Goal: Information Seeking & Learning: Learn about a topic

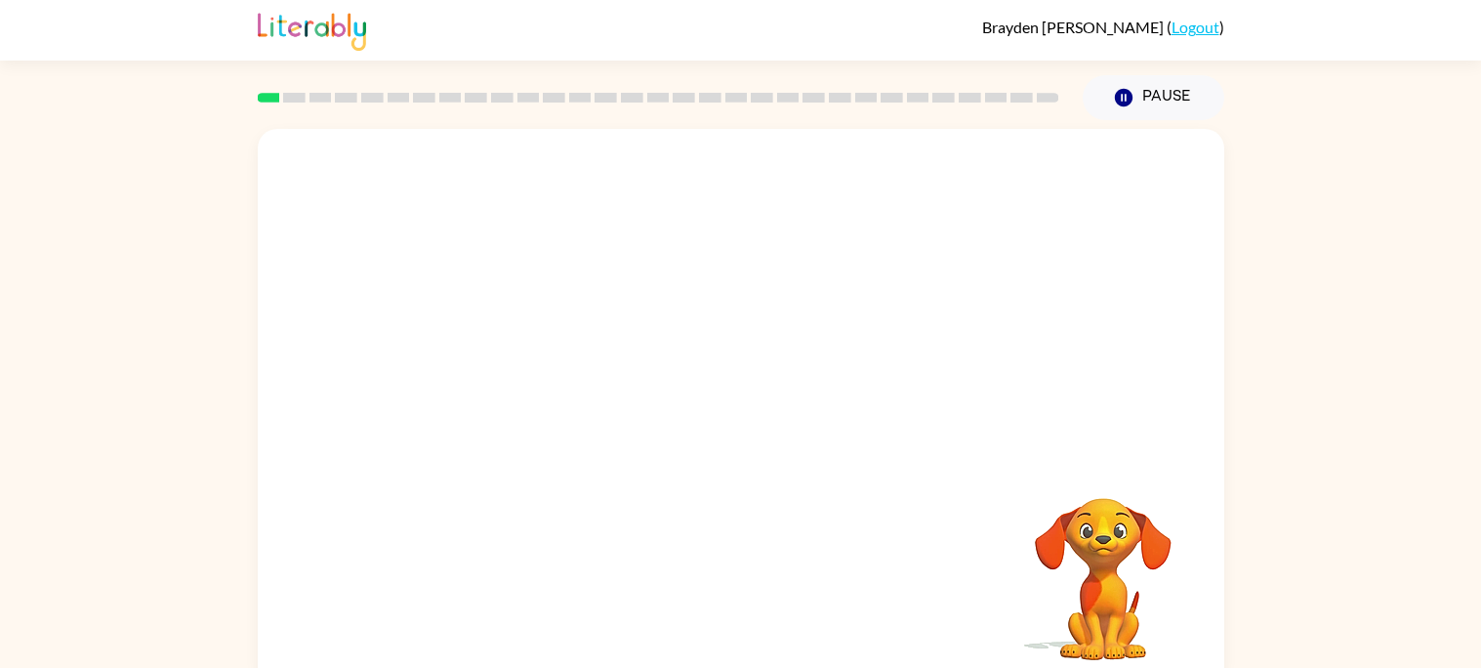
click at [1322, 459] on div "Your browser must support playing .mp4 files to use Literably. Please try using…" at bounding box center [740, 403] width 1481 height 566
click at [833, 252] on video "Your browser must support playing .mp4 files to use Literably. Please try using…" at bounding box center [741, 293] width 966 height 328
click at [990, 176] on video "Your browser must support playing .mp4 files to use Literably. Please try using…" at bounding box center [741, 293] width 966 height 328
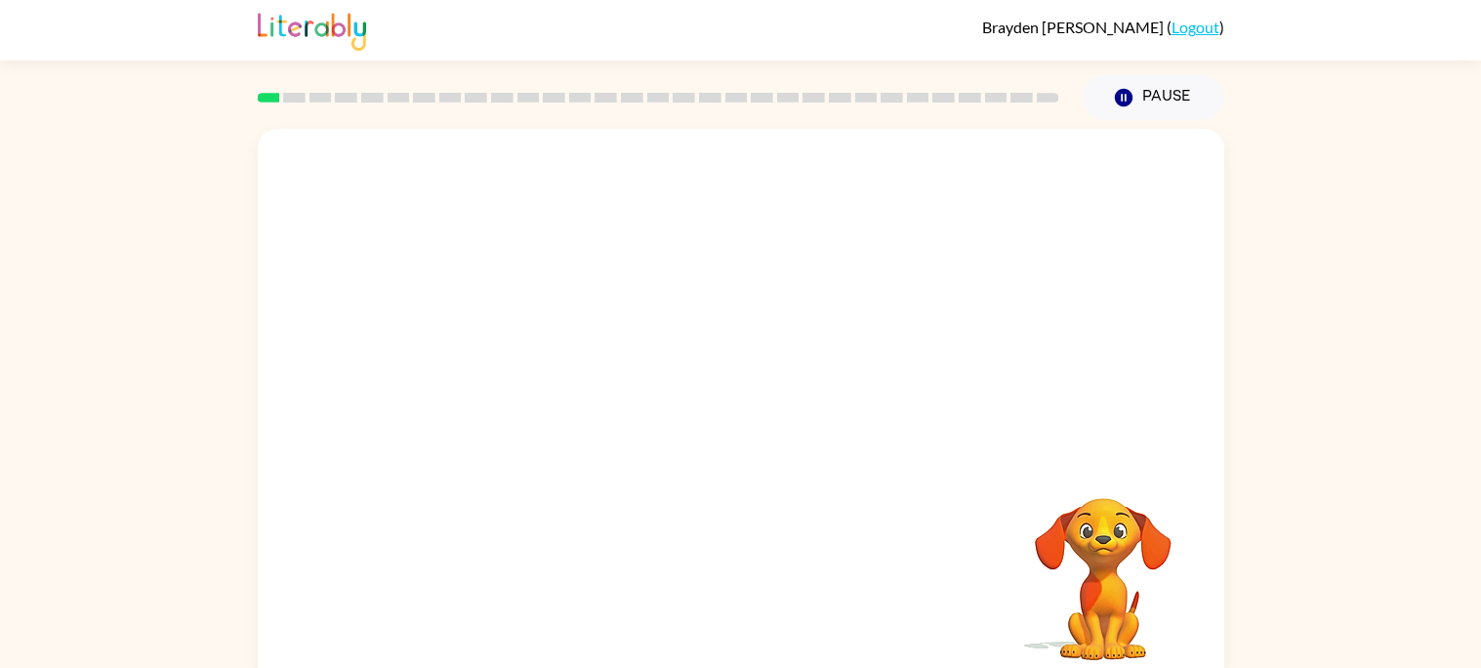
click at [990, 176] on video "Your browser must support playing .mp4 files to use Literably. Please try using…" at bounding box center [741, 293] width 966 height 328
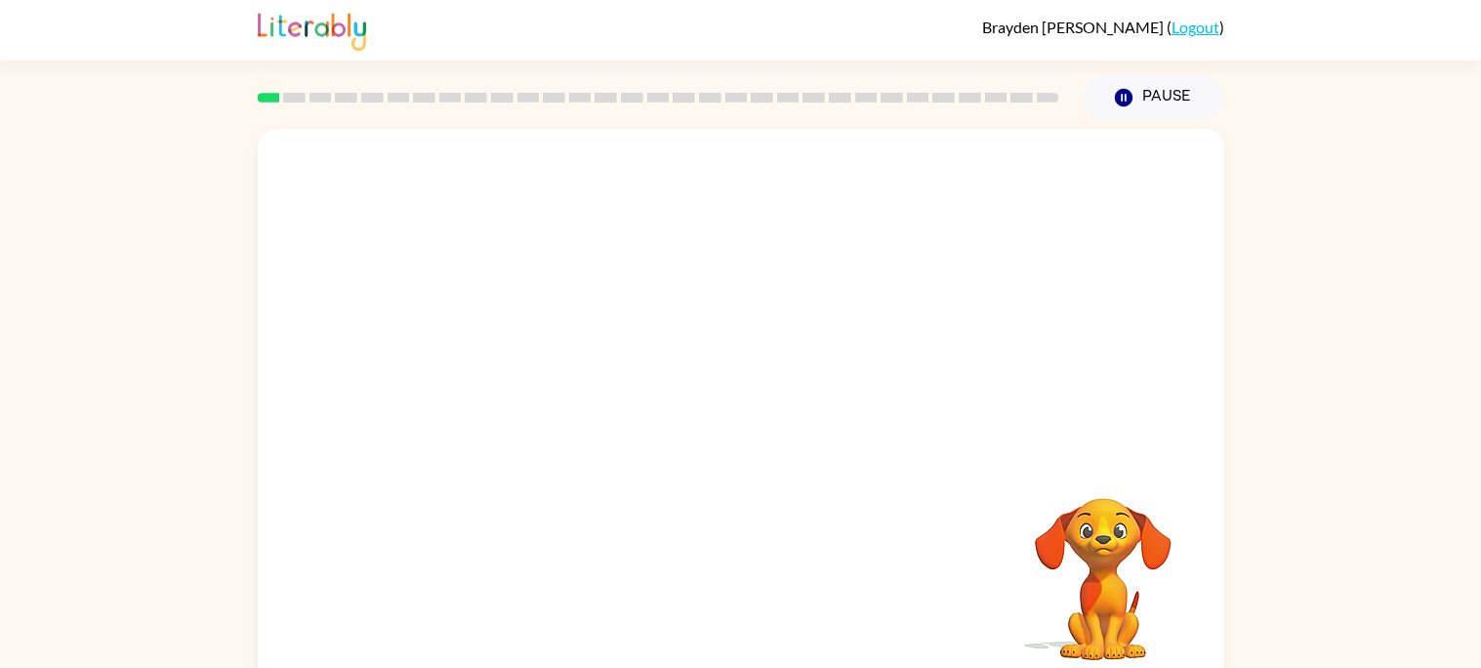
click at [990, 176] on video "Your browser must support playing .mp4 files to use Literably. Please try using…" at bounding box center [741, 293] width 966 height 328
click at [976, 181] on div at bounding box center [741, 407] width 966 height 557
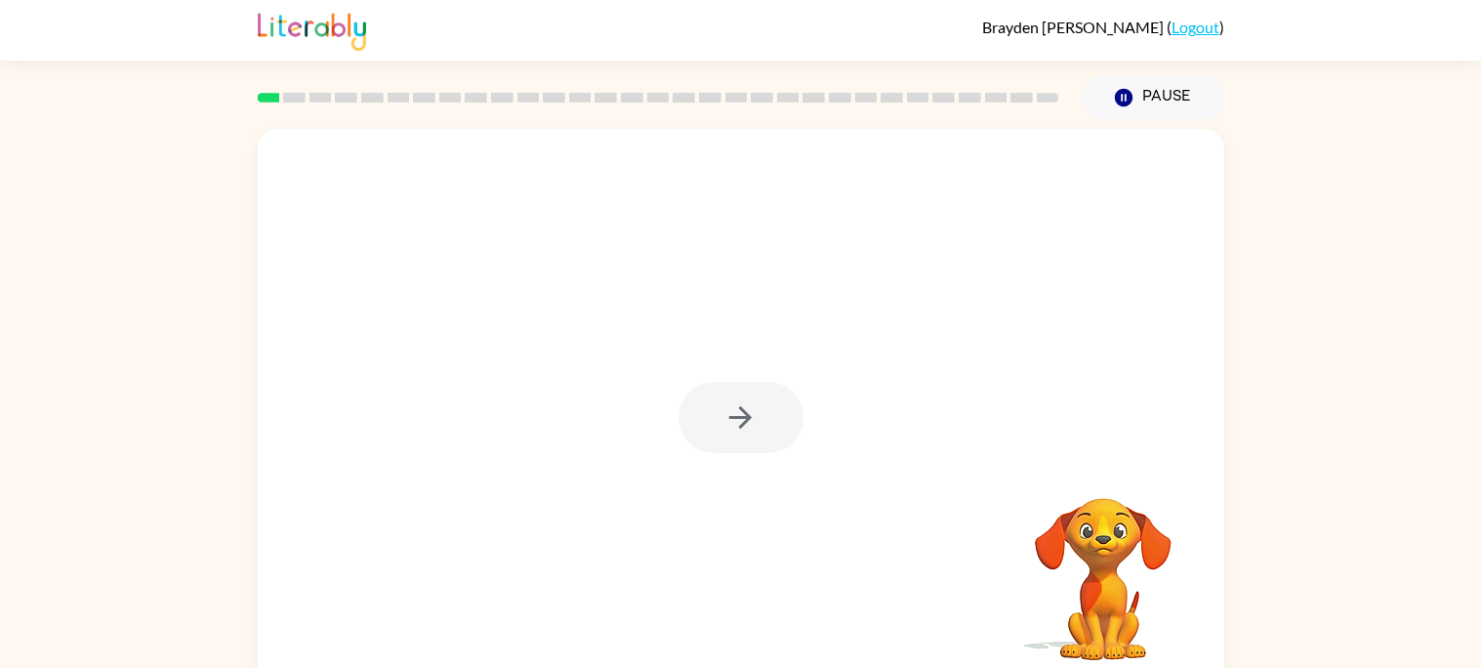
click at [787, 407] on div at bounding box center [740, 417] width 125 height 71
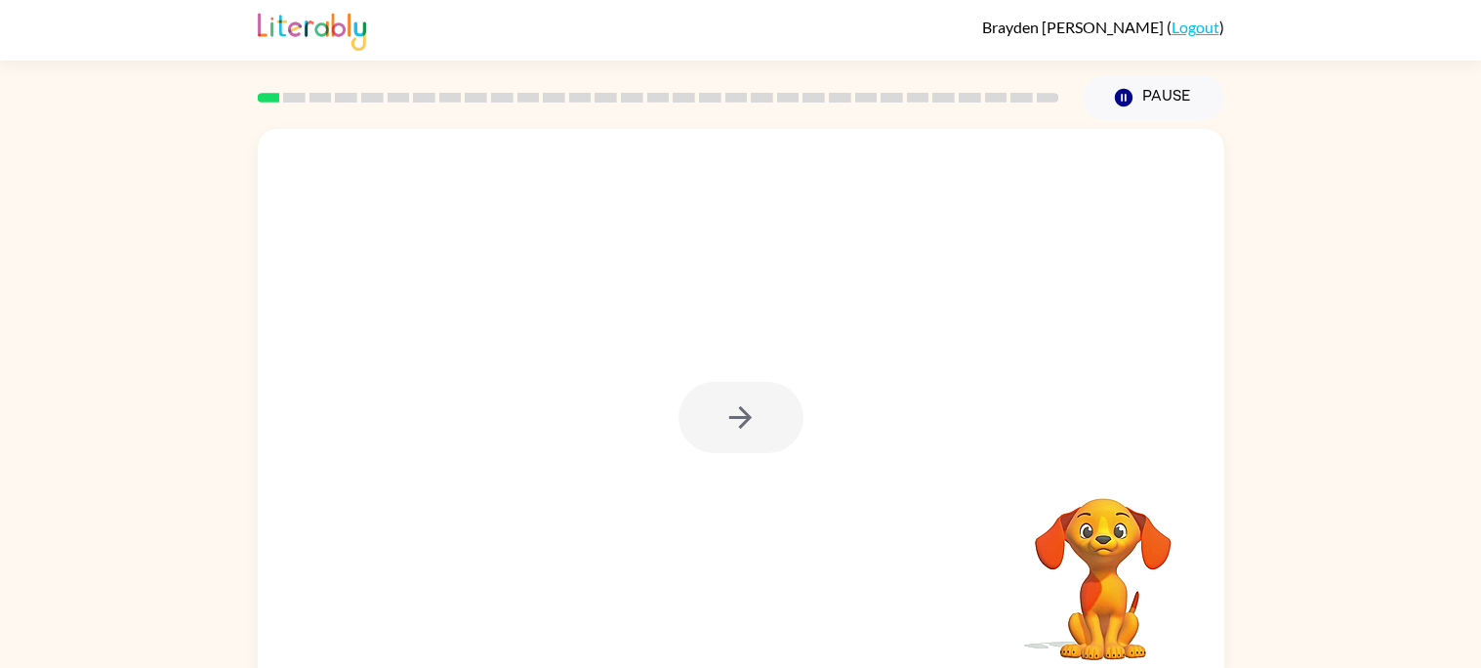
click at [787, 407] on div at bounding box center [740, 417] width 125 height 71
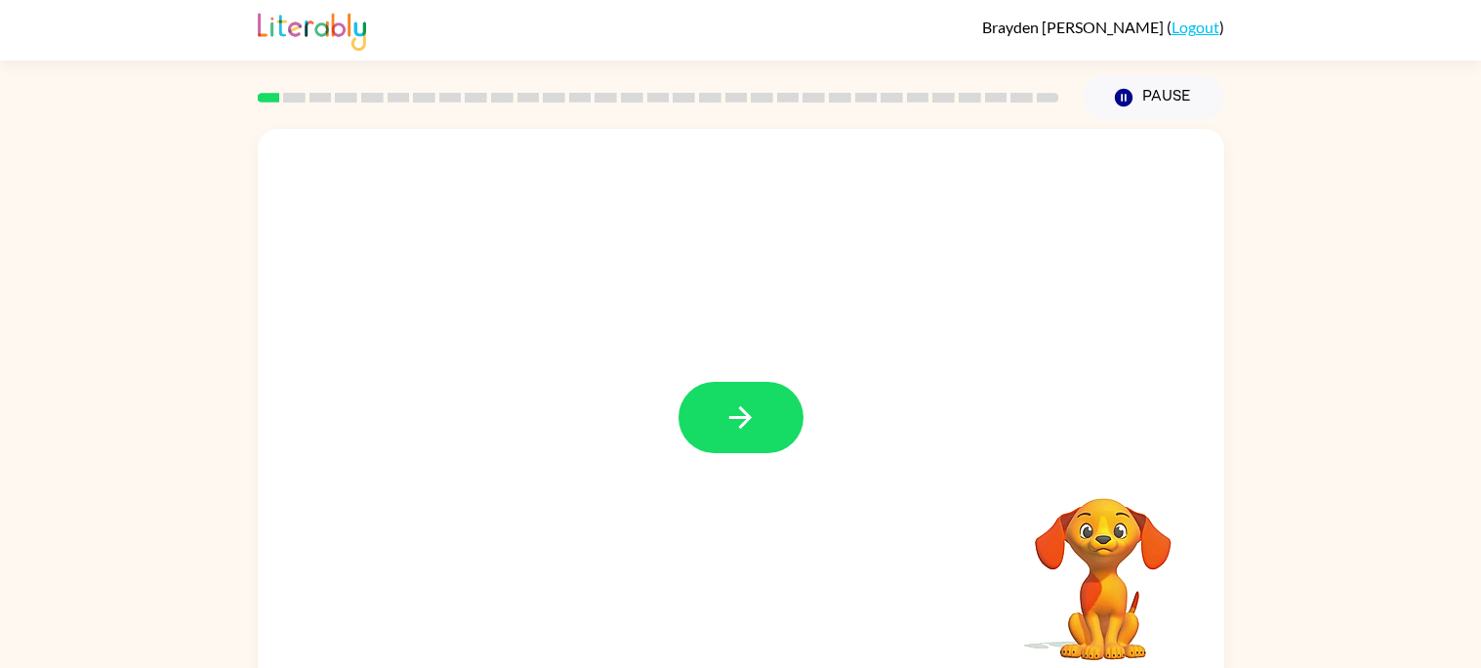
click at [787, 407] on button "button" at bounding box center [740, 417] width 125 height 71
click at [787, 407] on div at bounding box center [740, 417] width 125 height 71
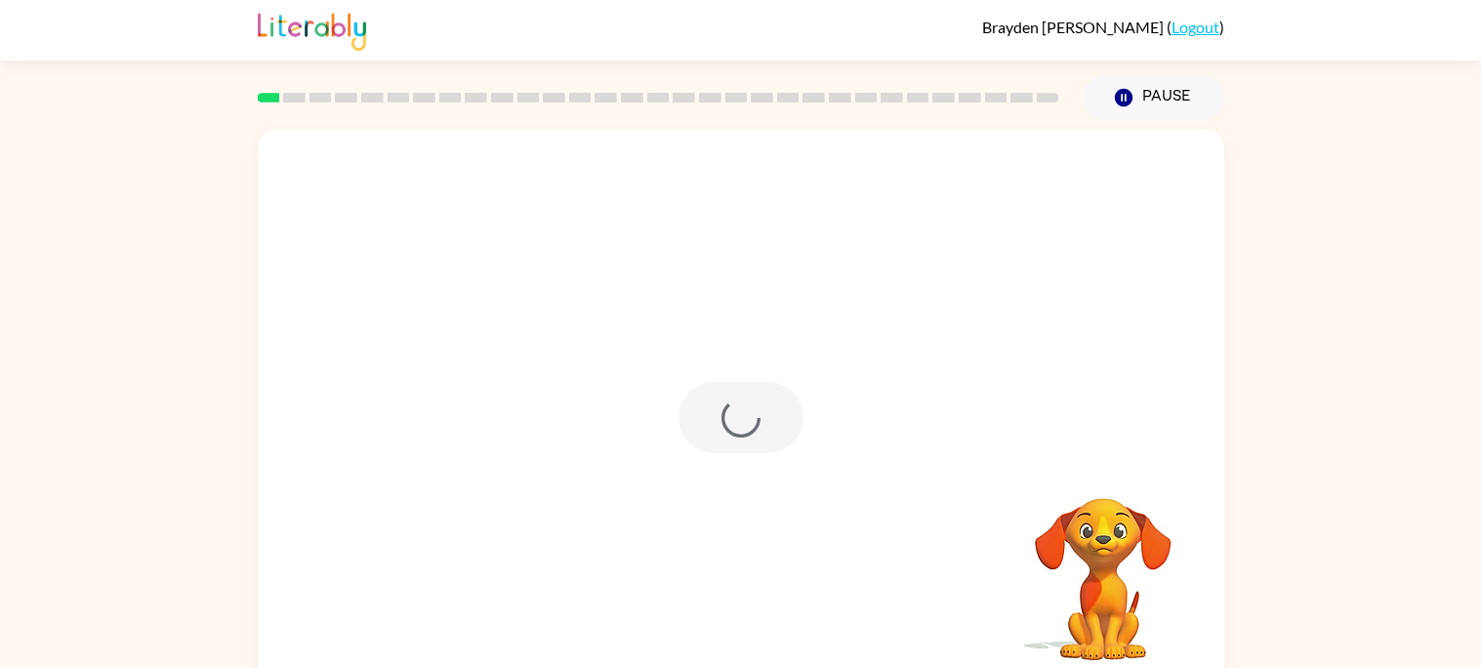
click at [787, 407] on div at bounding box center [740, 417] width 125 height 71
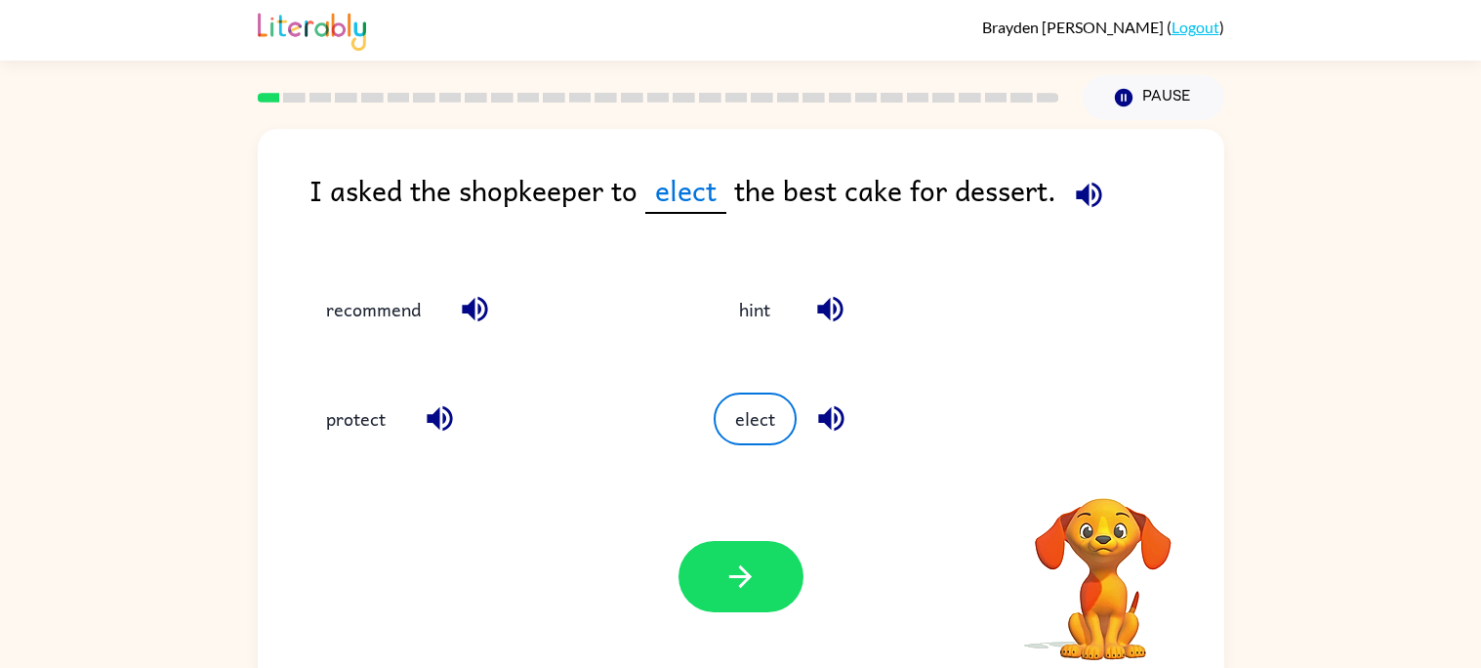
click at [787, 407] on button "elect" at bounding box center [754, 418] width 83 height 53
click at [1083, 203] on icon "button" at bounding box center [1088, 194] width 25 height 25
click at [833, 420] on icon "button" at bounding box center [830, 418] width 25 height 25
click at [817, 320] on icon "button" at bounding box center [830, 309] width 34 height 34
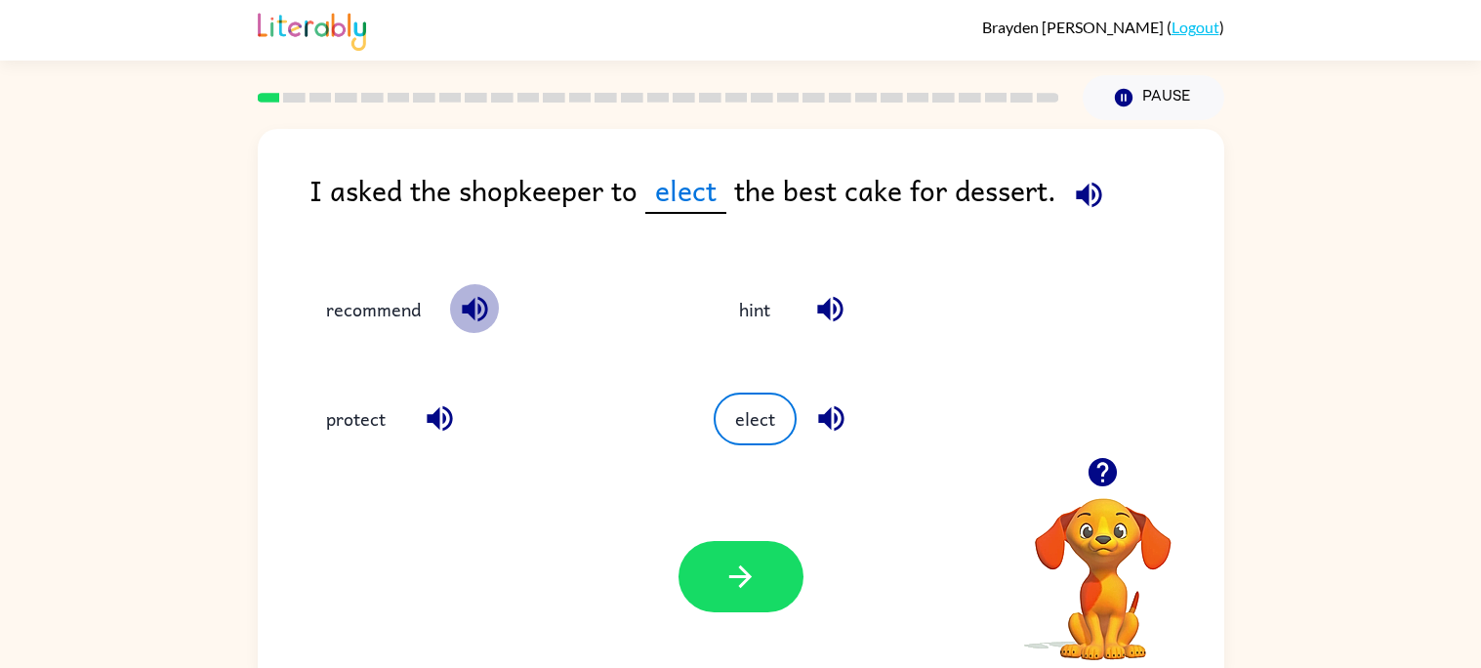
click at [471, 311] on icon "button" at bounding box center [474, 309] width 25 height 25
click at [450, 403] on icon "button" at bounding box center [440, 418] width 34 height 34
click at [400, 329] on button "recommend" at bounding box center [373, 308] width 134 height 53
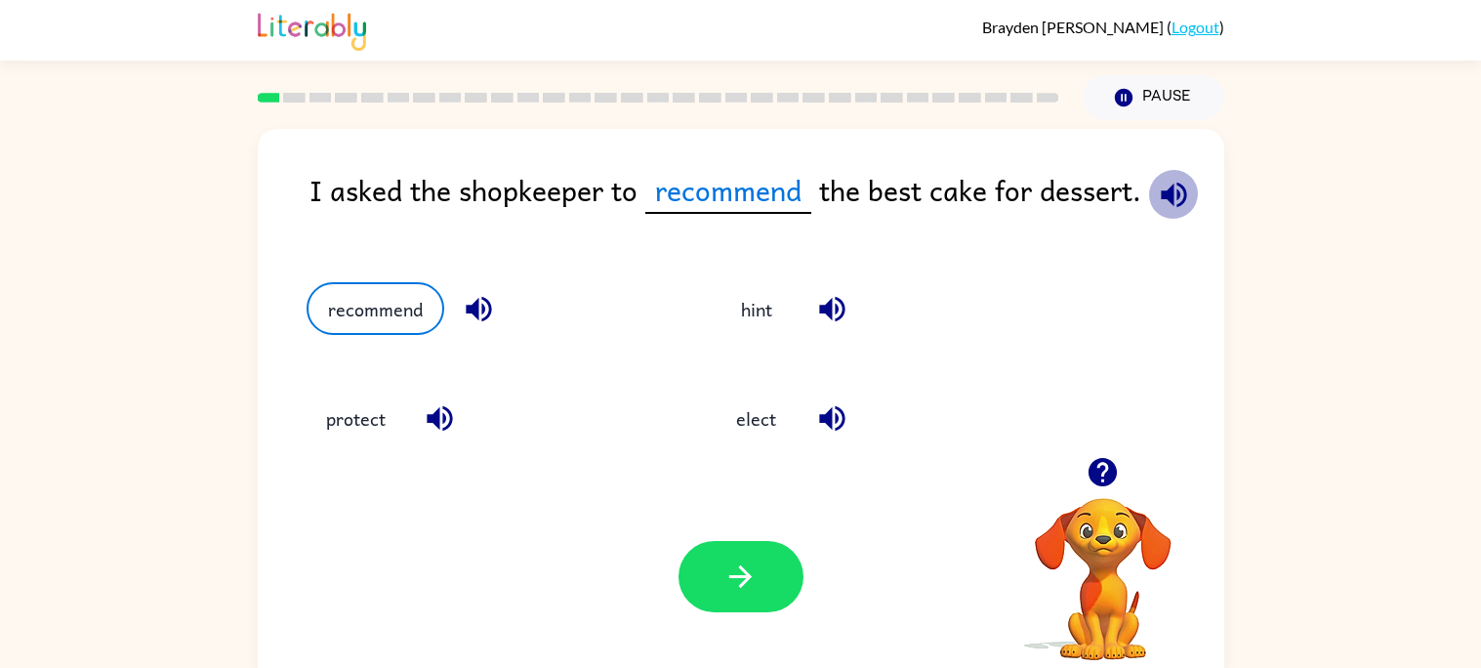
click at [1158, 209] on icon "button" at bounding box center [1174, 195] width 34 height 34
click at [835, 399] on button "button" at bounding box center [832, 418] width 50 height 50
click at [742, 584] on icon "button" at bounding box center [740, 576] width 22 height 22
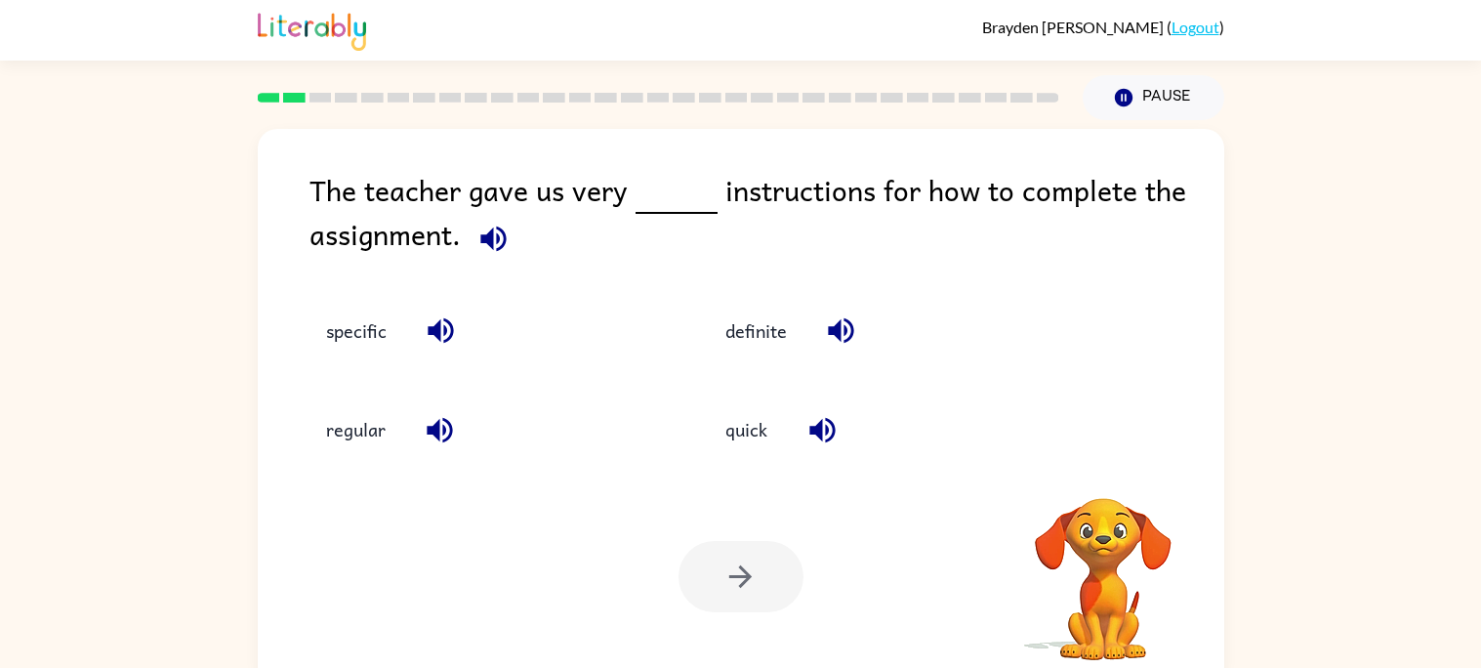
click at [504, 238] on icon "button" at bounding box center [492, 237] width 25 height 25
click at [504, 239] on icon "button" at bounding box center [492, 237] width 25 height 25
click at [825, 324] on icon "button" at bounding box center [841, 330] width 34 height 34
click at [835, 424] on icon "button" at bounding box center [822, 430] width 34 height 34
click at [434, 446] on icon "button" at bounding box center [440, 430] width 34 height 34
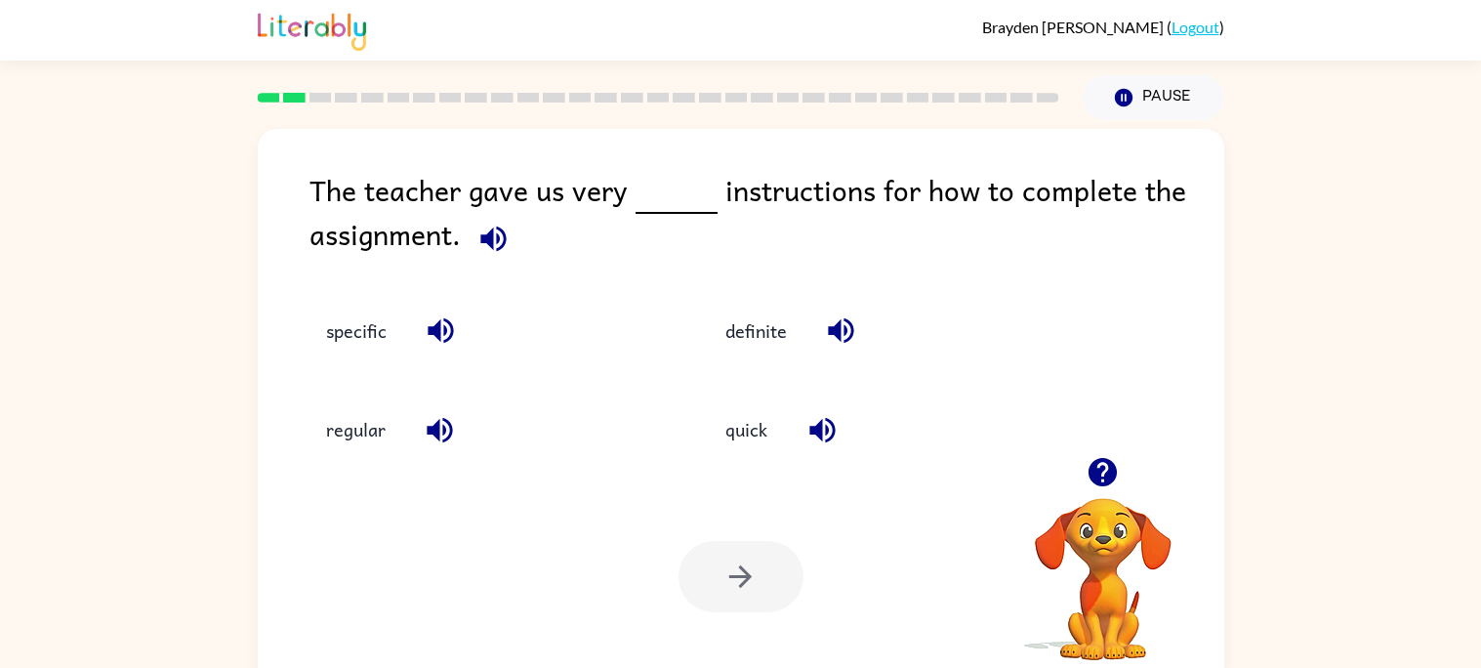
click at [441, 350] on button "button" at bounding box center [441, 330] width 50 height 50
click at [816, 403] on div "quick" at bounding box center [883, 429] width 354 height 53
click at [819, 415] on icon "button" at bounding box center [822, 430] width 34 height 34
click at [828, 346] on icon "button" at bounding box center [841, 330] width 34 height 34
click at [761, 347] on button "definite" at bounding box center [756, 331] width 101 height 53
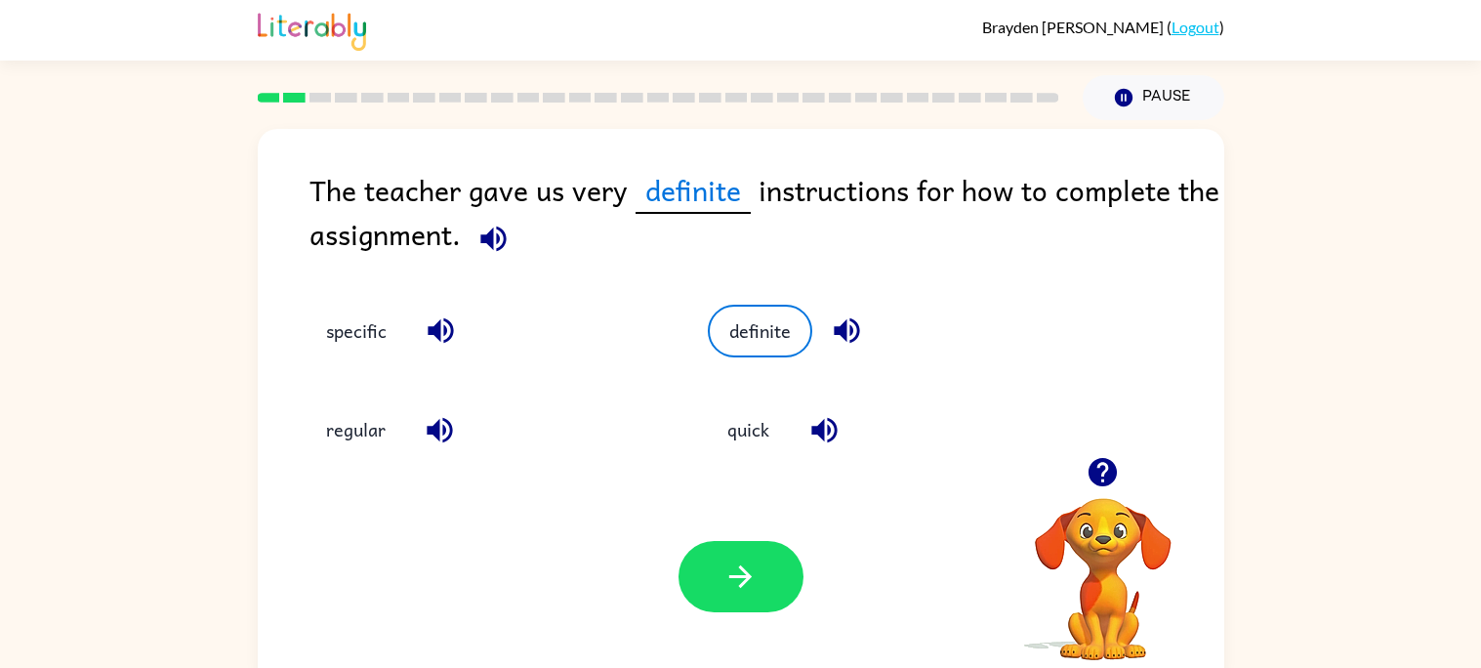
click at [503, 236] on icon "button" at bounding box center [493, 239] width 34 height 34
click at [427, 316] on icon "button" at bounding box center [441, 330] width 34 height 34
click at [386, 322] on button "specific" at bounding box center [356, 331] width 100 height 53
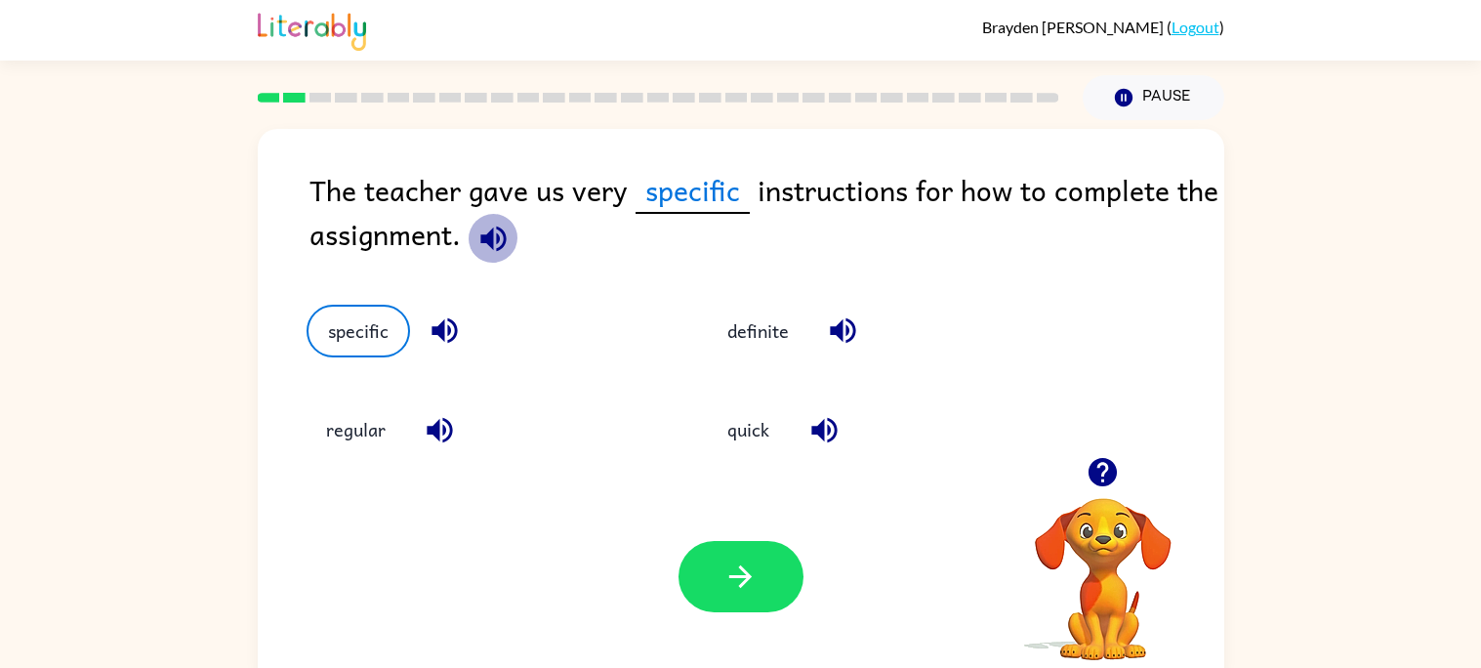
click at [491, 240] on icon "button" at bounding box center [492, 237] width 25 height 25
click at [790, 582] on button "button" at bounding box center [740, 576] width 125 height 71
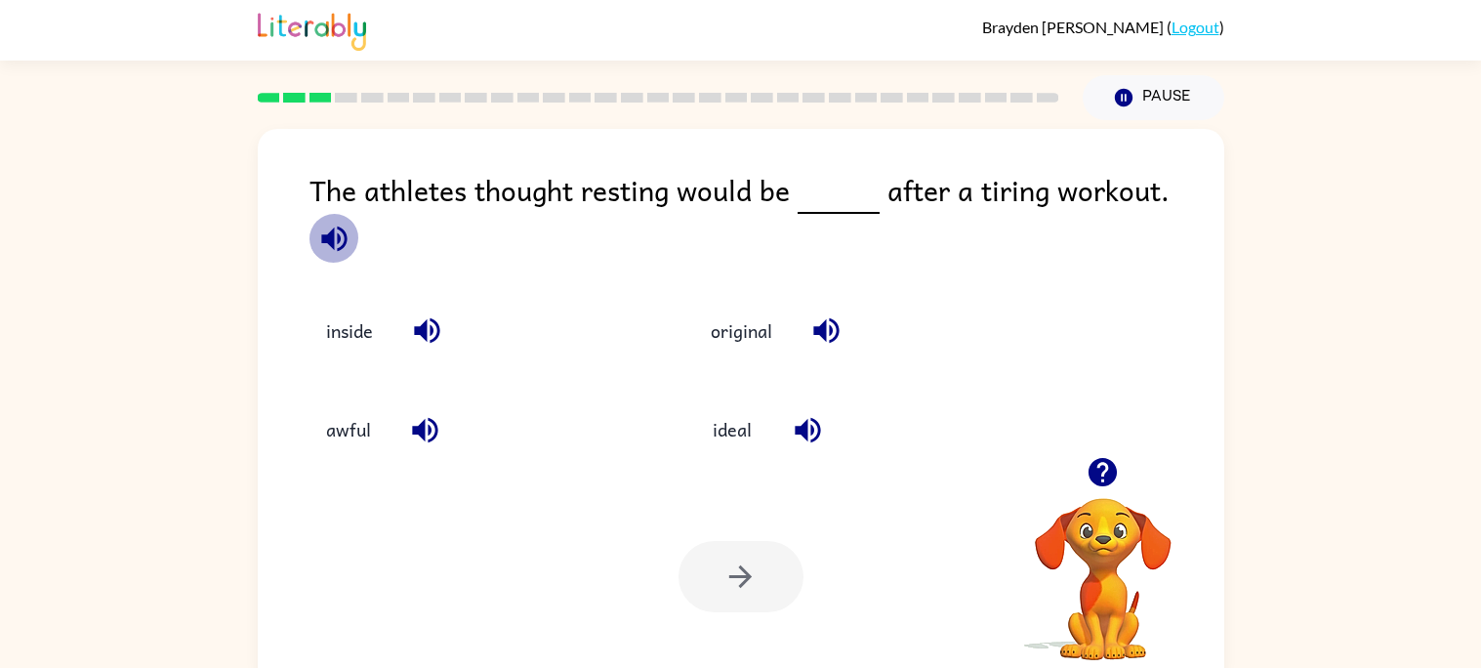
click at [359, 214] on button "button" at bounding box center [334, 239] width 50 height 50
click at [827, 313] on icon "button" at bounding box center [826, 330] width 34 height 34
click at [807, 413] on icon "button" at bounding box center [808, 430] width 34 height 34
click at [430, 422] on icon "button" at bounding box center [425, 430] width 34 height 34
click at [410, 316] on icon "button" at bounding box center [427, 330] width 34 height 34
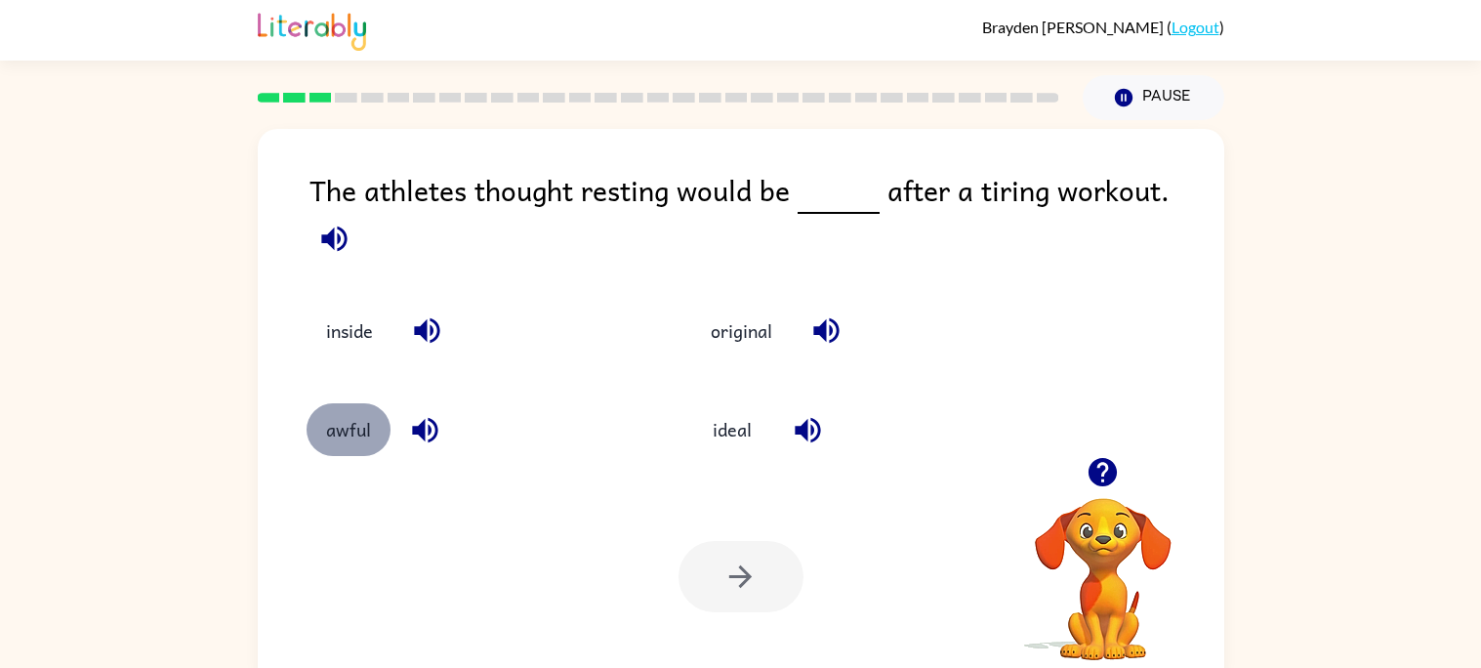
click at [365, 403] on button "awful" at bounding box center [348, 429] width 84 height 53
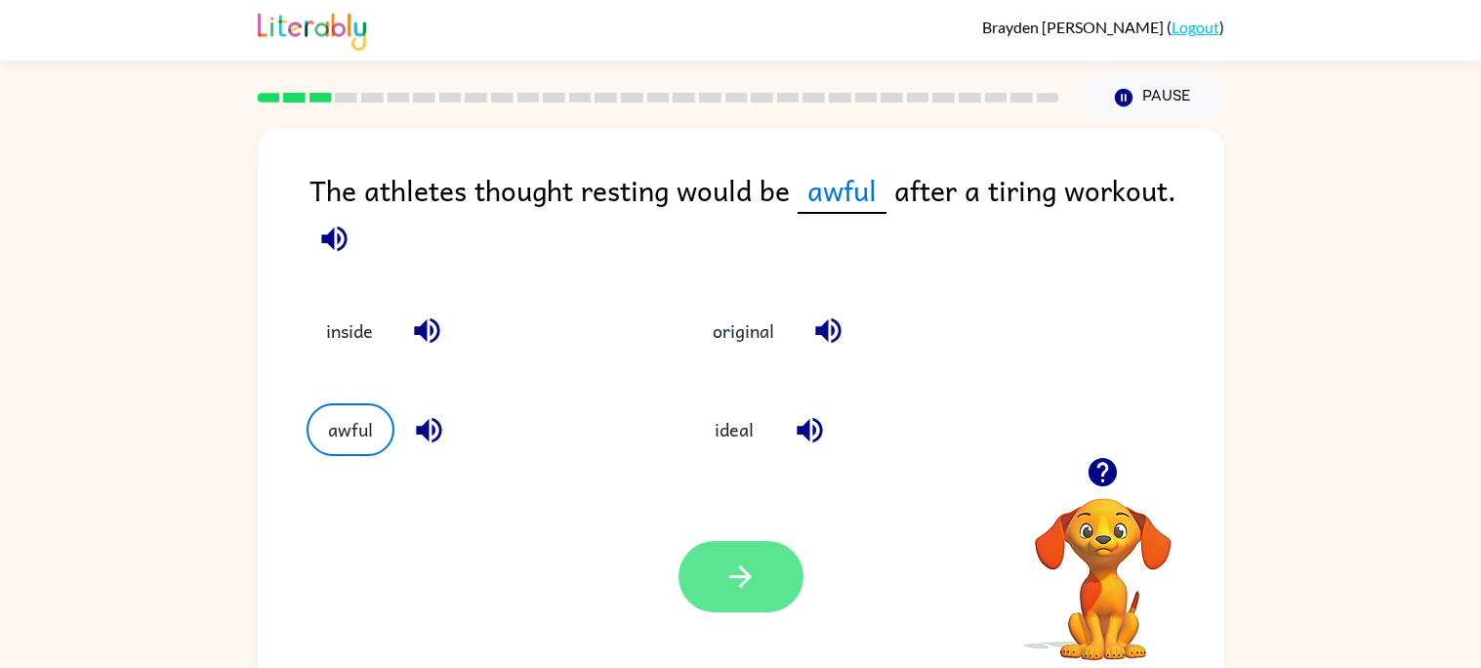
click at [740, 545] on button "button" at bounding box center [740, 576] width 125 height 71
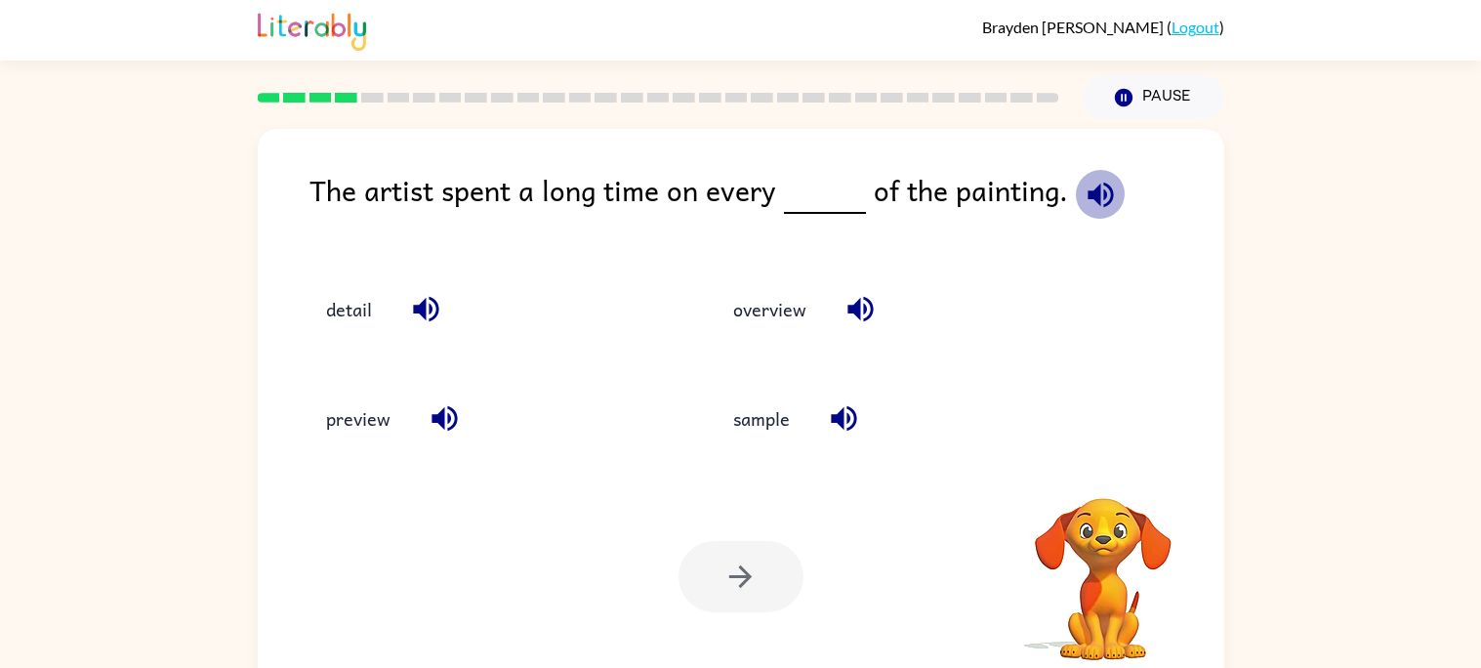
click at [1087, 187] on icon "button" at bounding box center [1099, 194] width 25 height 25
click at [1089, 187] on icon "button" at bounding box center [1099, 194] width 25 height 25
click at [1091, 184] on icon "button" at bounding box center [1100, 195] width 34 height 34
click at [864, 319] on icon "button" at bounding box center [859, 309] width 25 height 25
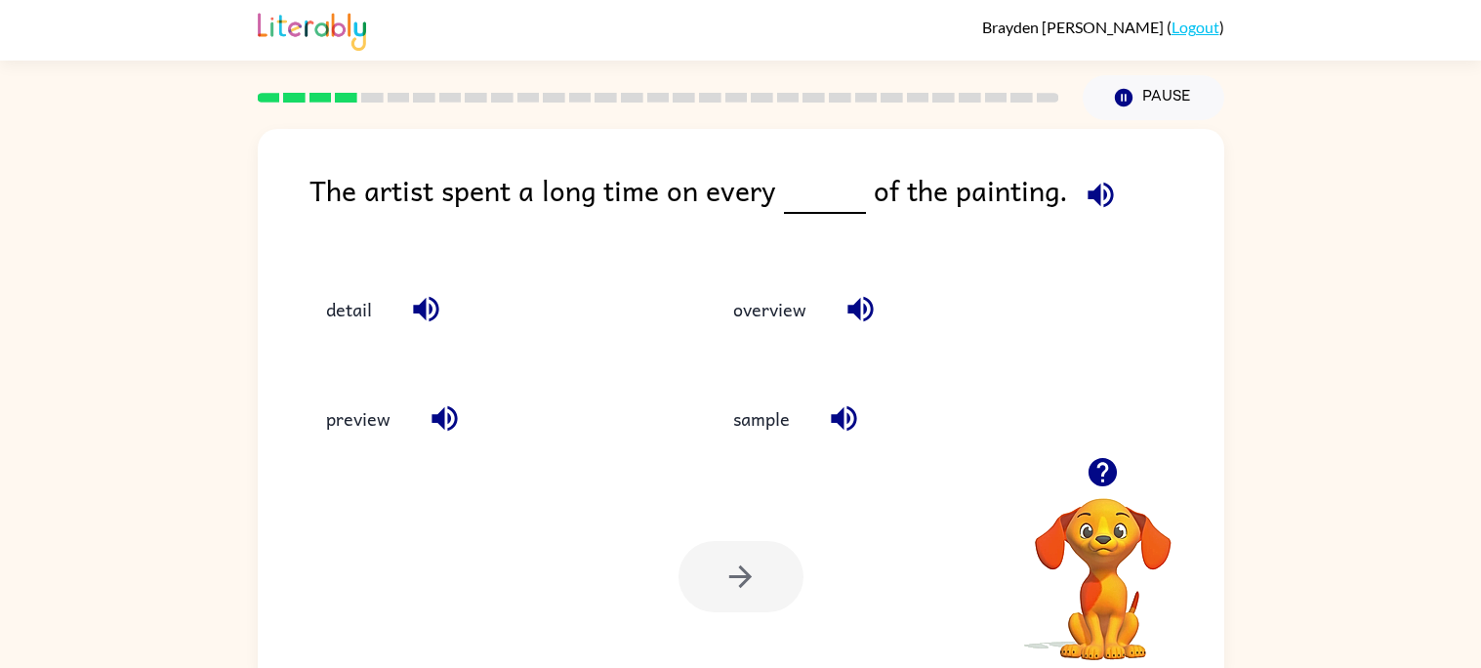
click at [841, 392] on div "sample" at bounding box center [894, 418] width 362 height 53
click at [850, 410] on icon "button" at bounding box center [843, 418] width 25 height 25
click at [434, 414] on icon "button" at bounding box center [444, 418] width 34 height 34
click at [412, 318] on icon "button" at bounding box center [426, 309] width 34 height 34
click at [342, 307] on button "detail" at bounding box center [348, 308] width 85 height 53
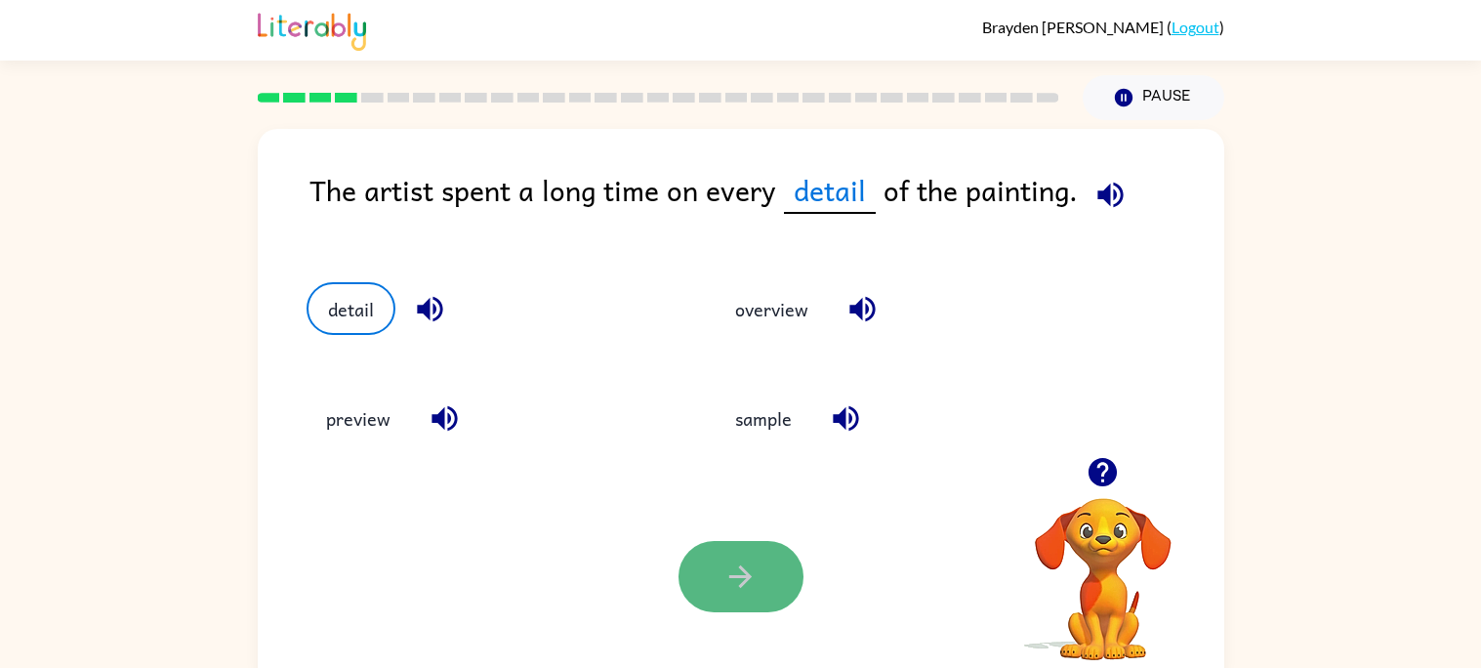
click at [769, 596] on button "button" at bounding box center [740, 576] width 125 height 71
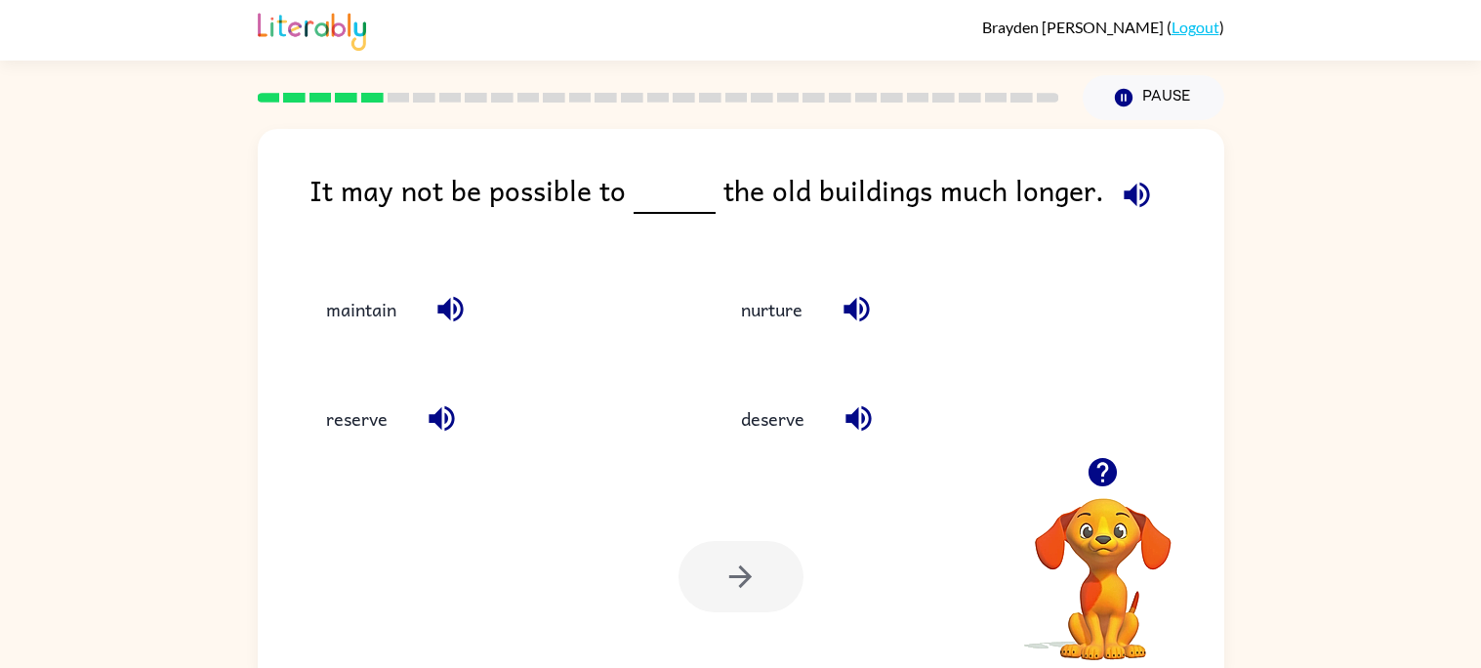
click at [1112, 172] on span at bounding box center [1133, 190] width 58 height 44
click at [1125, 199] on icon "button" at bounding box center [1135, 194] width 25 height 25
click at [862, 295] on icon "button" at bounding box center [856, 309] width 34 height 34
click at [835, 380] on div "deserve" at bounding box center [892, 409] width 416 height 109
click at [848, 404] on icon "button" at bounding box center [858, 418] width 34 height 34
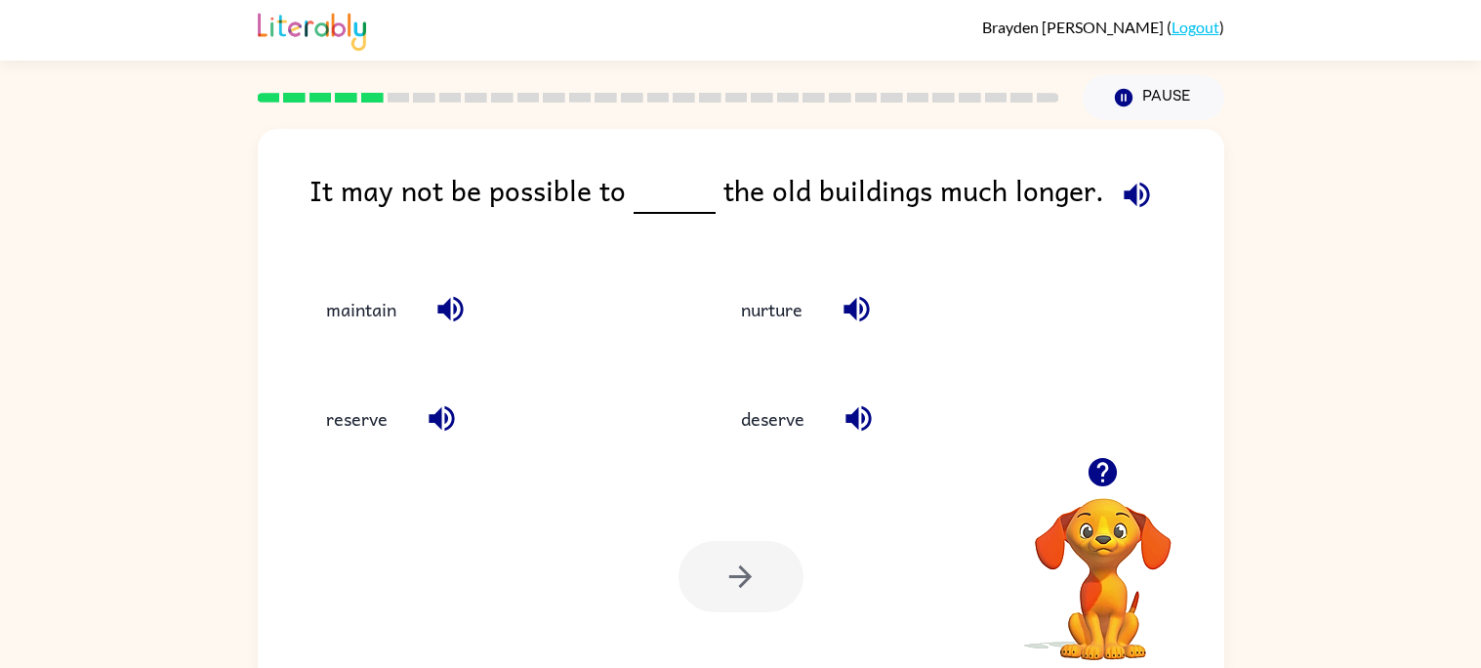
click at [455, 408] on icon "button" at bounding box center [442, 418] width 34 height 34
click at [449, 309] on icon "button" at bounding box center [449, 309] width 25 height 25
click at [334, 441] on button "reserve" at bounding box center [356, 418] width 101 height 53
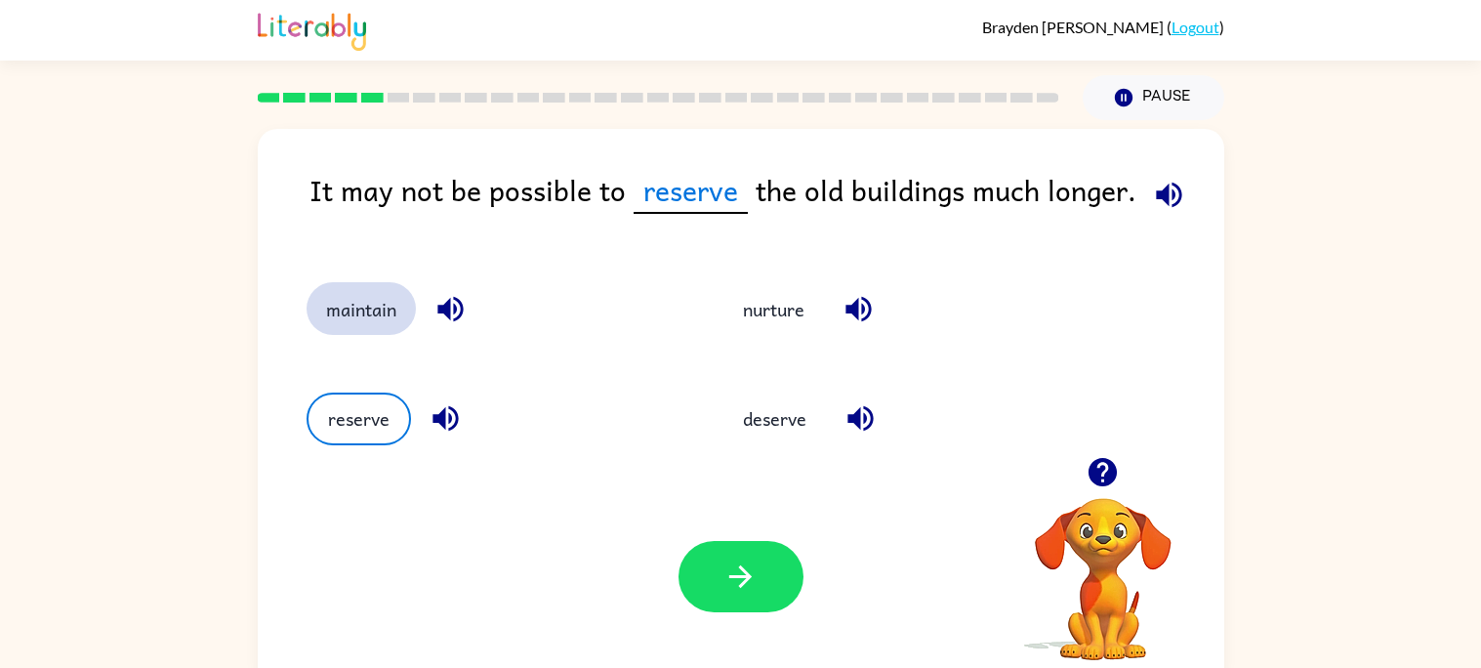
click at [383, 311] on button "maintain" at bounding box center [360, 308] width 109 height 53
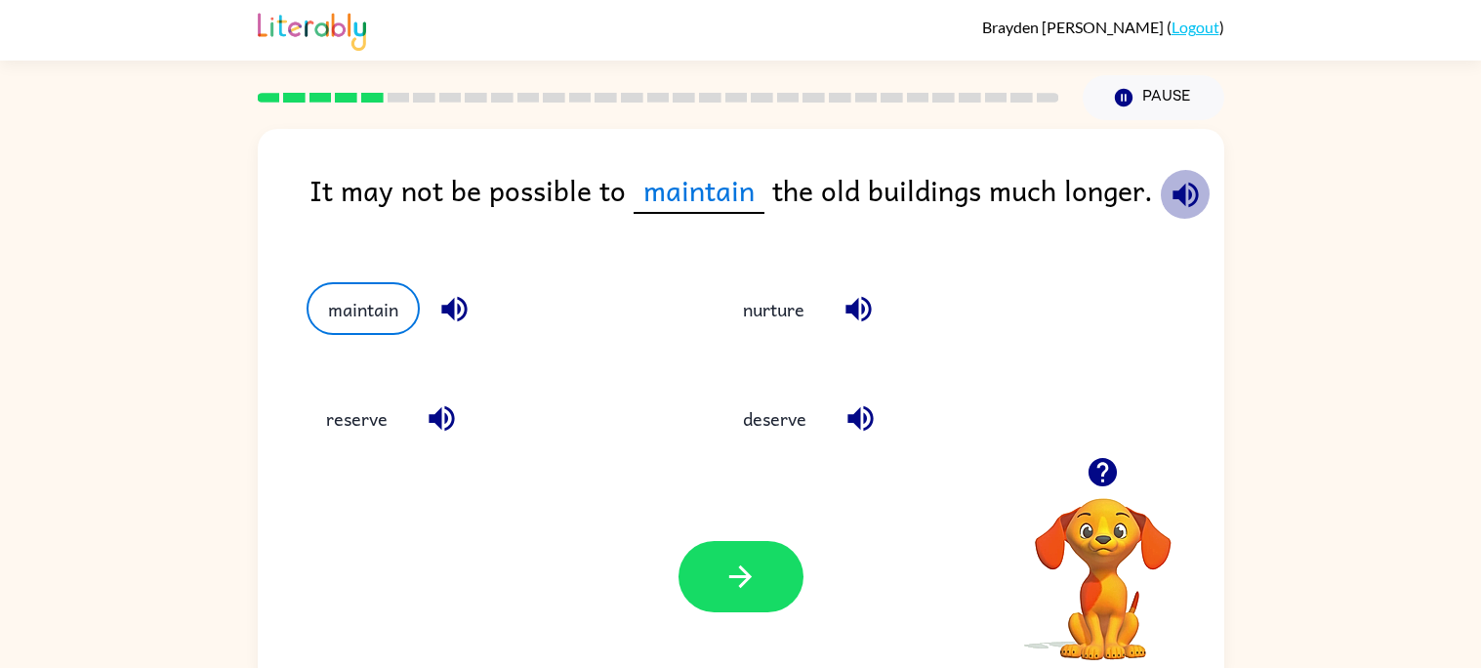
click at [1177, 211] on icon "button" at bounding box center [1185, 195] width 34 height 34
click at [1175, 208] on icon "button" at bounding box center [1185, 195] width 34 height 34
click at [775, 558] on button "button" at bounding box center [740, 576] width 125 height 71
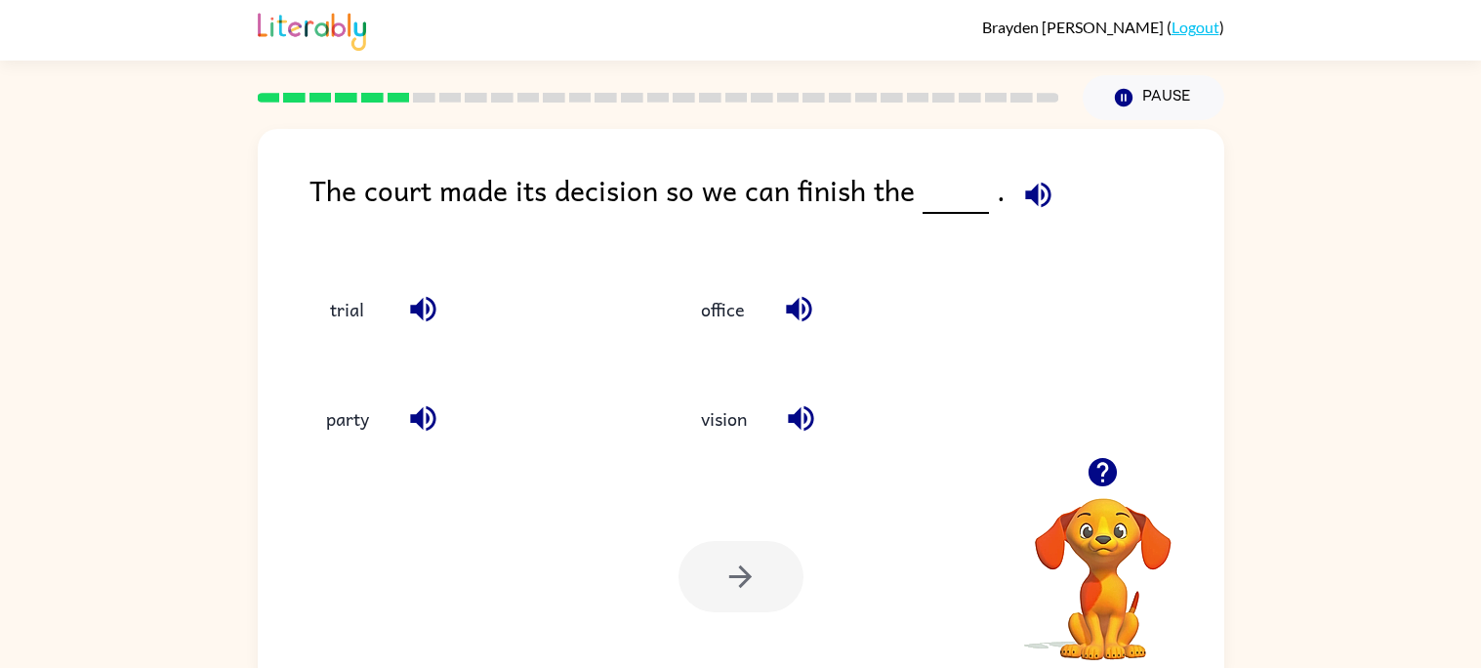
click at [1039, 194] on icon "button" at bounding box center [1037, 194] width 25 height 25
click at [807, 303] on icon "button" at bounding box center [798, 309] width 25 height 25
click at [801, 419] on icon "button" at bounding box center [800, 418] width 25 height 25
click at [406, 421] on icon "button" at bounding box center [423, 418] width 34 height 34
click at [419, 301] on icon "button" at bounding box center [423, 309] width 34 height 34
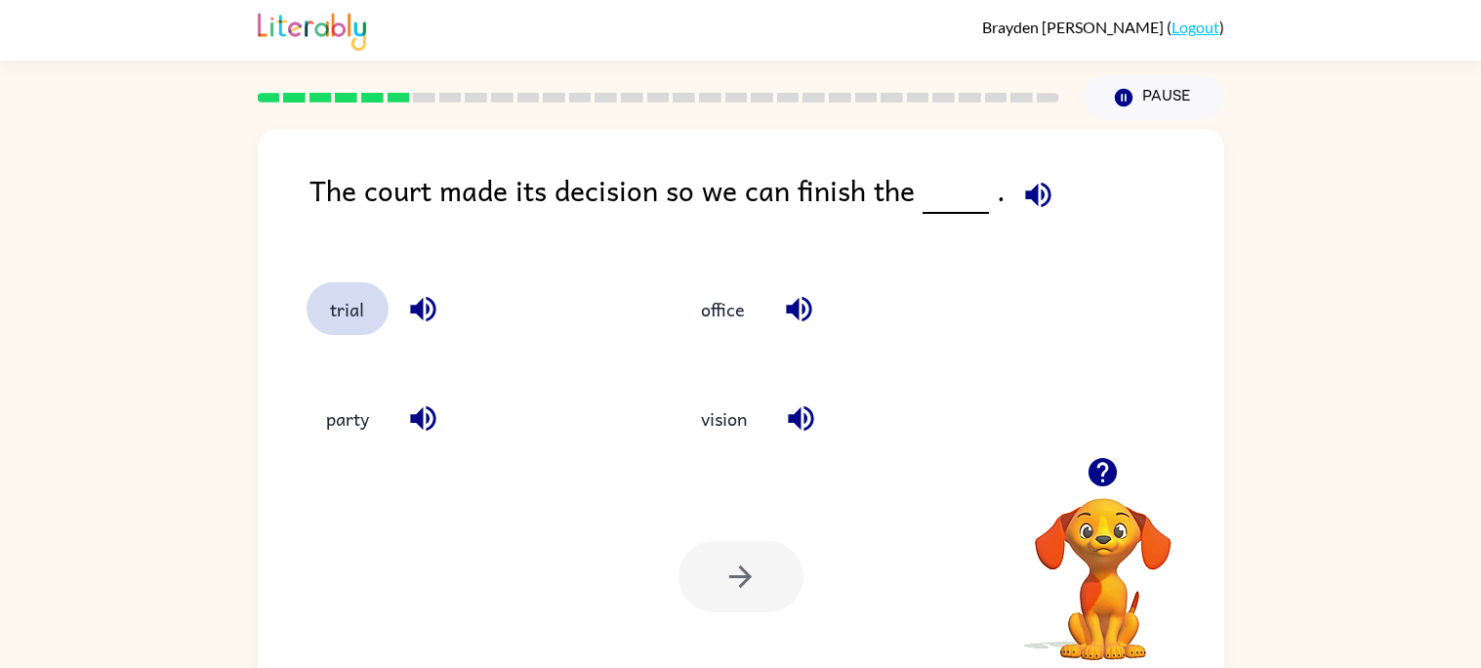
click at [371, 295] on button "trial" at bounding box center [347, 308] width 82 height 53
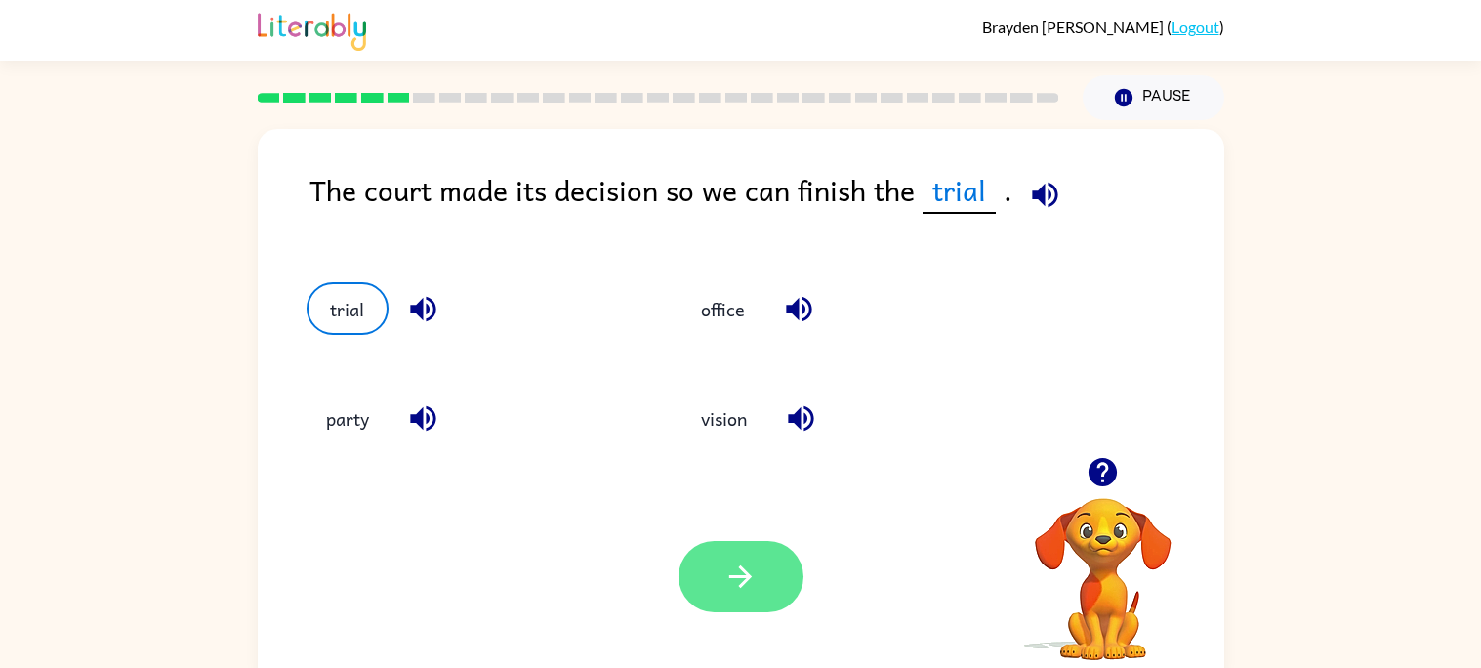
click at [726, 608] on button "button" at bounding box center [740, 576] width 125 height 71
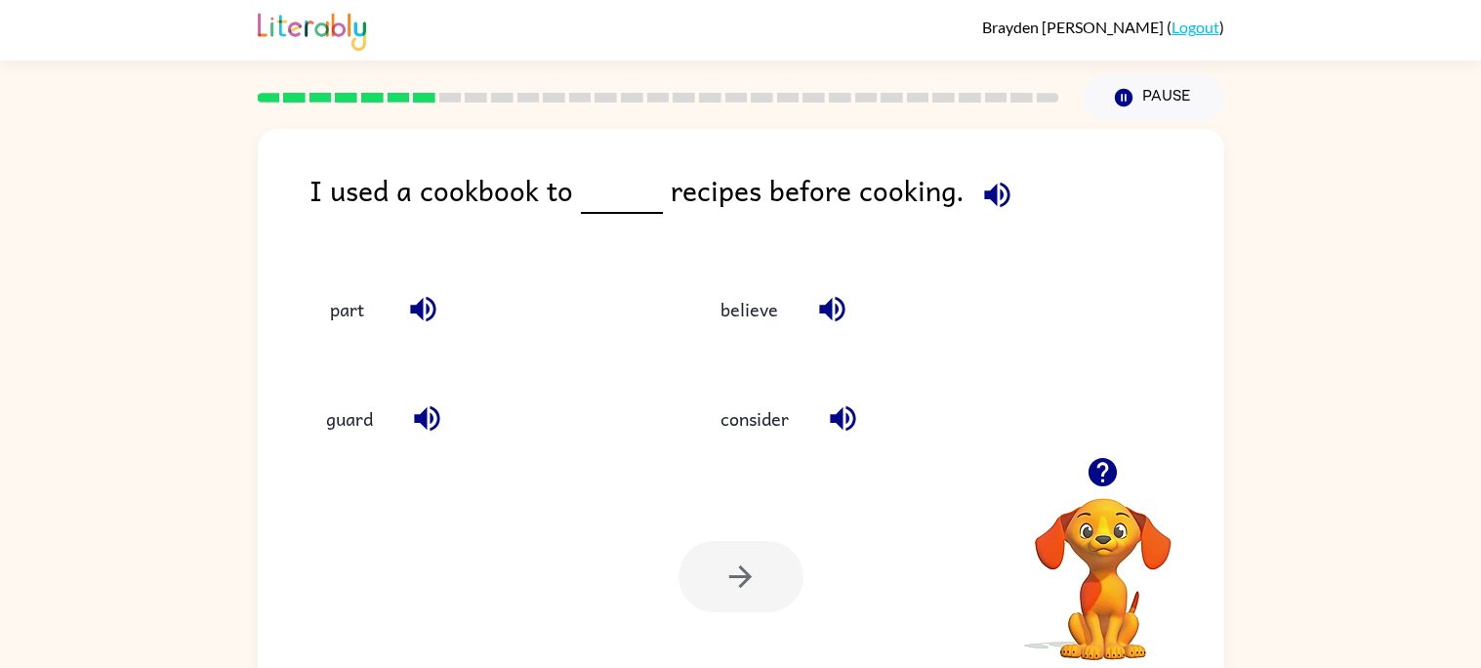
click at [996, 190] on icon "button" at bounding box center [996, 194] width 25 height 25
click at [828, 308] on icon "button" at bounding box center [831, 309] width 25 height 25
click at [980, 202] on icon "button" at bounding box center [997, 195] width 34 height 34
click at [984, 193] on icon "button" at bounding box center [996, 194] width 25 height 25
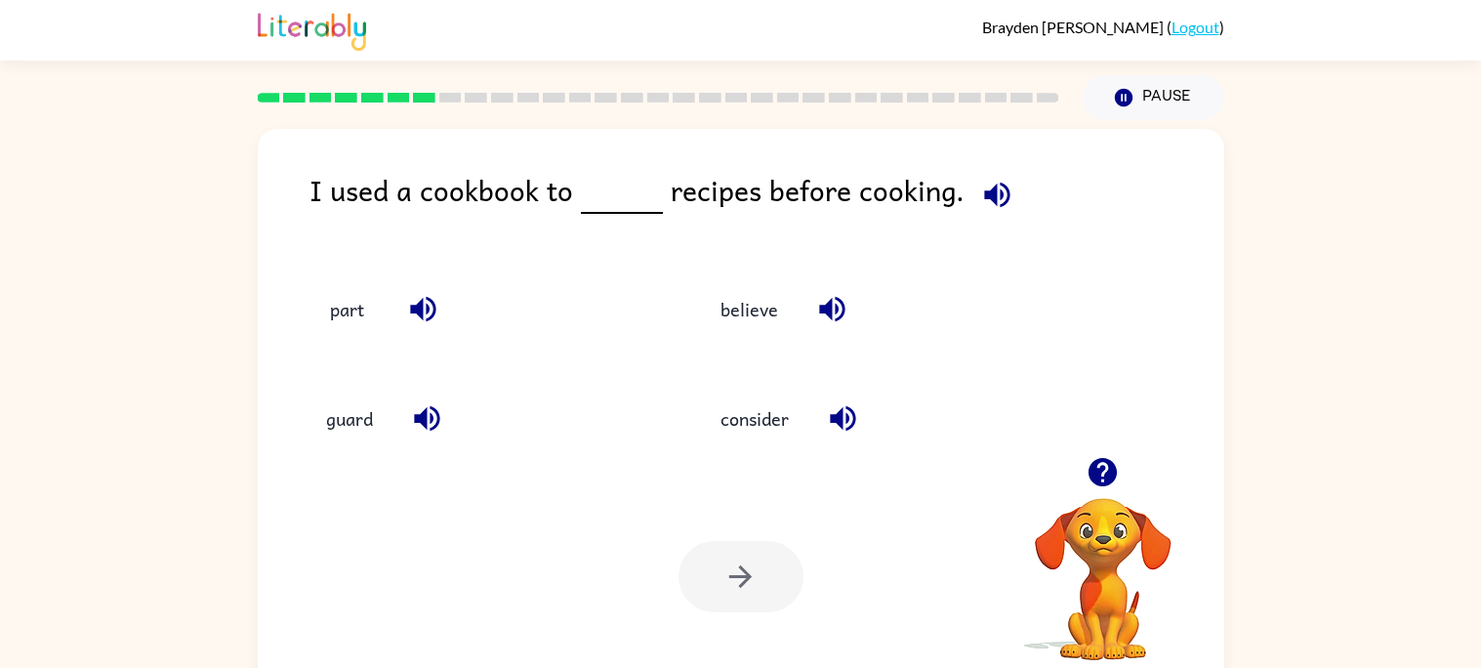
click at [980, 192] on icon "button" at bounding box center [997, 195] width 34 height 34
click at [826, 307] on icon "button" at bounding box center [831, 309] width 25 height 25
click at [847, 431] on icon "button" at bounding box center [843, 418] width 34 height 34
click at [443, 415] on icon "button" at bounding box center [427, 418] width 34 height 34
click at [421, 328] on button "button" at bounding box center [423, 309] width 50 height 50
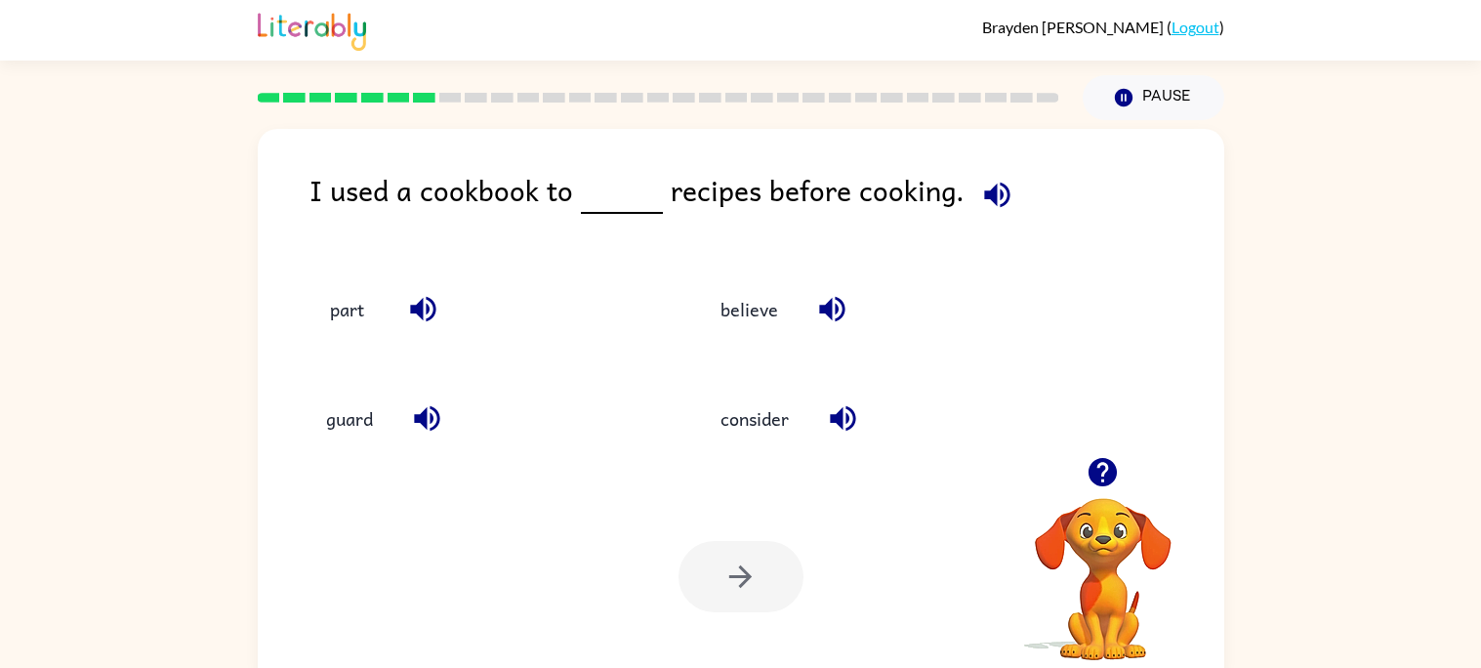
click at [817, 317] on icon "button" at bounding box center [832, 309] width 34 height 34
click at [847, 406] on icon "button" at bounding box center [842, 418] width 25 height 25
click at [752, 413] on button "consider" at bounding box center [754, 418] width 107 height 53
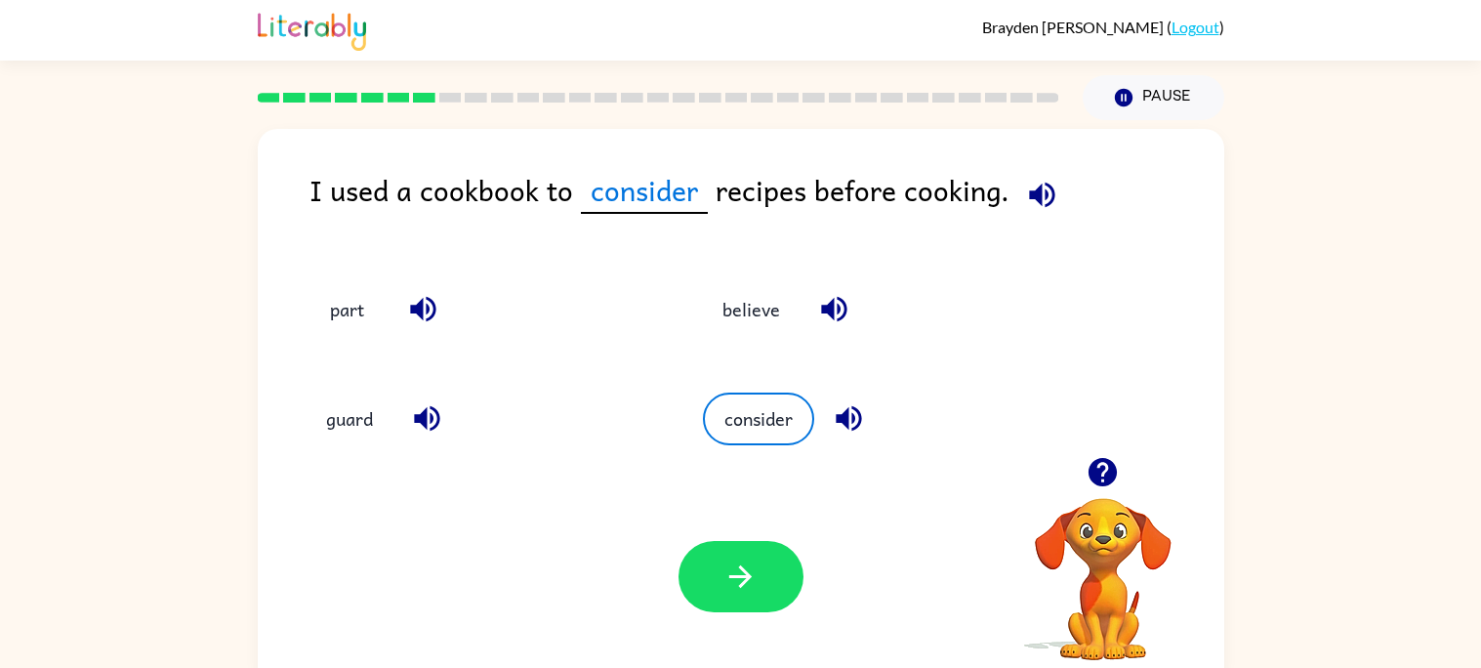
click at [423, 294] on icon "button" at bounding box center [423, 309] width 34 height 34
click at [319, 323] on button "part" at bounding box center [347, 308] width 82 height 53
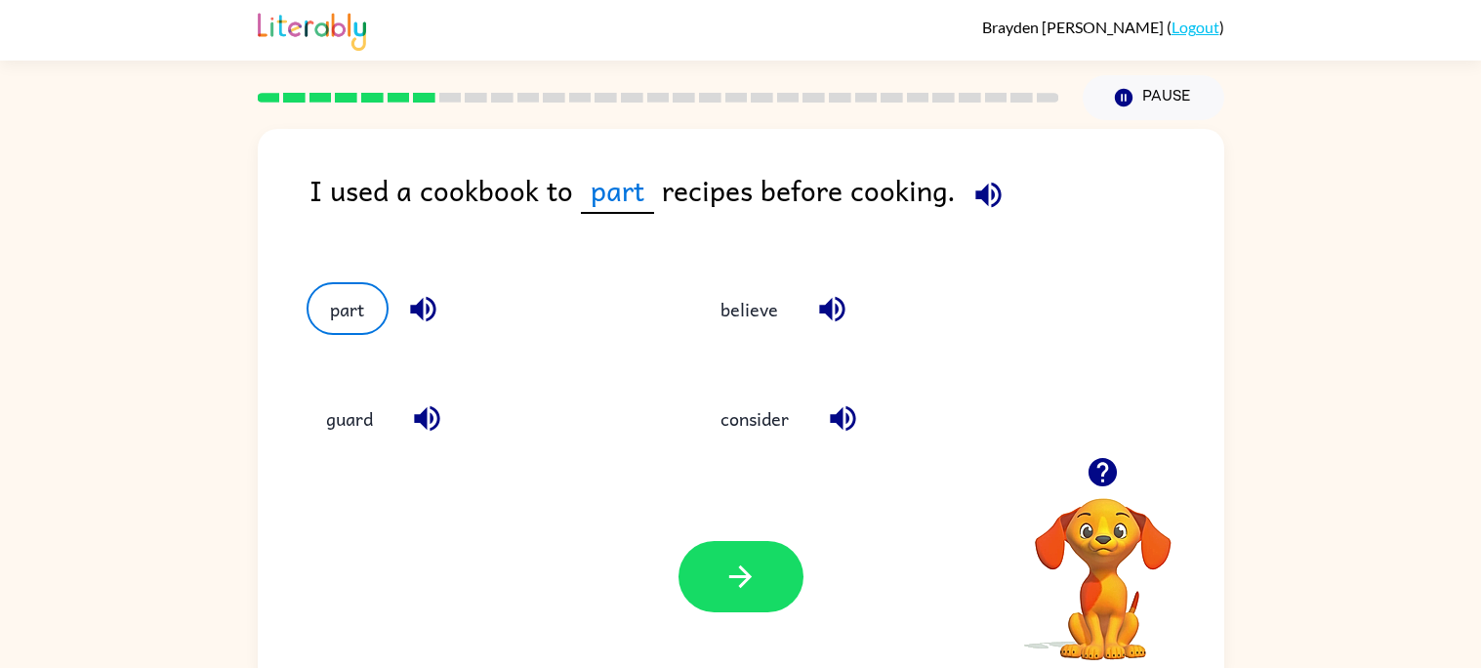
click at [971, 186] on icon "button" at bounding box center [988, 195] width 34 height 34
click at [1090, 479] on icon "button" at bounding box center [1102, 472] width 28 height 28
click at [1088, 479] on icon "button" at bounding box center [1102, 472] width 34 height 34
click at [850, 424] on icon "button" at bounding box center [843, 418] width 34 height 34
click at [836, 325] on icon "button" at bounding box center [832, 309] width 34 height 34
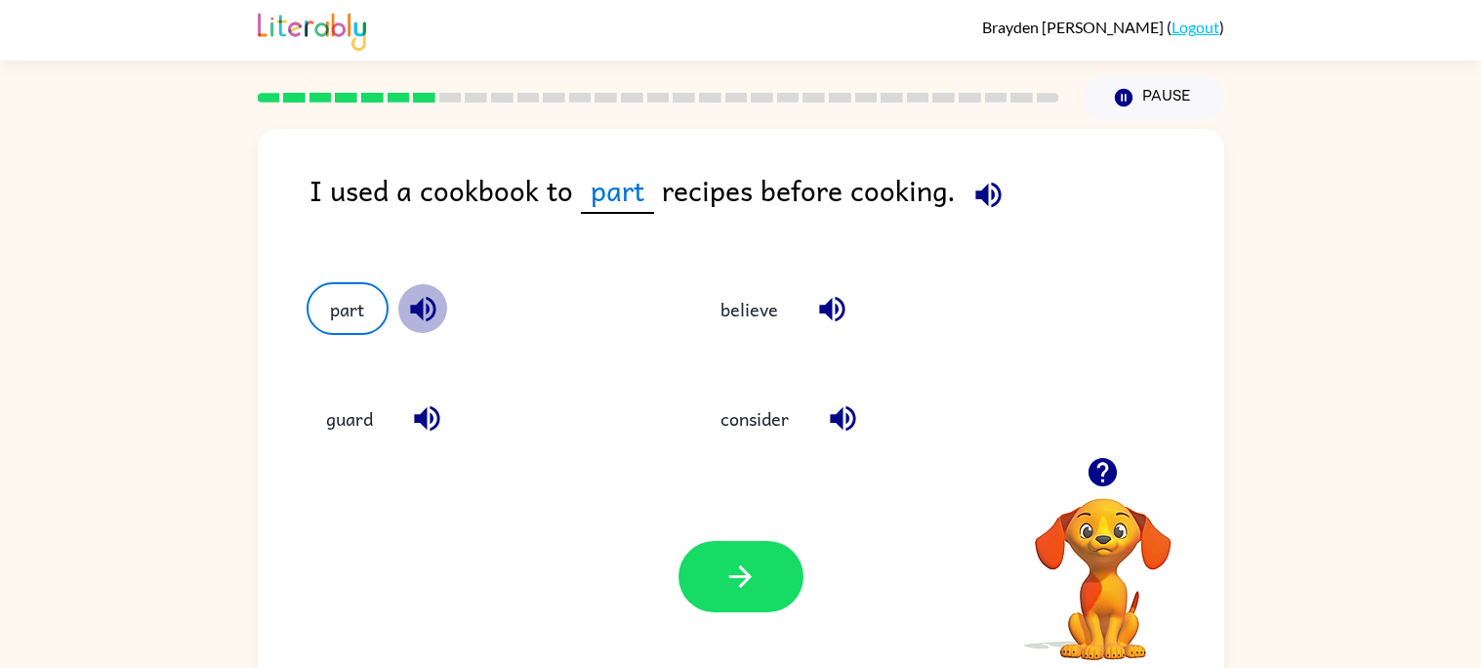
click at [409, 305] on icon "button" at bounding box center [423, 309] width 34 height 34
click at [755, 561] on icon "button" at bounding box center [740, 576] width 34 height 34
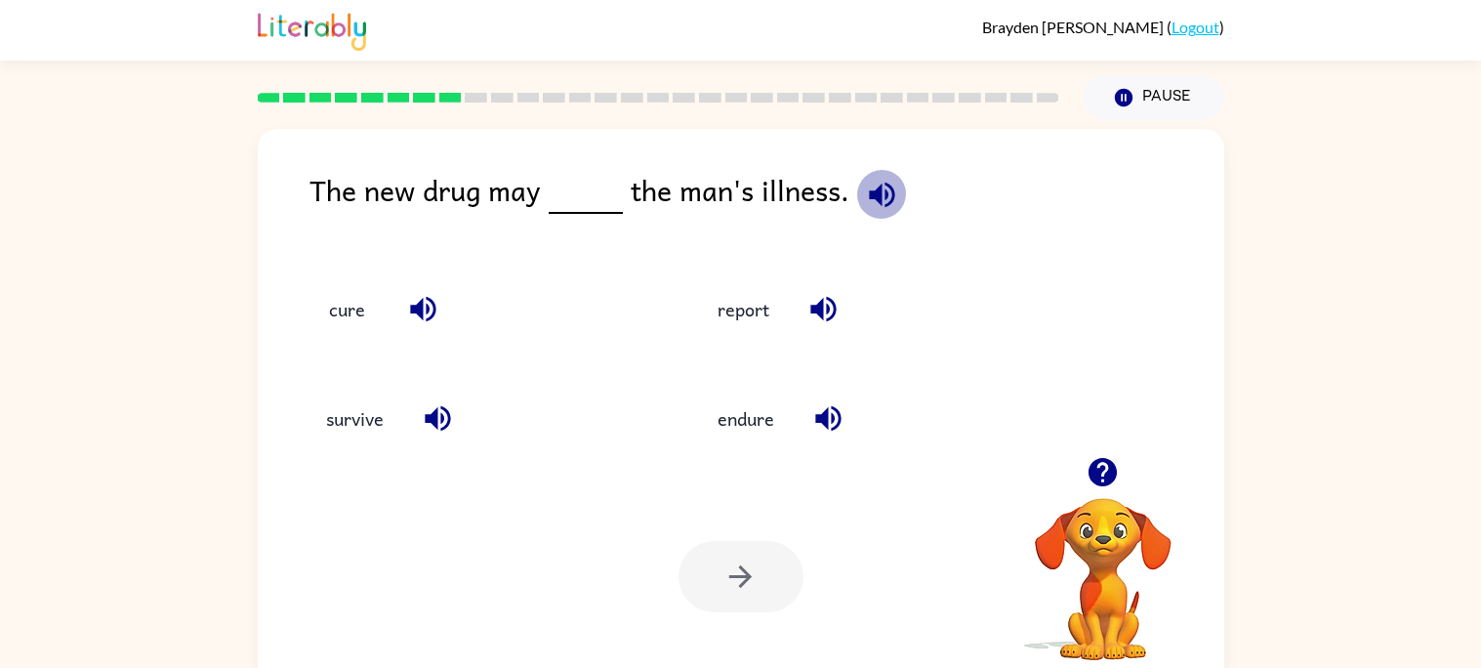
click at [865, 182] on icon "button" at bounding box center [882, 195] width 34 height 34
click at [830, 302] on icon "button" at bounding box center [822, 309] width 25 height 25
click at [840, 427] on icon "button" at bounding box center [828, 418] width 34 height 34
click at [406, 308] on icon "button" at bounding box center [423, 309] width 34 height 34
click at [398, 430] on button "survive" at bounding box center [354, 418] width 97 height 53
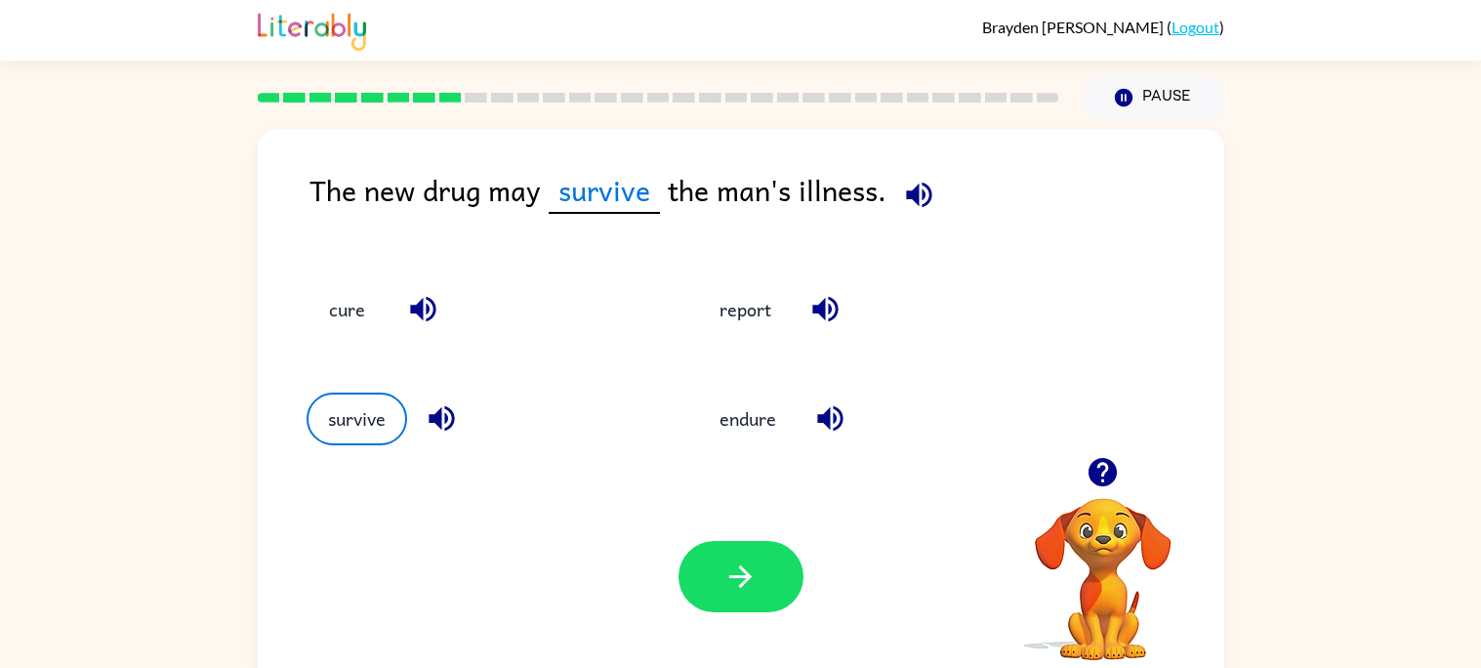
click at [460, 430] on button "button" at bounding box center [442, 418] width 50 height 50
click at [938, 211] on span at bounding box center [915, 190] width 58 height 44
click at [919, 193] on icon "button" at bounding box center [918, 194] width 25 height 25
click at [926, 181] on icon "button" at bounding box center [919, 195] width 34 height 34
click at [911, 190] on icon "button" at bounding box center [918, 194] width 25 height 25
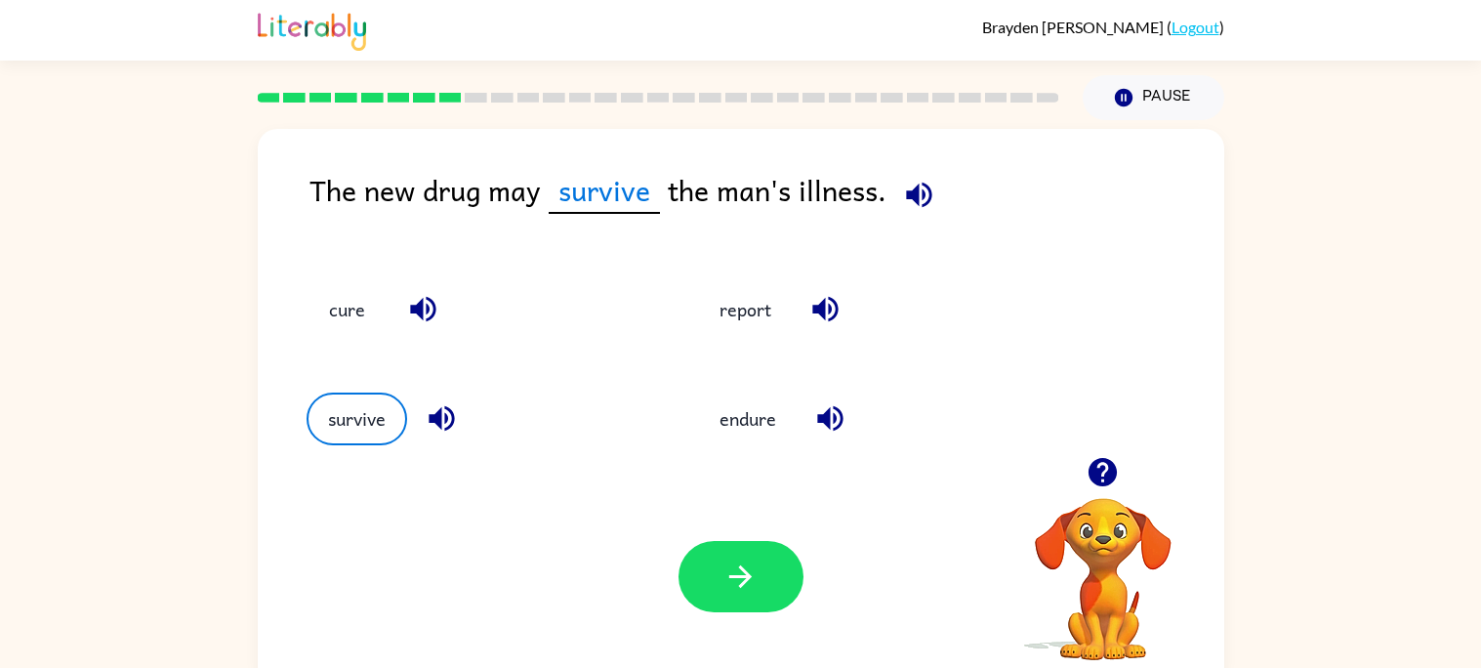
click at [832, 414] on icon "button" at bounding box center [829, 418] width 25 height 25
click at [827, 290] on button "button" at bounding box center [825, 309] width 50 height 50
click at [443, 301] on button "button" at bounding box center [423, 309] width 50 height 50
click at [442, 428] on icon "button" at bounding box center [442, 418] width 34 height 34
click at [835, 417] on icon "button" at bounding box center [829, 418] width 25 height 25
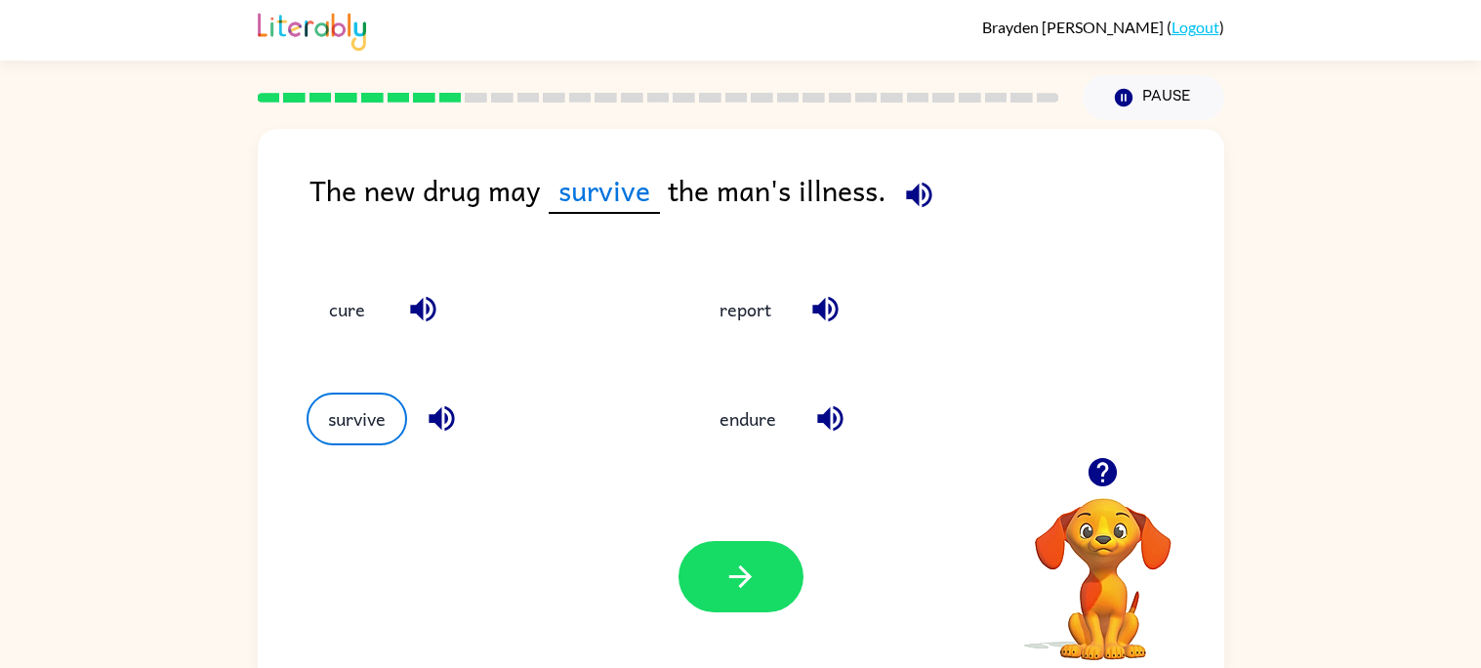
click at [424, 312] on icon "button" at bounding box center [423, 309] width 34 height 34
click at [318, 316] on button "cure" at bounding box center [347, 308] width 82 height 53
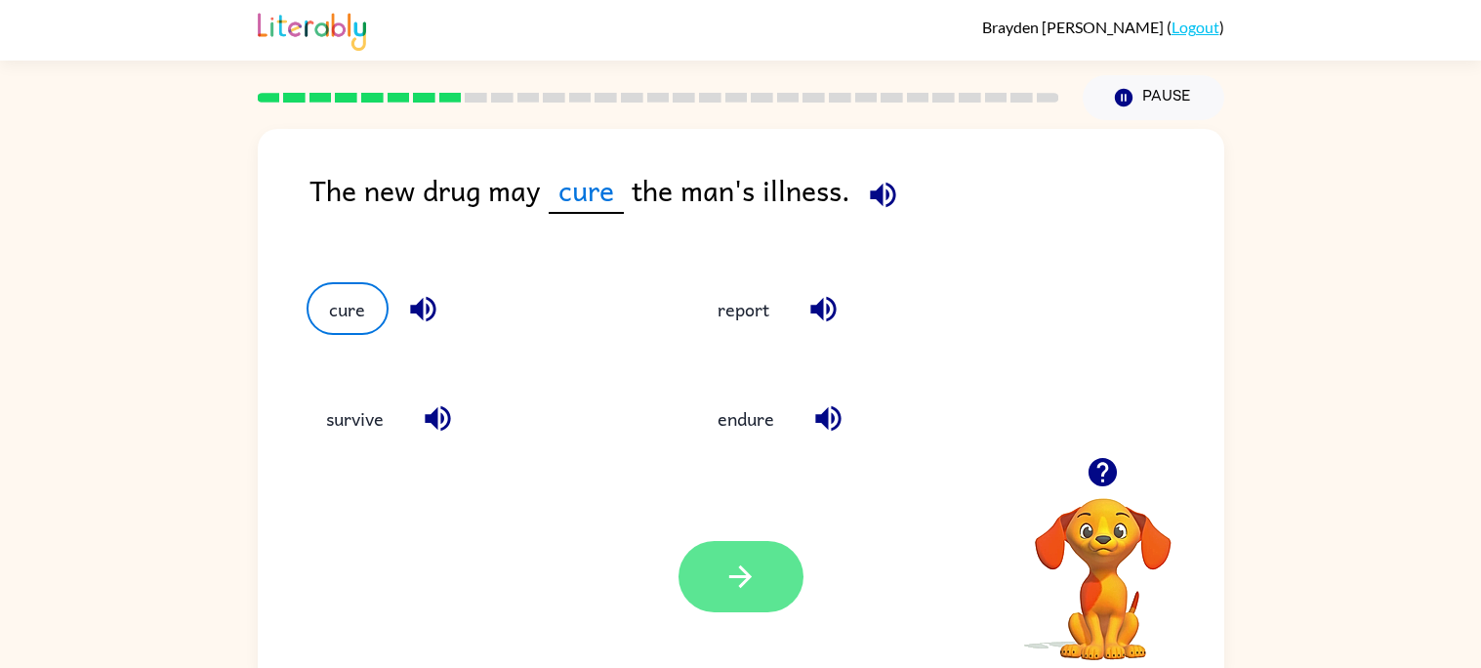
click at [728, 581] on icon "button" at bounding box center [740, 576] width 34 height 34
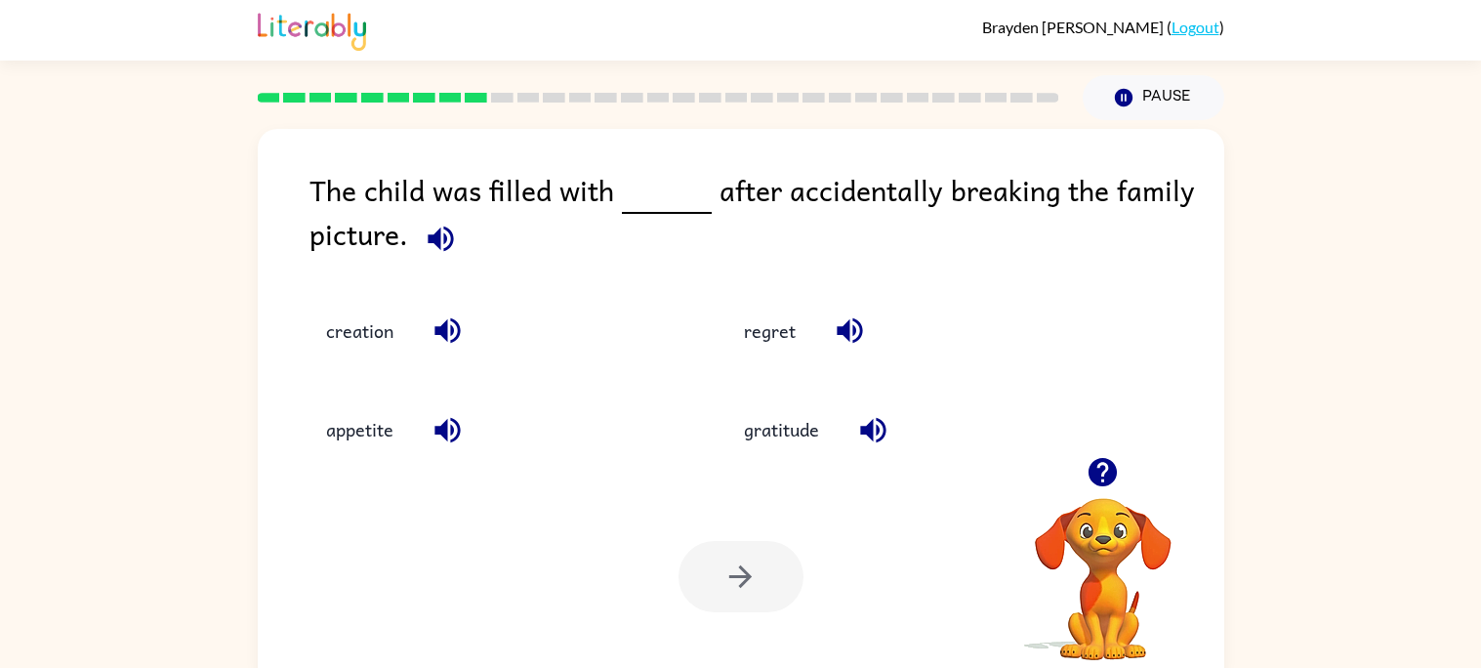
click at [462, 244] on button "button" at bounding box center [441, 239] width 50 height 50
click at [847, 330] on icon "button" at bounding box center [848, 330] width 25 height 25
click at [841, 321] on icon "button" at bounding box center [850, 330] width 34 height 34
click at [861, 434] on icon "button" at bounding box center [873, 430] width 34 height 34
click at [449, 442] on icon "button" at bounding box center [447, 430] width 34 height 34
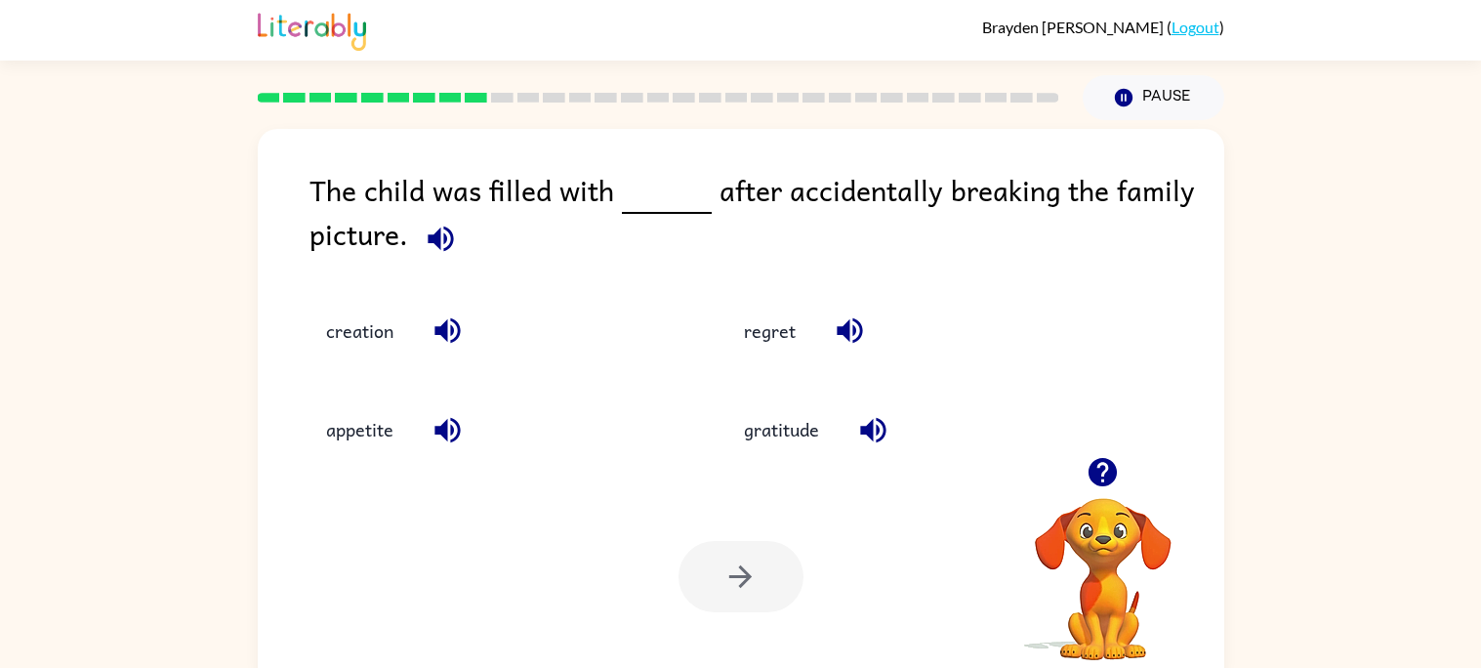
click at [445, 327] on icon "button" at bounding box center [446, 330] width 25 height 25
click at [799, 320] on button "regret" at bounding box center [769, 331] width 91 height 53
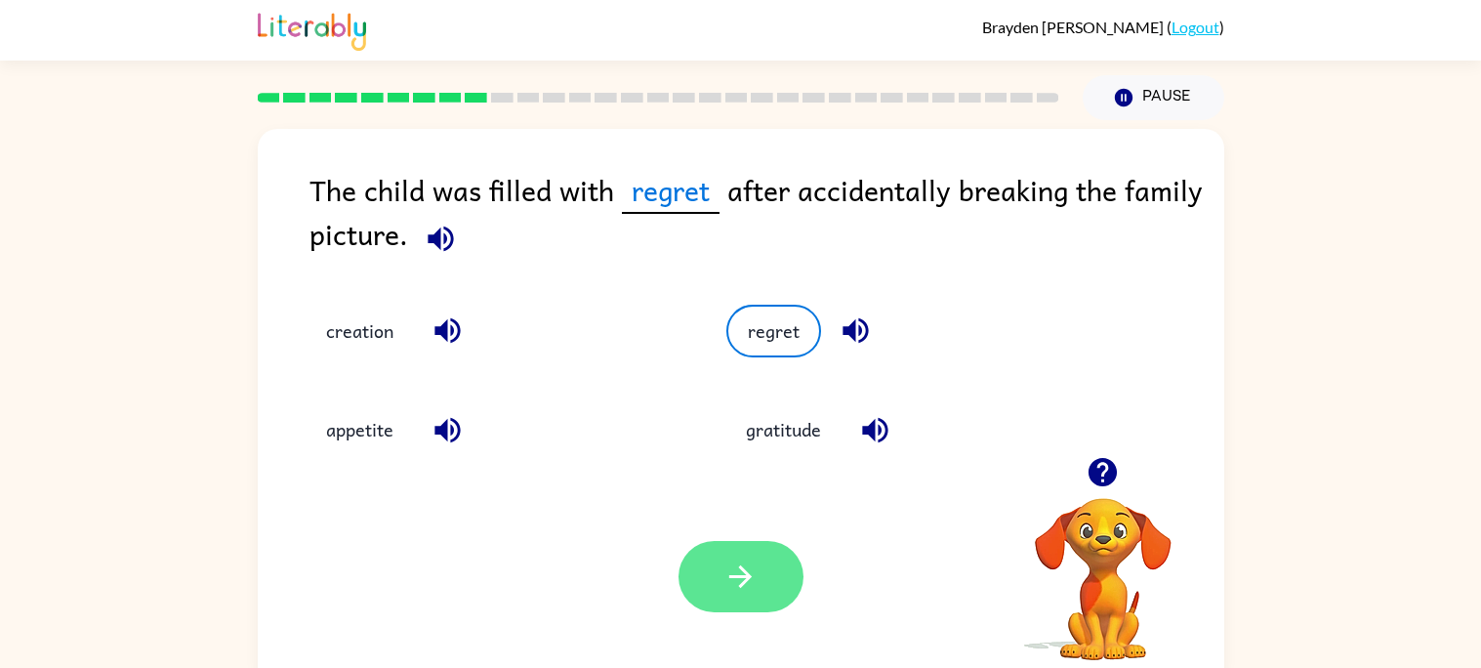
click at [738, 572] on icon "button" at bounding box center [740, 576] width 34 height 34
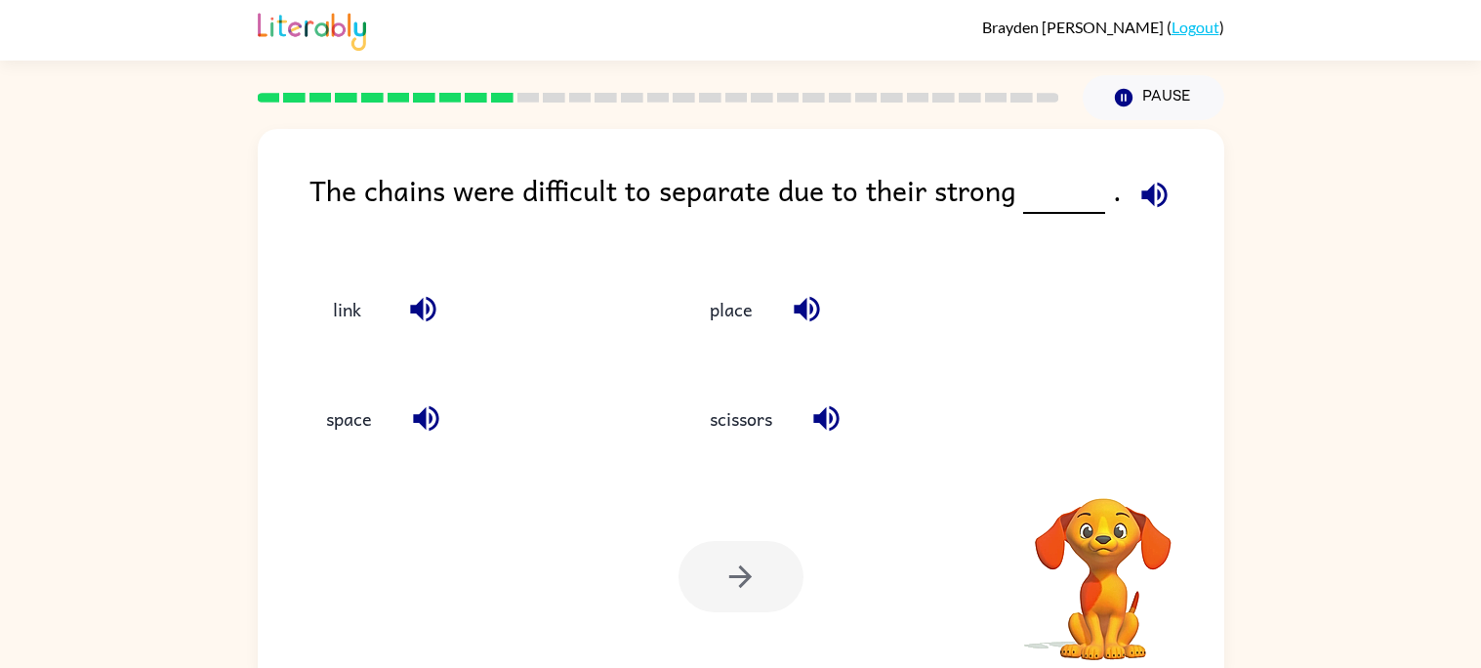
click at [1167, 197] on button "button" at bounding box center [1154, 195] width 50 height 50
click at [802, 306] on icon "button" at bounding box center [805, 309] width 25 height 25
click at [817, 428] on icon "button" at bounding box center [826, 418] width 34 height 34
click at [417, 305] on icon "button" at bounding box center [422, 309] width 25 height 25
click at [435, 432] on icon "button" at bounding box center [426, 418] width 34 height 34
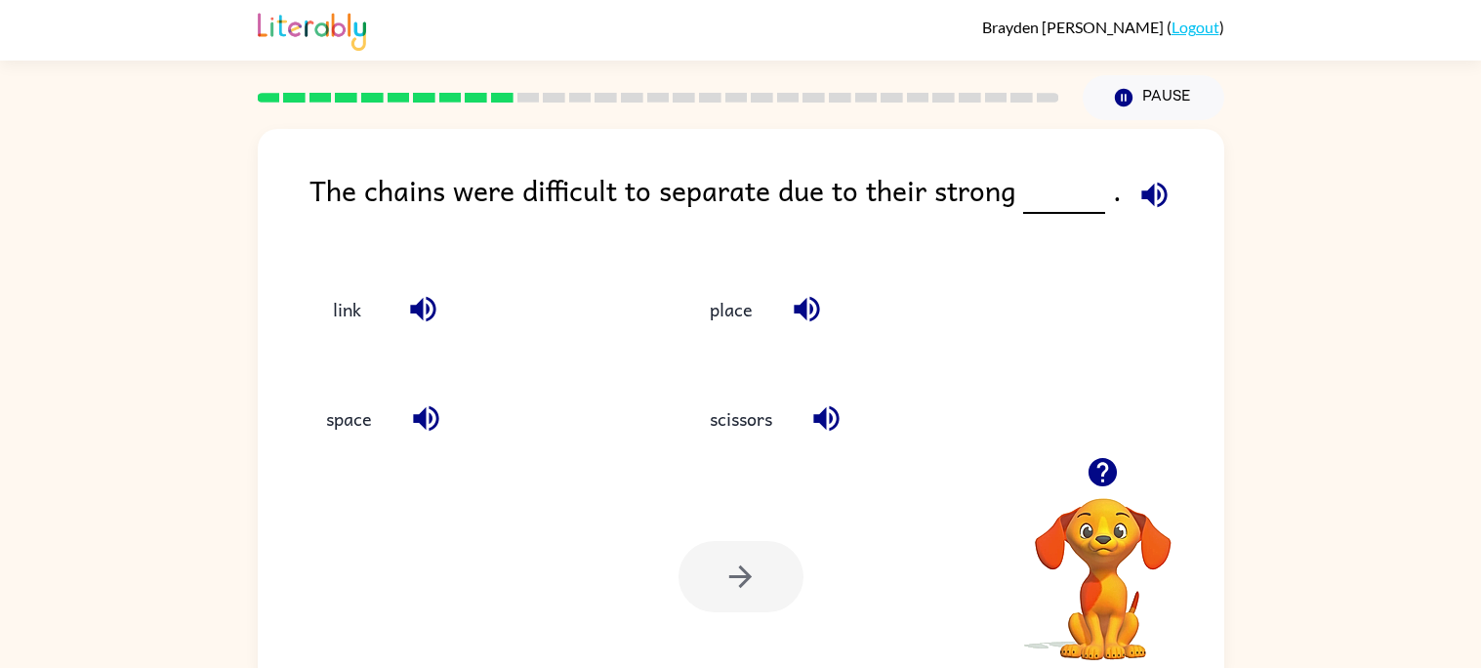
click at [399, 436] on div "space" at bounding box center [476, 418] width 340 height 53
click at [432, 455] on div "space" at bounding box center [461, 409] width 385 height 109
click at [434, 453] on div "space" at bounding box center [461, 409] width 385 height 109
click at [429, 305] on icon "button" at bounding box center [423, 309] width 34 height 34
click at [438, 309] on icon "button" at bounding box center [423, 309] width 34 height 34
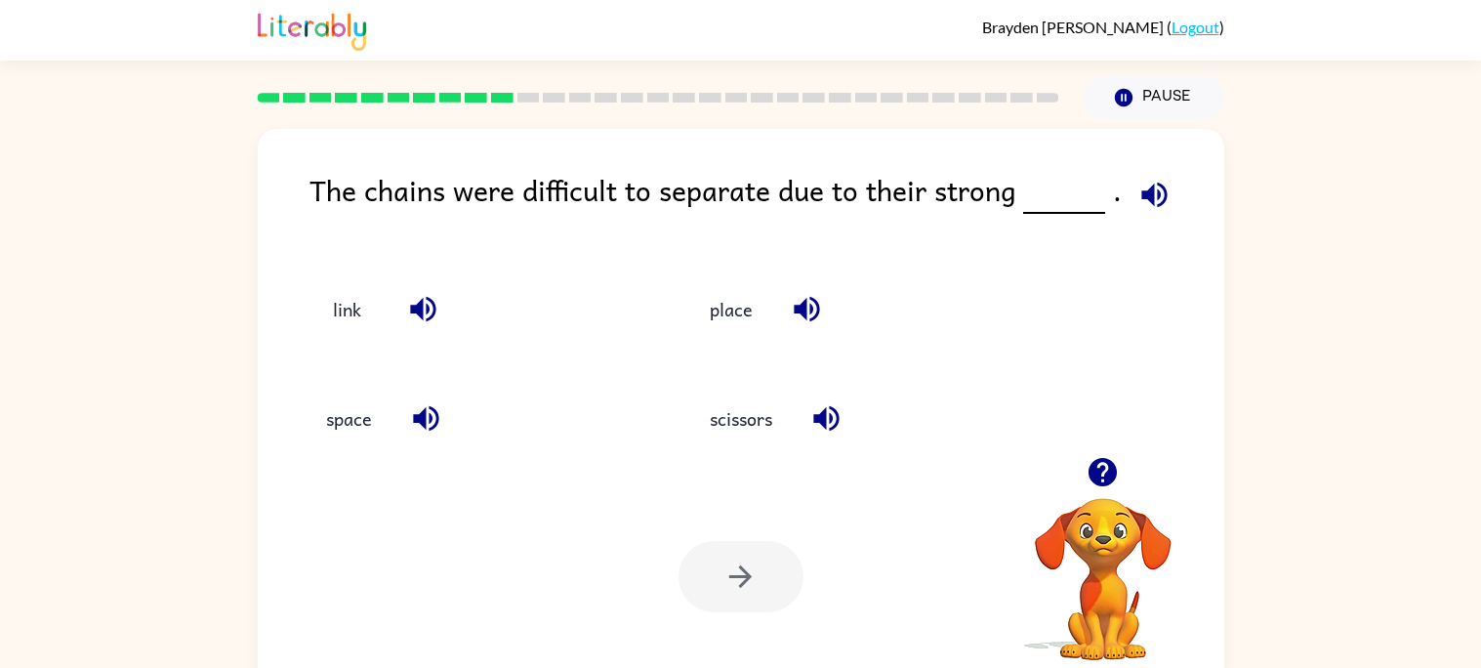
scroll to position [18, 0]
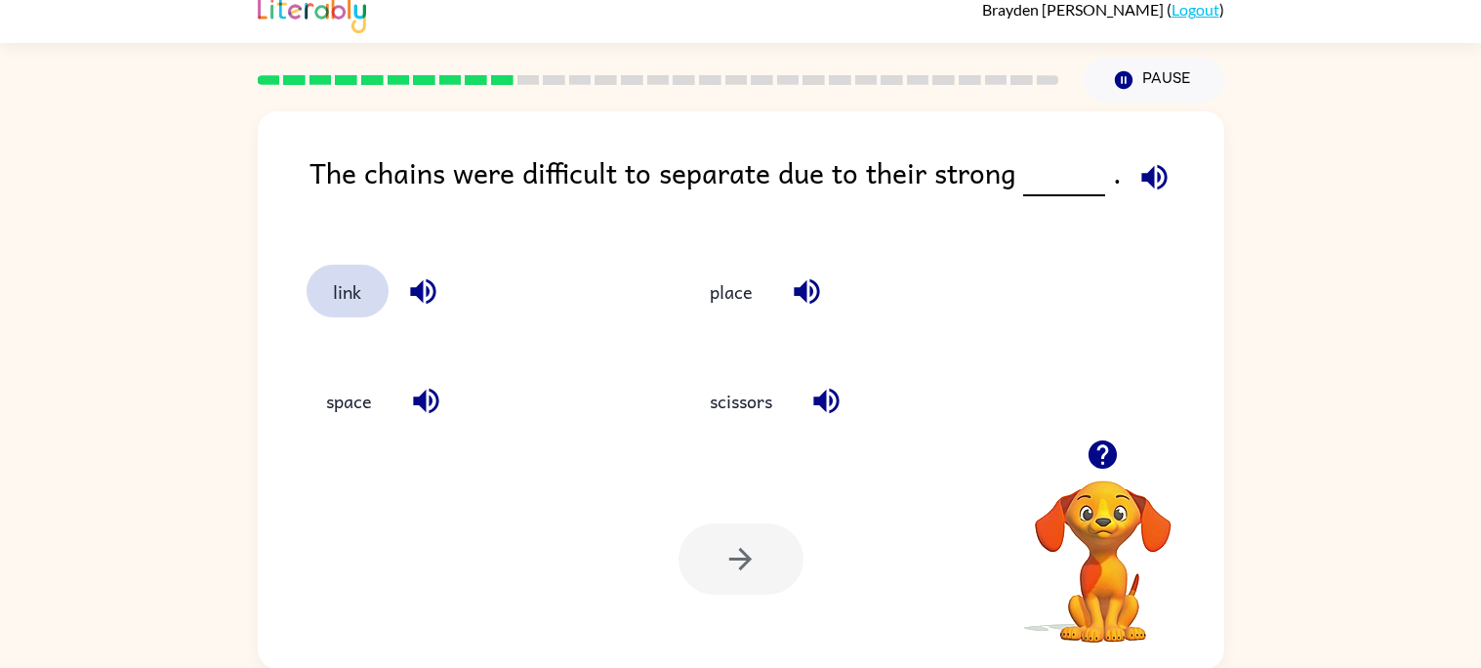
click at [351, 269] on button "link" at bounding box center [347, 290] width 82 height 53
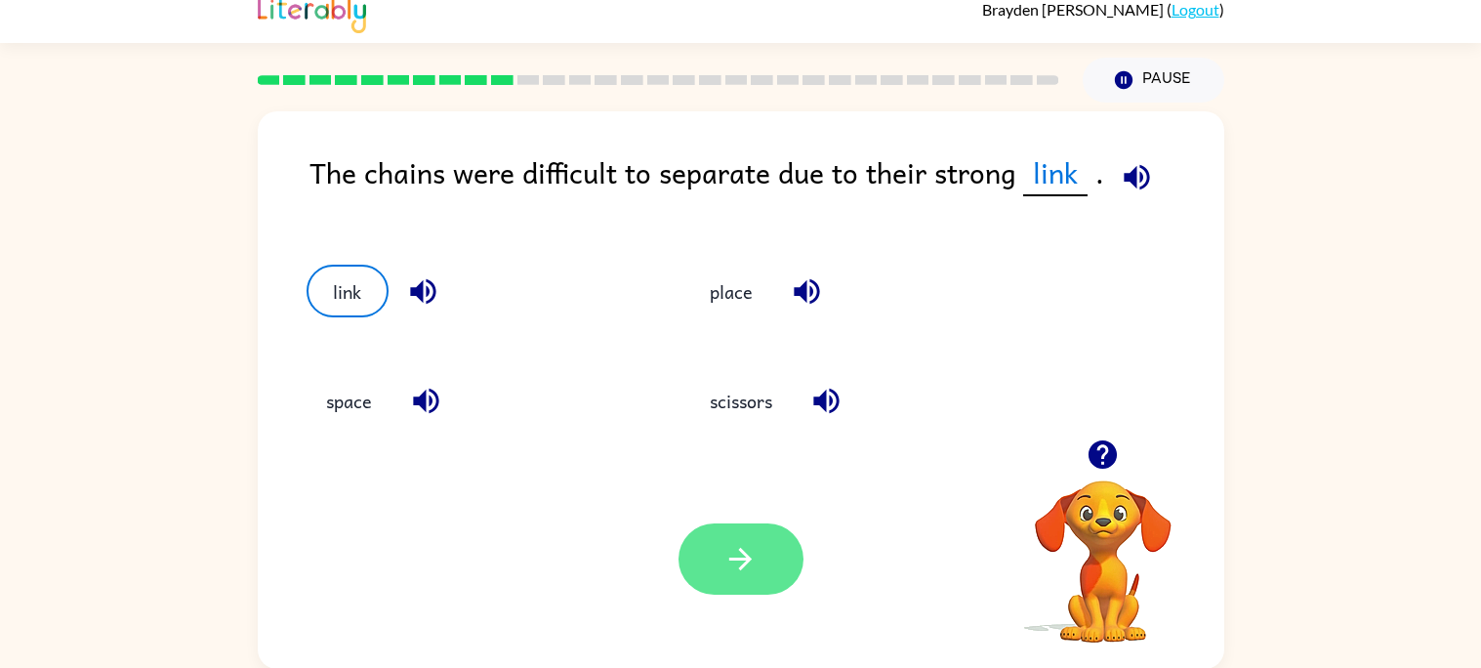
click at [721, 541] on button "button" at bounding box center [740, 558] width 125 height 71
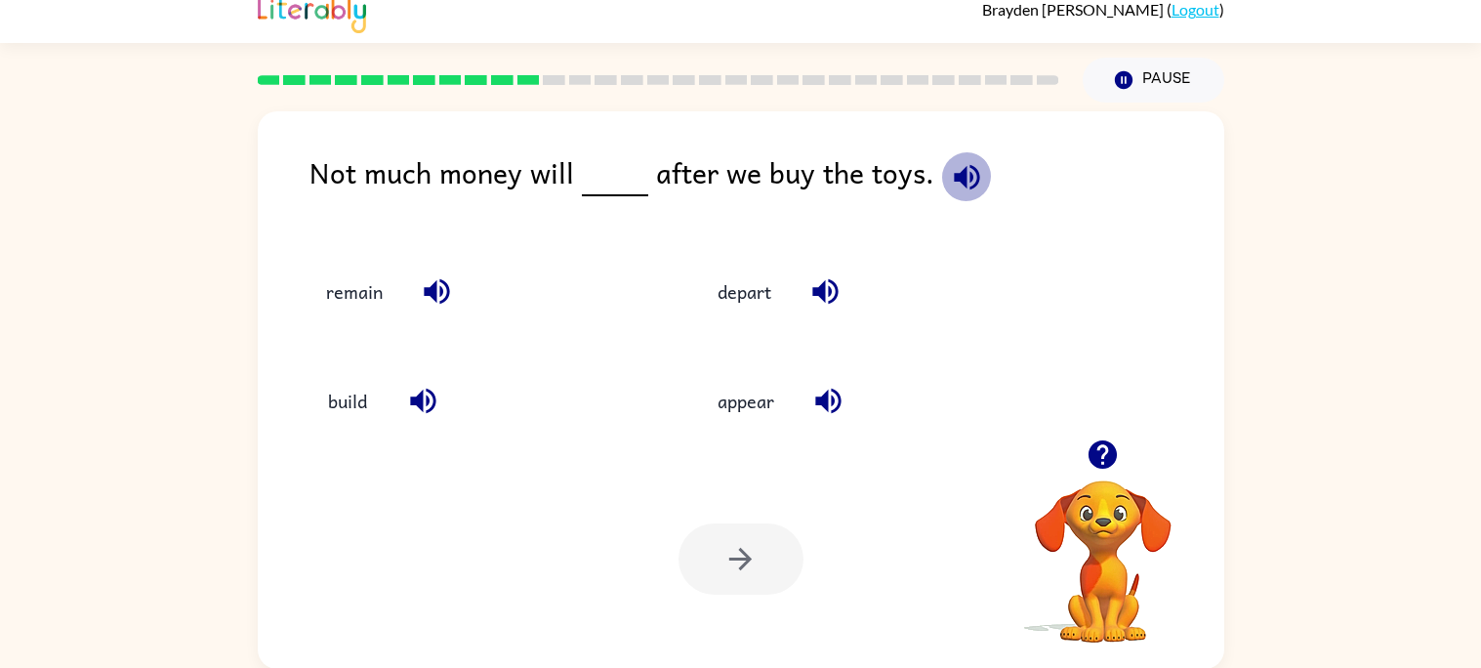
click at [964, 192] on icon "button" at bounding box center [967, 177] width 34 height 34
click at [822, 299] on icon "button" at bounding box center [825, 291] width 34 height 34
click at [819, 409] on icon "button" at bounding box center [828, 401] width 34 height 34
click at [425, 406] on icon "button" at bounding box center [423, 401] width 34 height 34
click at [435, 299] on icon "button" at bounding box center [436, 291] width 25 height 25
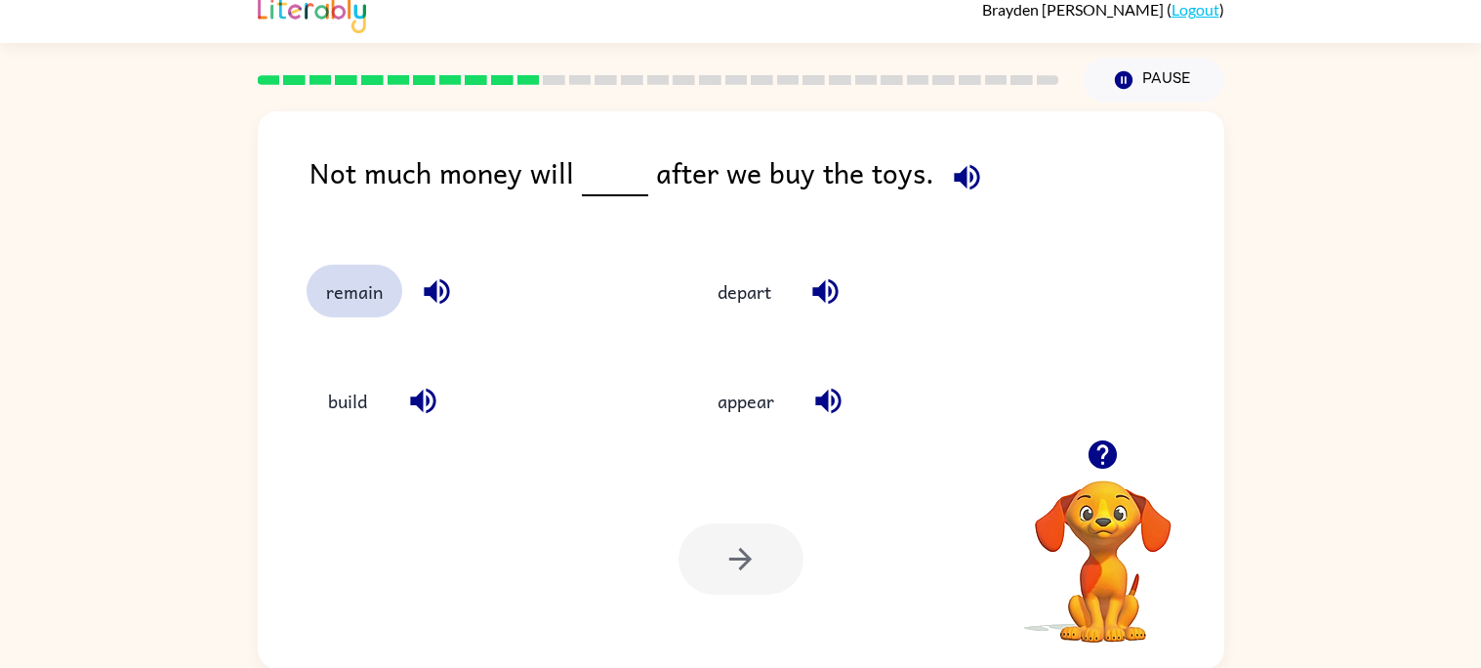
click at [368, 285] on button "remain" at bounding box center [354, 290] width 96 height 53
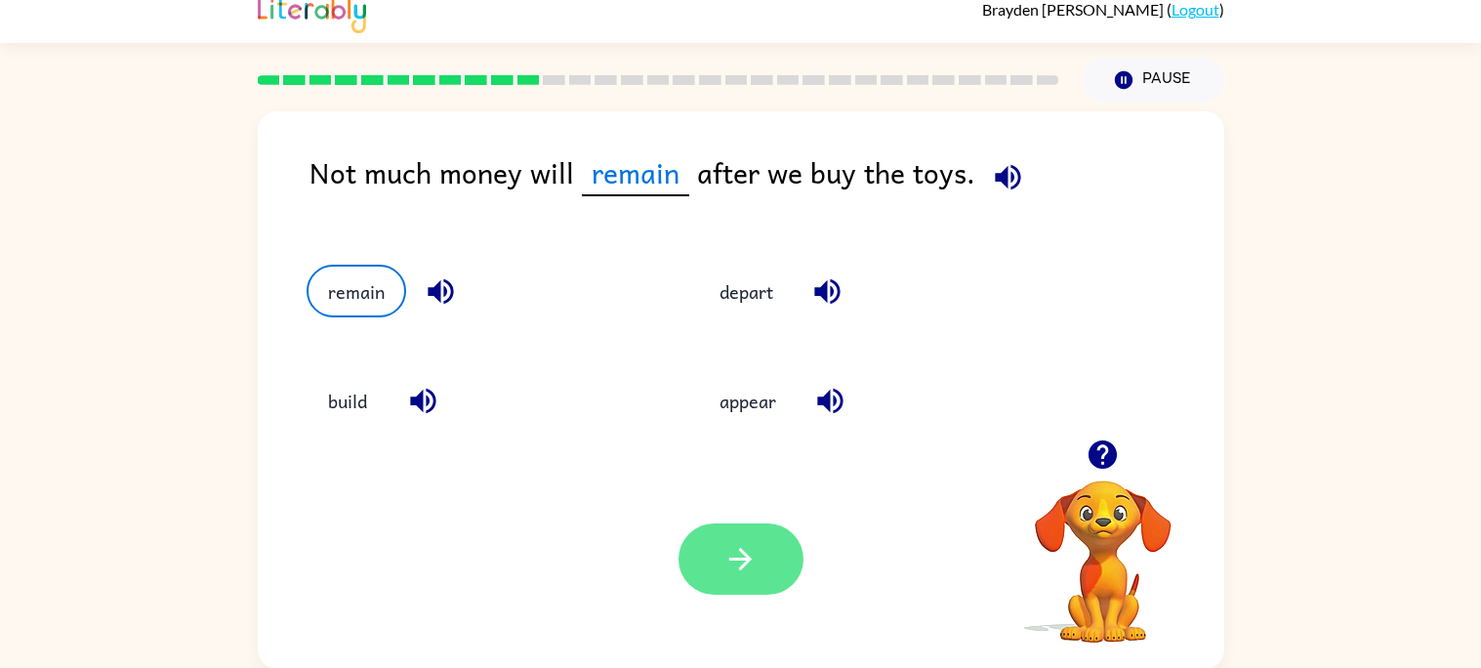
click at [744, 540] on button "button" at bounding box center [740, 558] width 125 height 71
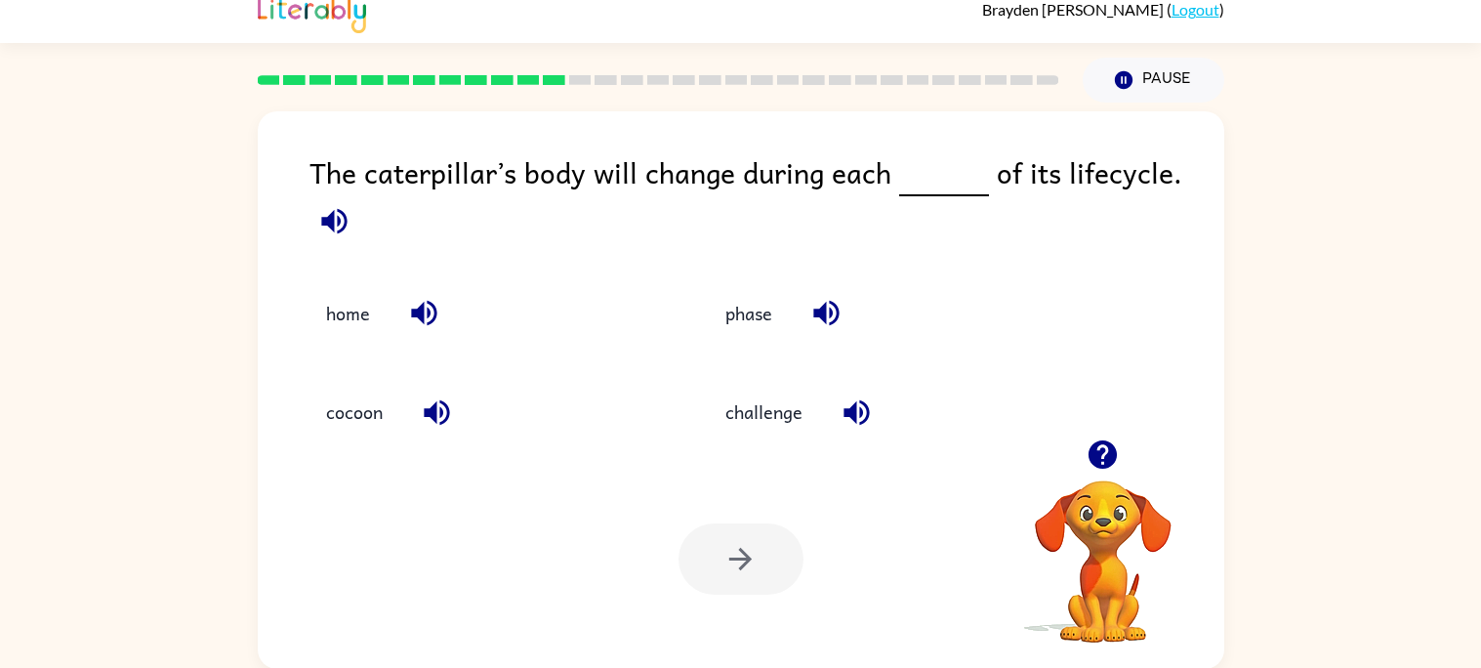
click at [331, 224] on icon "button" at bounding box center [333, 220] width 25 height 25
click at [428, 320] on icon "button" at bounding box center [424, 313] width 34 height 34
click at [439, 408] on icon "button" at bounding box center [436, 411] width 25 height 25
click at [833, 328] on icon "button" at bounding box center [826, 313] width 34 height 34
click at [866, 402] on icon "button" at bounding box center [856, 412] width 34 height 34
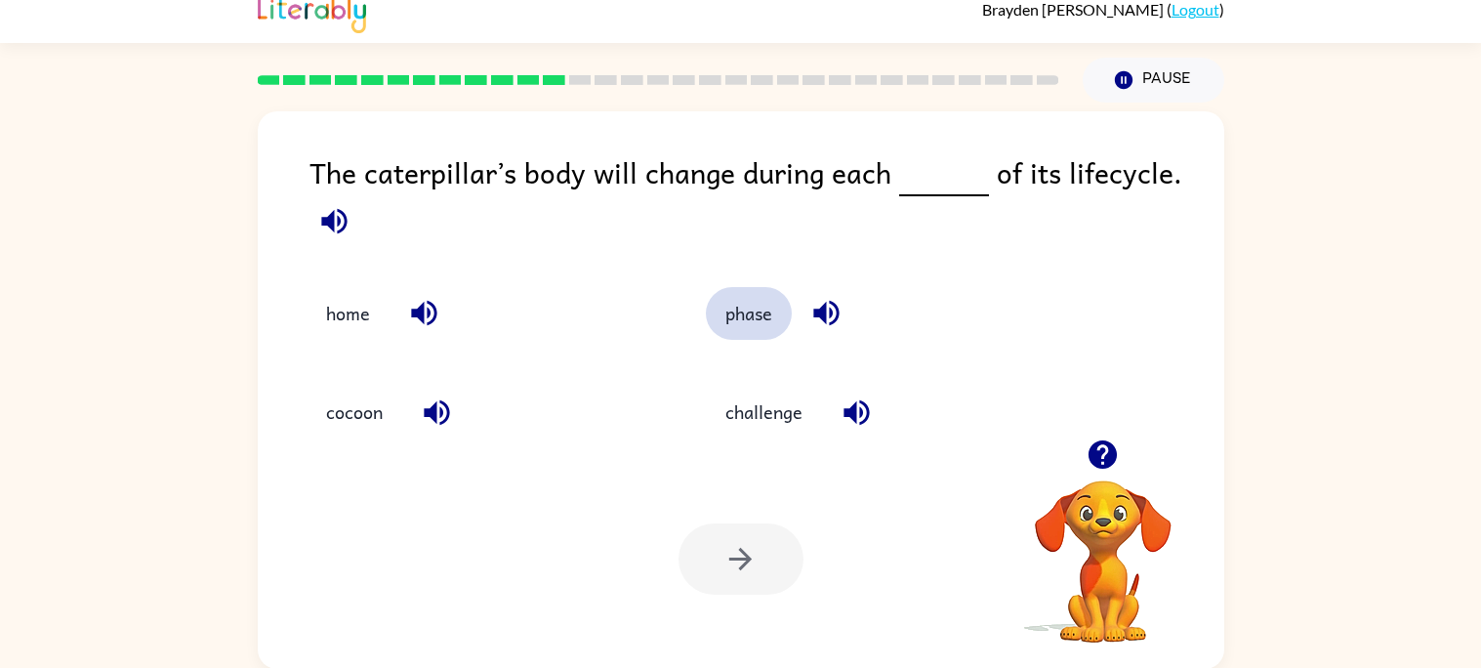
click at [758, 299] on button "phase" at bounding box center [749, 313] width 86 height 53
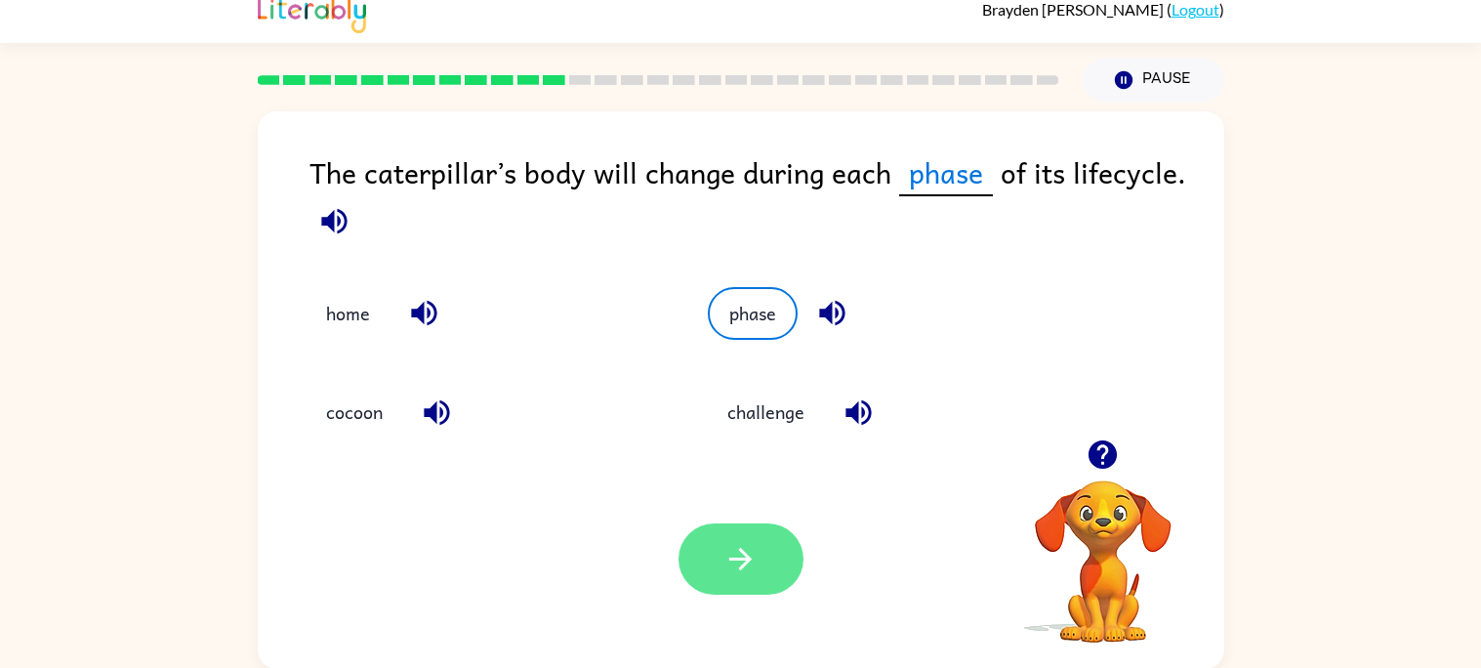
click at [733, 555] on icon "button" at bounding box center [740, 559] width 34 height 34
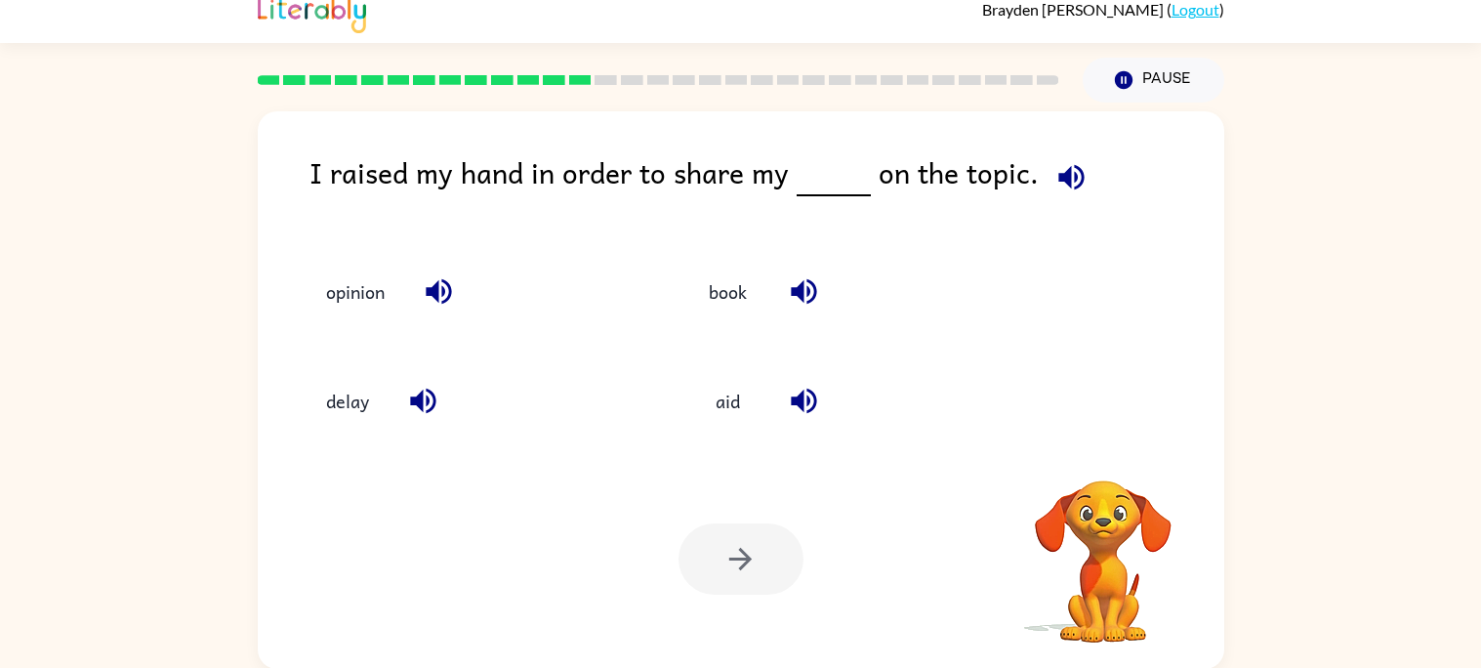
click at [1061, 190] on icon "button" at bounding box center [1071, 177] width 34 height 34
click at [1054, 187] on icon "button" at bounding box center [1071, 177] width 34 height 34
click at [1067, 183] on icon "button" at bounding box center [1071, 177] width 34 height 34
click at [808, 298] on icon "button" at bounding box center [804, 291] width 34 height 34
click at [809, 402] on icon "button" at bounding box center [803, 400] width 25 height 25
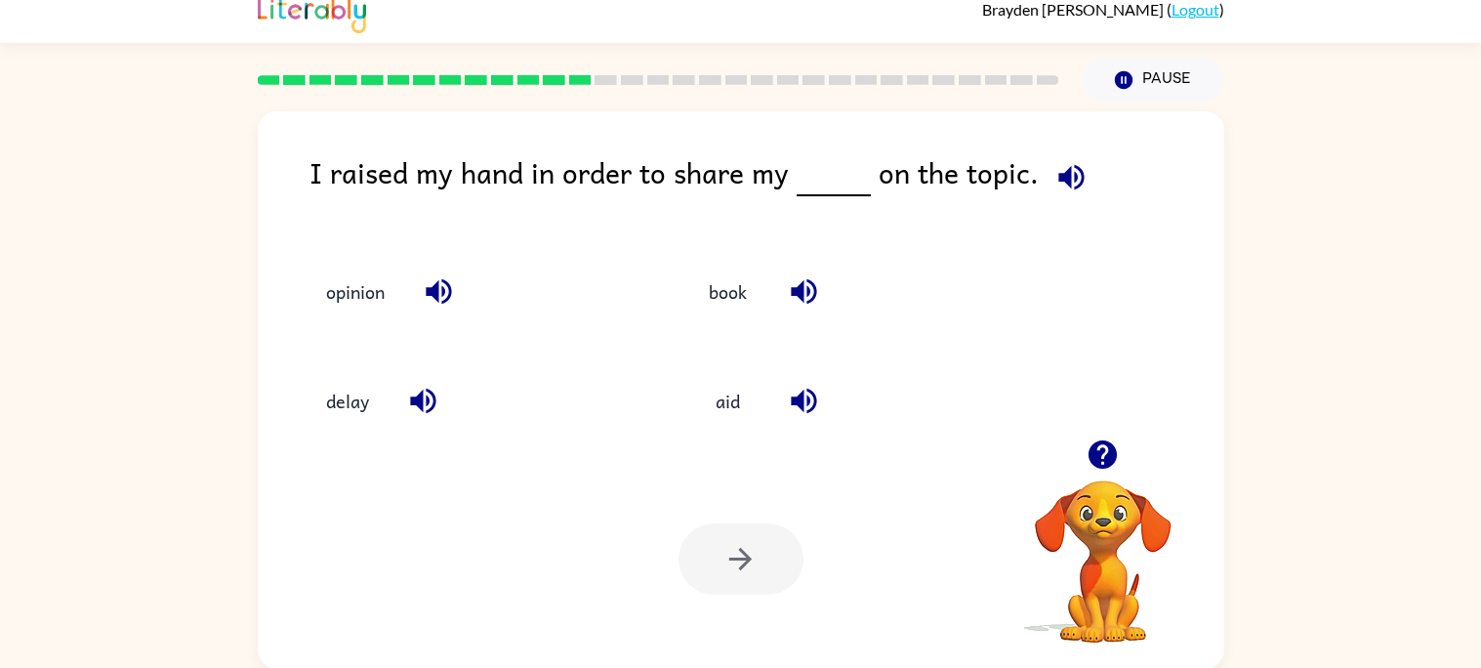
click at [433, 393] on icon "button" at bounding box center [422, 400] width 25 height 25
click at [446, 295] on icon "button" at bounding box center [439, 291] width 34 height 34
click at [733, 288] on button "book" at bounding box center [728, 290] width 82 height 53
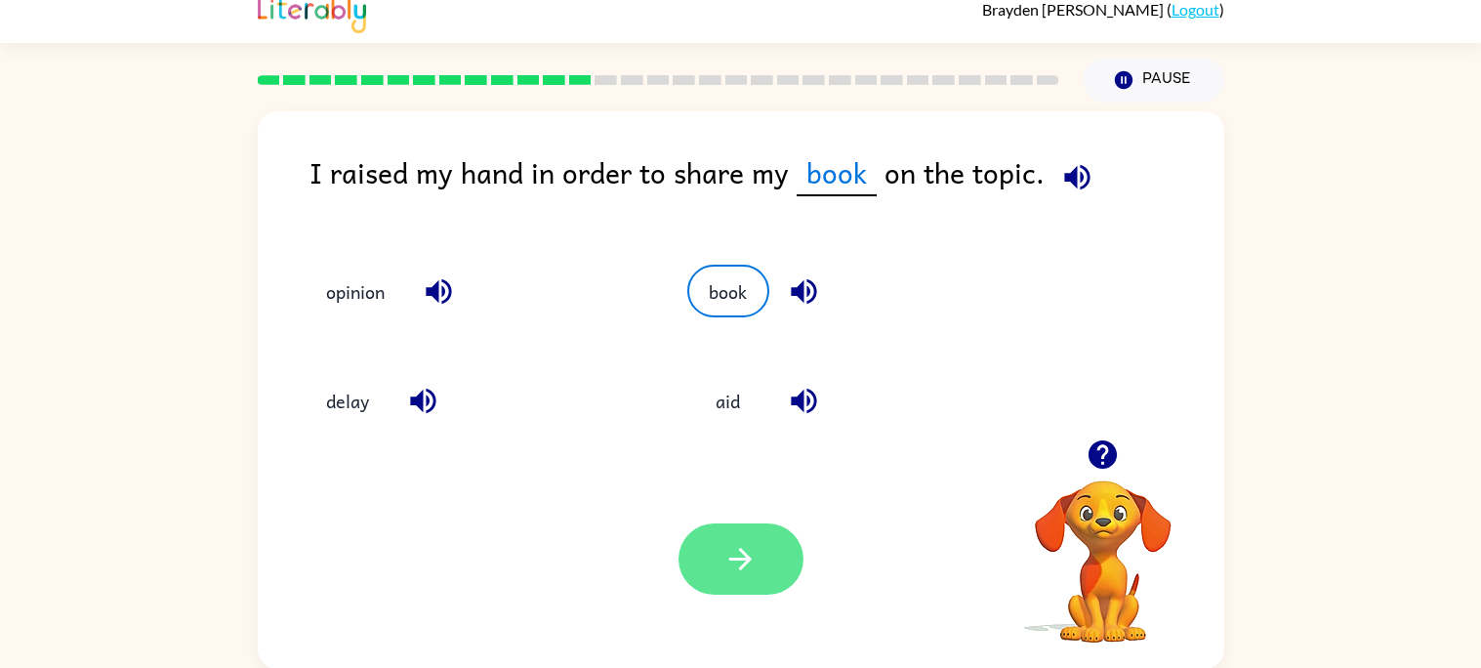
click at [755, 530] on button "button" at bounding box center [740, 558] width 125 height 71
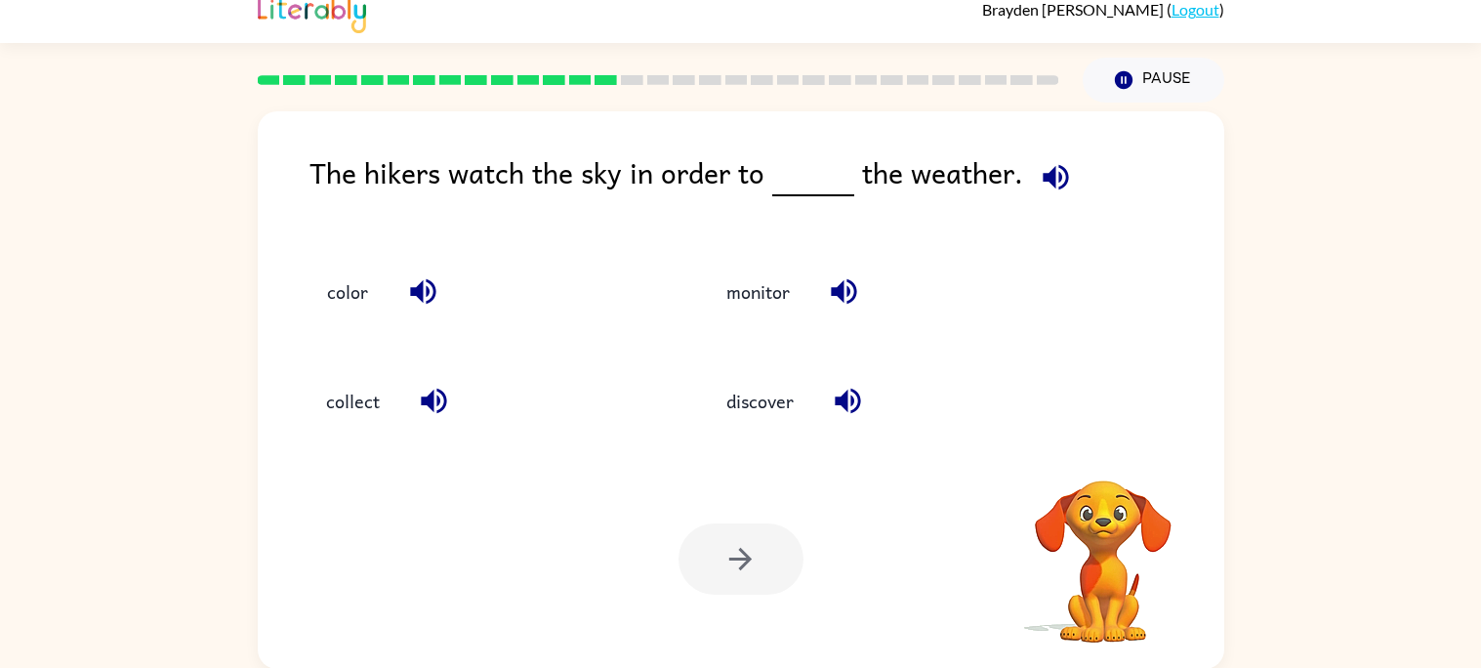
click at [429, 312] on button "button" at bounding box center [423, 291] width 50 height 50
click at [429, 286] on icon "button" at bounding box center [423, 291] width 34 height 34
click at [429, 281] on icon "button" at bounding box center [422, 291] width 25 height 25
click at [1045, 184] on icon "button" at bounding box center [1054, 176] width 25 height 25
click at [420, 312] on button "button" at bounding box center [423, 291] width 50 height 50
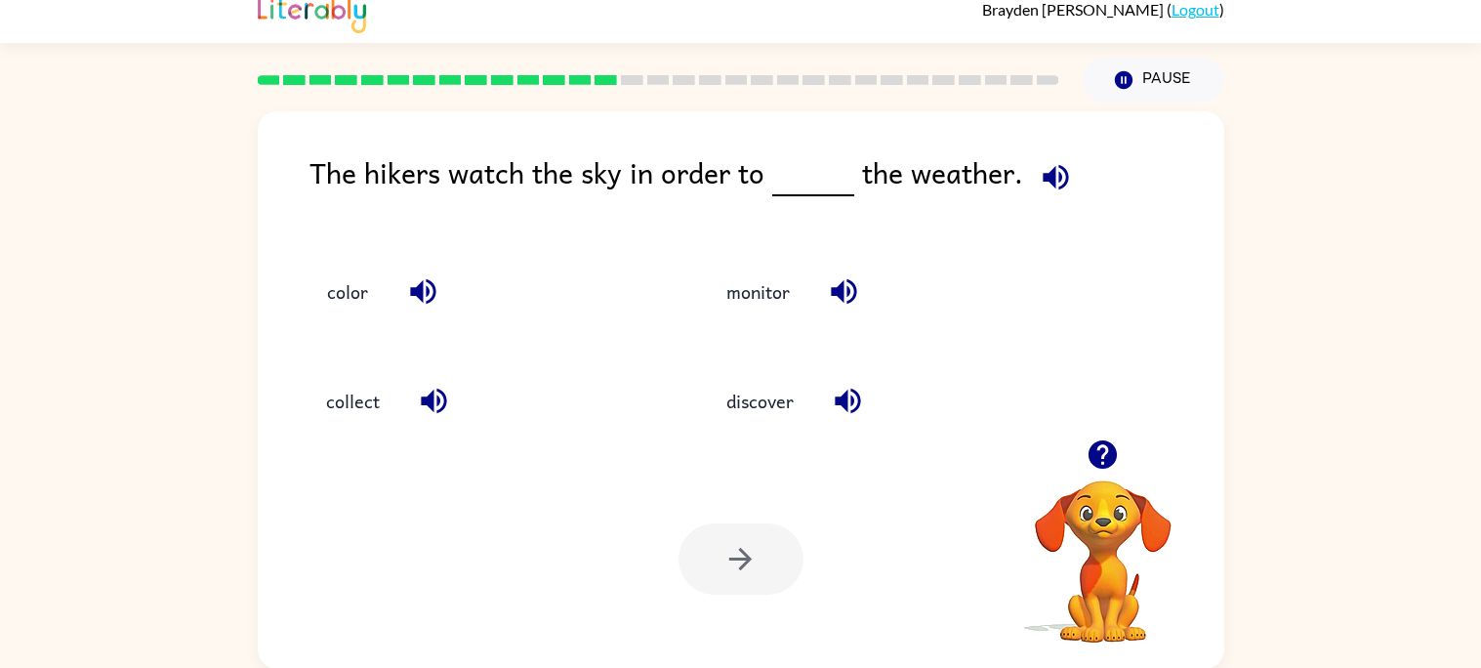
click at [439, 396] on icon "button" at bounding box center [434, 401] width 34 height 34
click at [746, 410] on button "discover" at bounding box center [760, 401] width 106 height 53
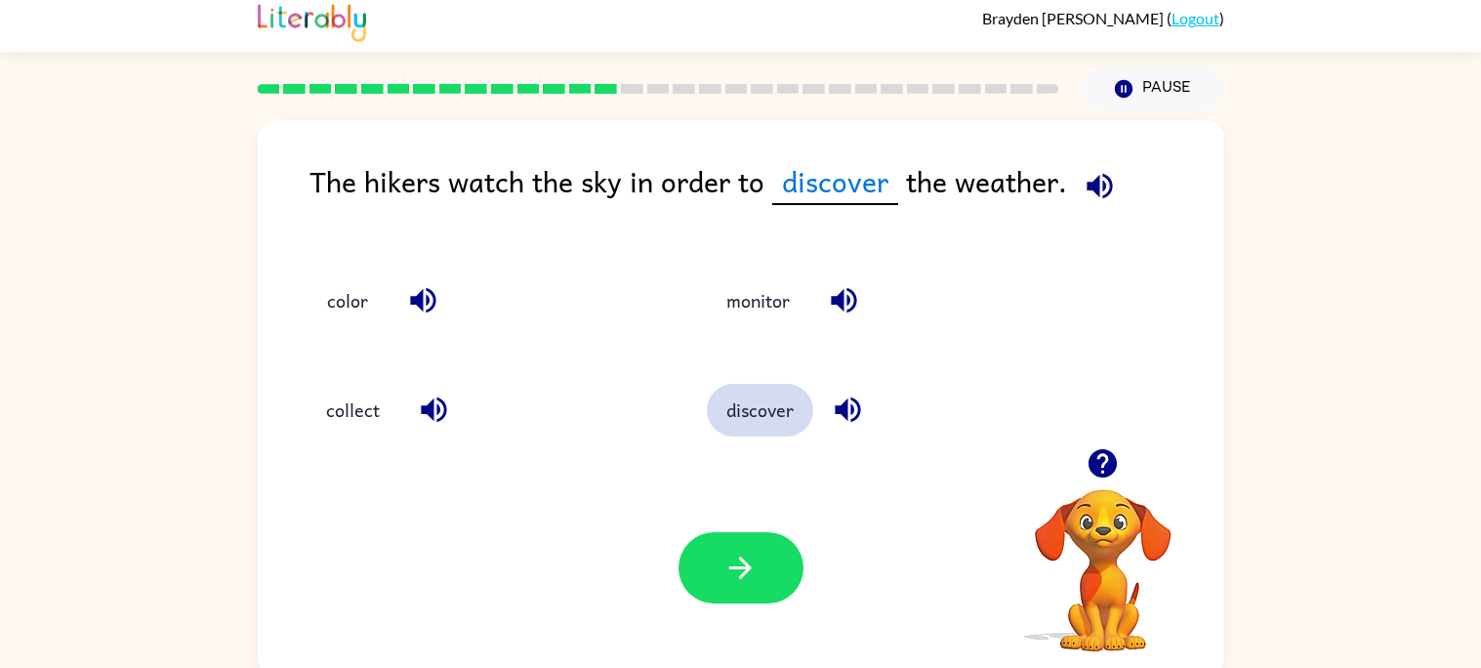
scroll to position [6, 0]
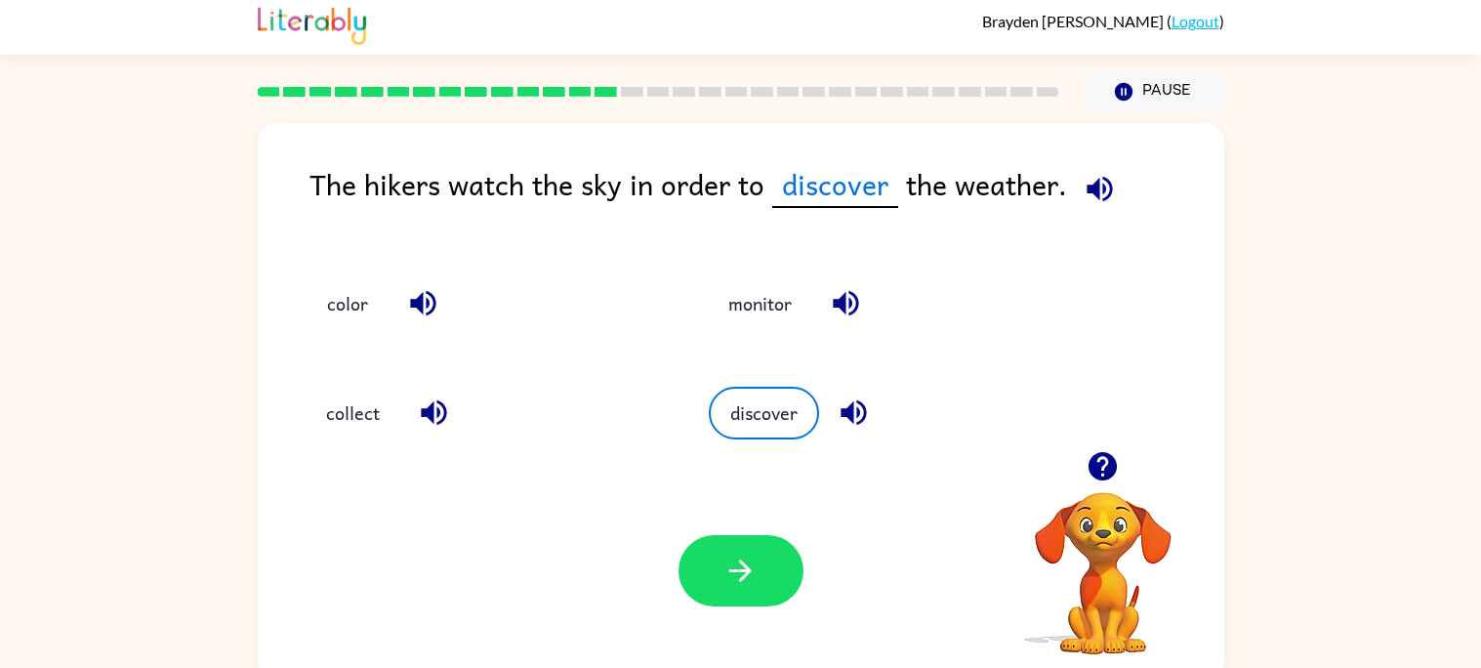
click at [855, 408] on icon "button" at bounding box center [852, 412] width 25 height 25
click at [854, 402] on icon "button" at bounding box center [853, 412] width 34 height 34
click at [861, 418] on icon "button" at bounding box center [852, 412] width 25 height 25
click at [838, 315] on icon "button" at bounding box center [846, 303] width 34 height 34
click at [780, 399] on button "discover" at bounding box center [760, 412] width 106 height 53
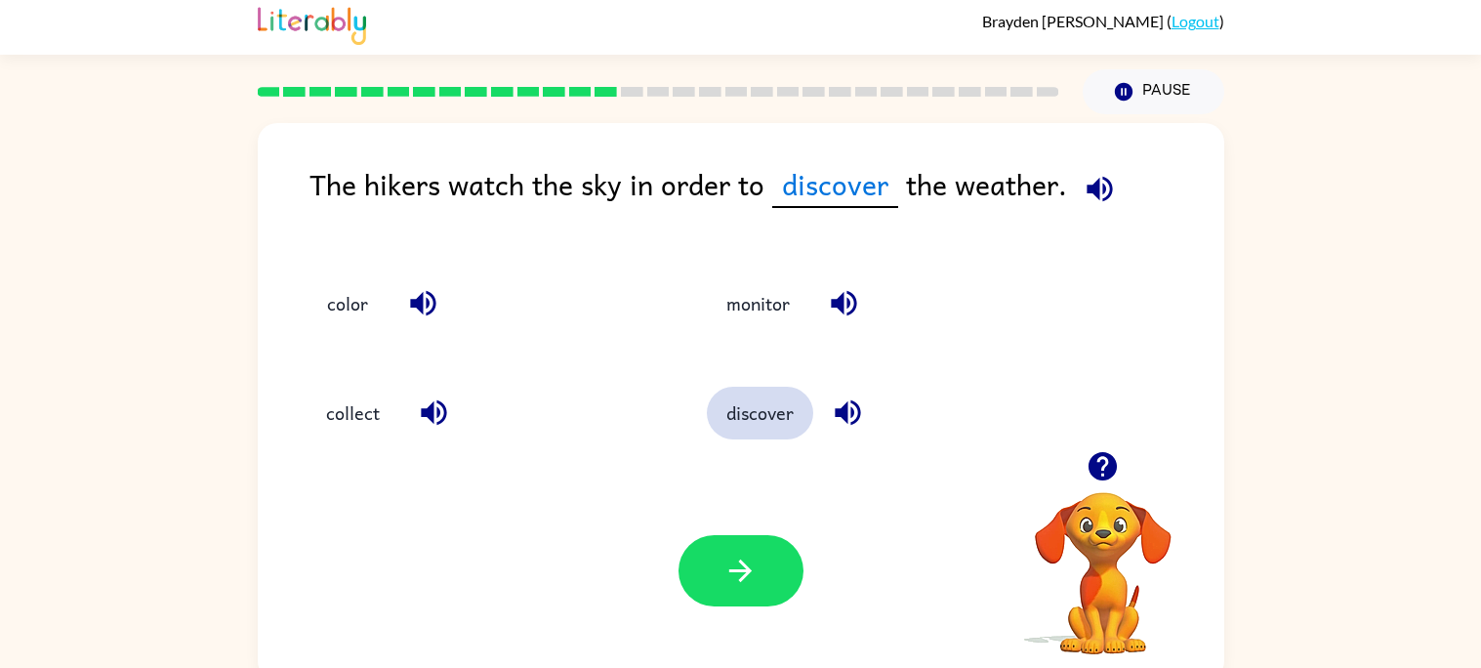
click at [770, 410] on button "discover" at bounding box center [760, 412] width 106 height 53
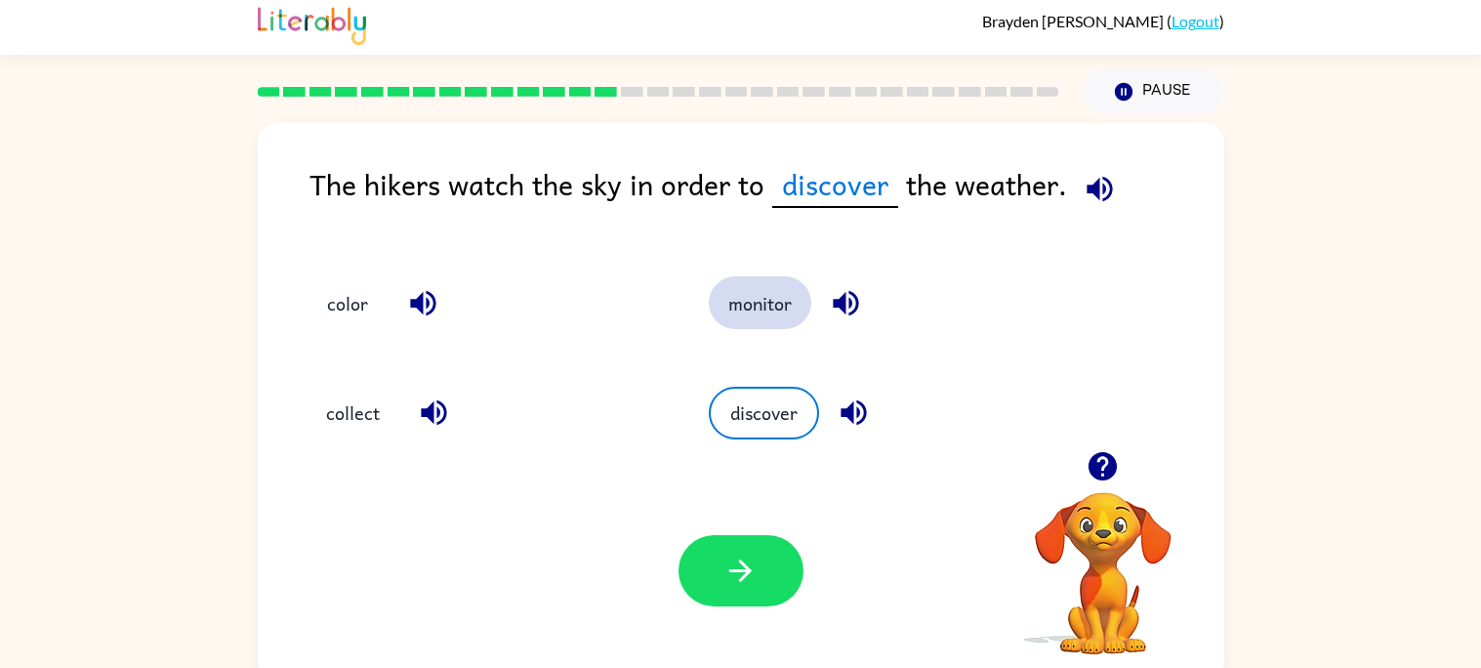
click at [758, 319] on button "monitor" at bounding box center [760, 302] width 102 height 53
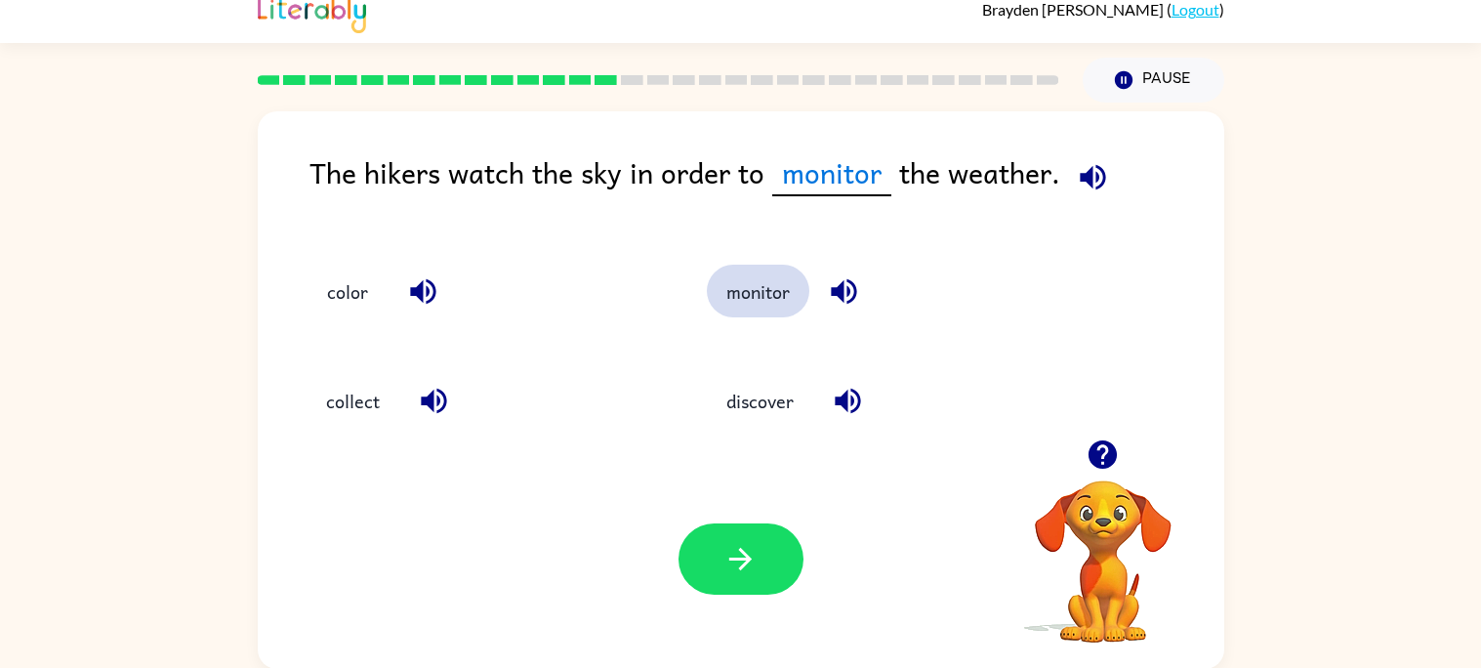
scroll to position [0, 0]
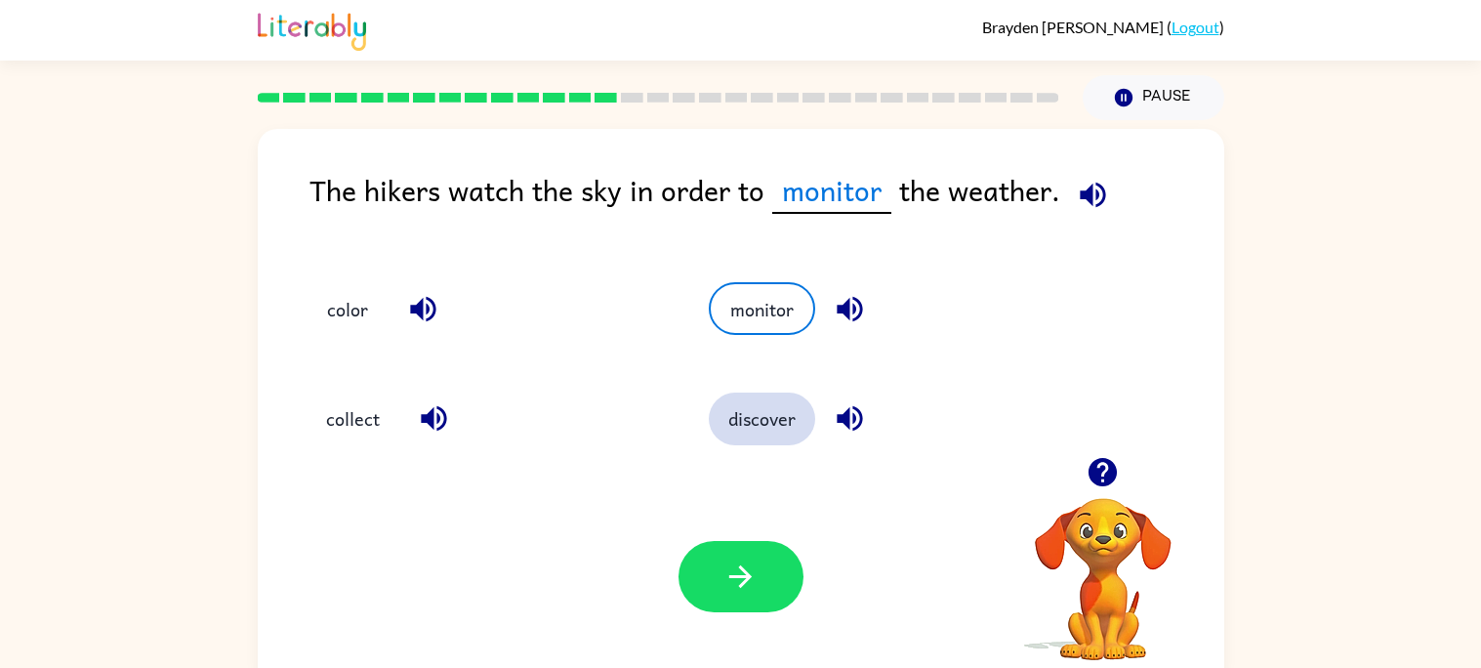
click at [771, 402] on button "discover" at bounding box center [762, 418] width 106 height 53
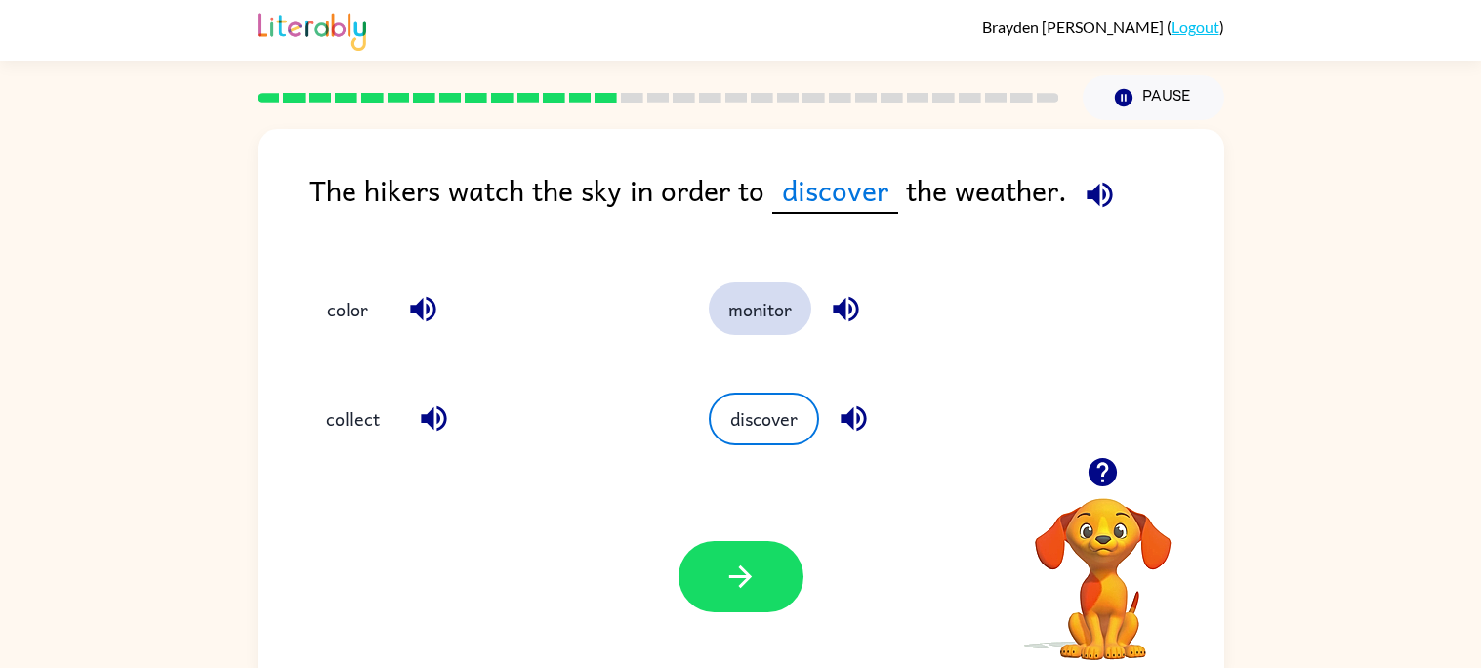
click at [757, 306] on button "monitor" at bounding box center [760, 308] width 102 height 53
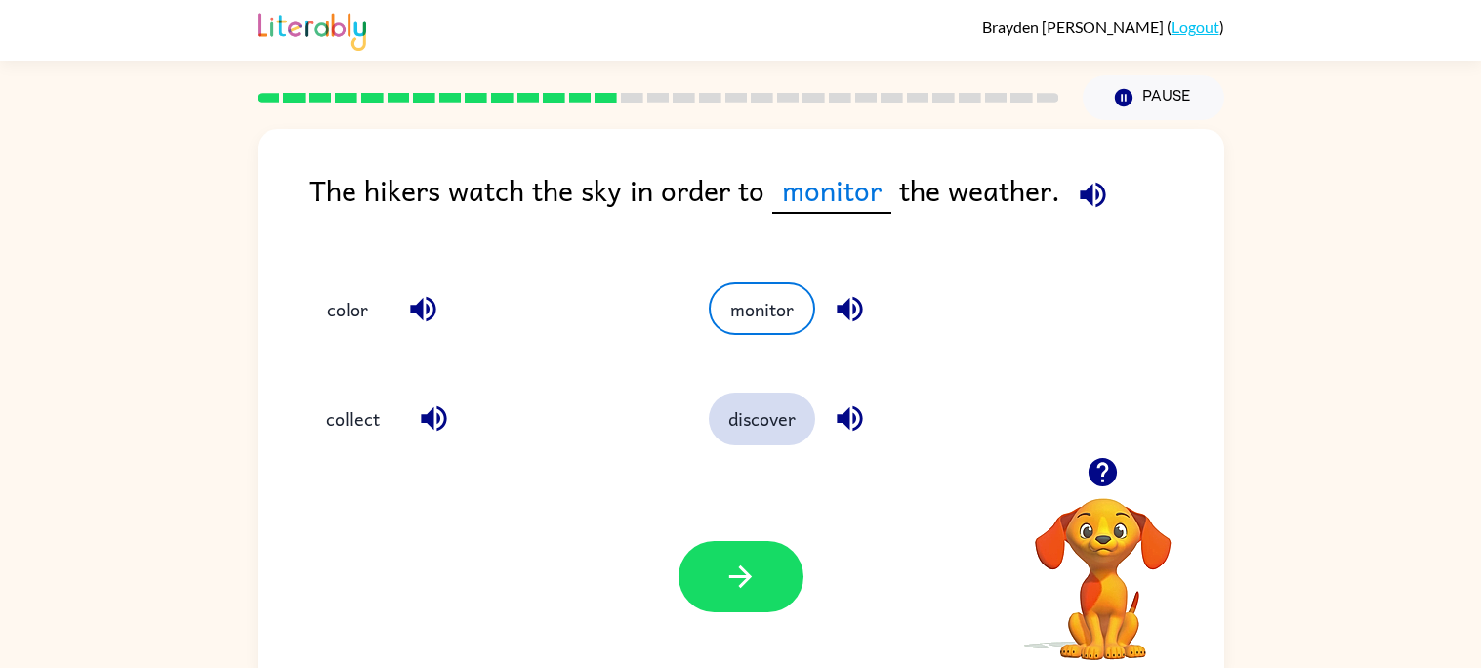
click at [765, 426] on button "discover" at bounding box center [762, 418] width 106 height 53
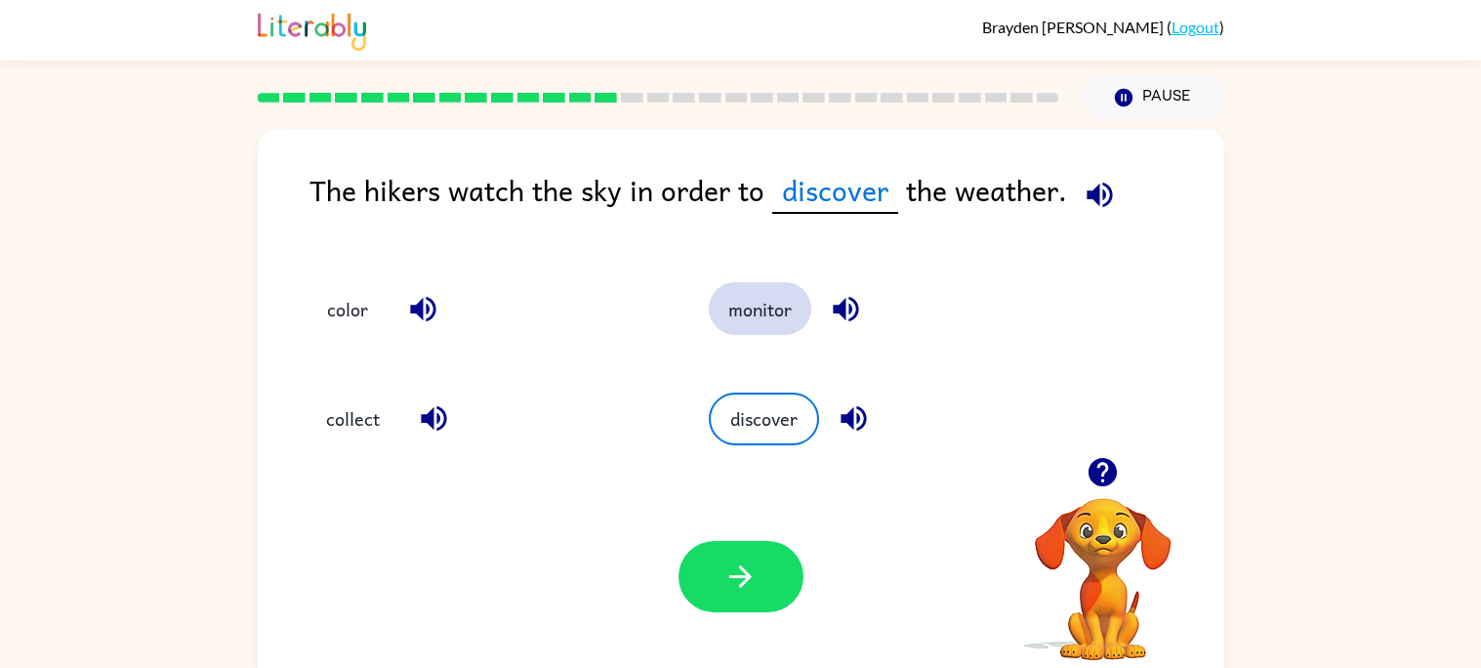
click at [768, 312] on button "monitor" at bounding box center [760, 308] width 102 height 53
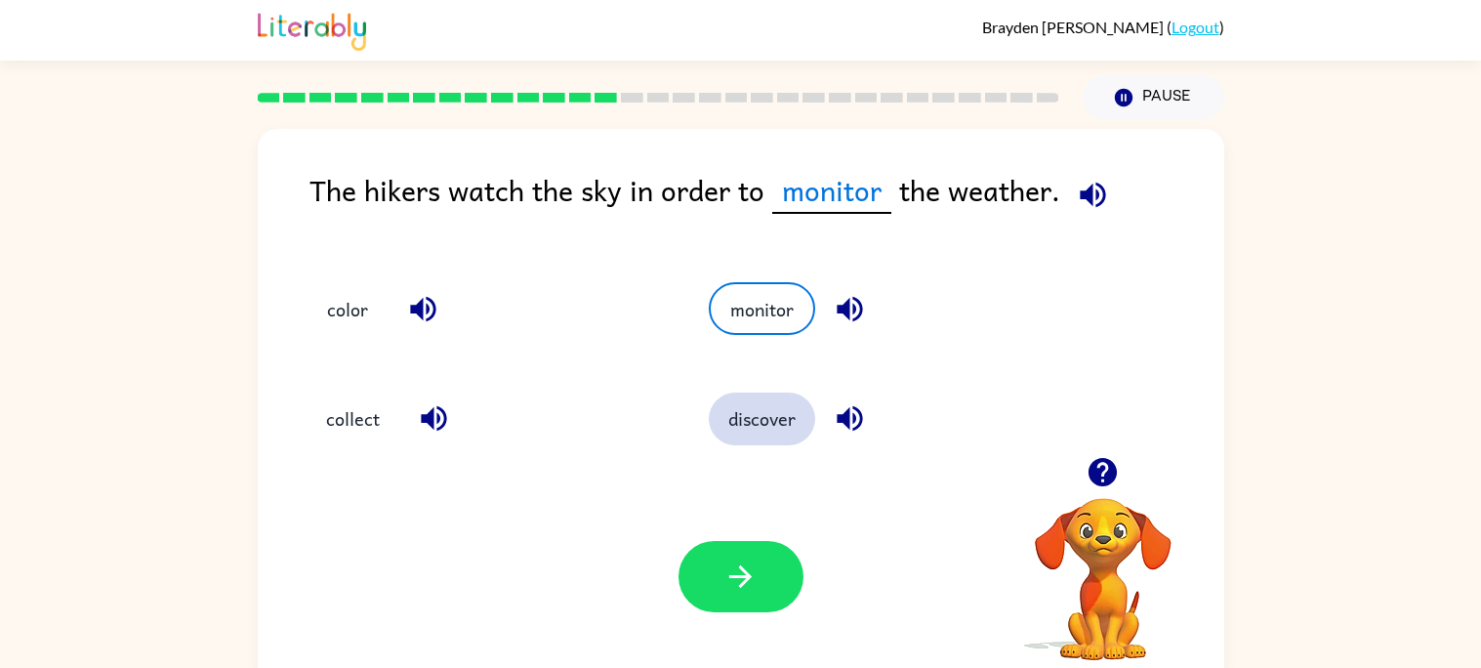
click at [761, 426] on button "discover" at bounding box center [762, 418] width 106 height 53
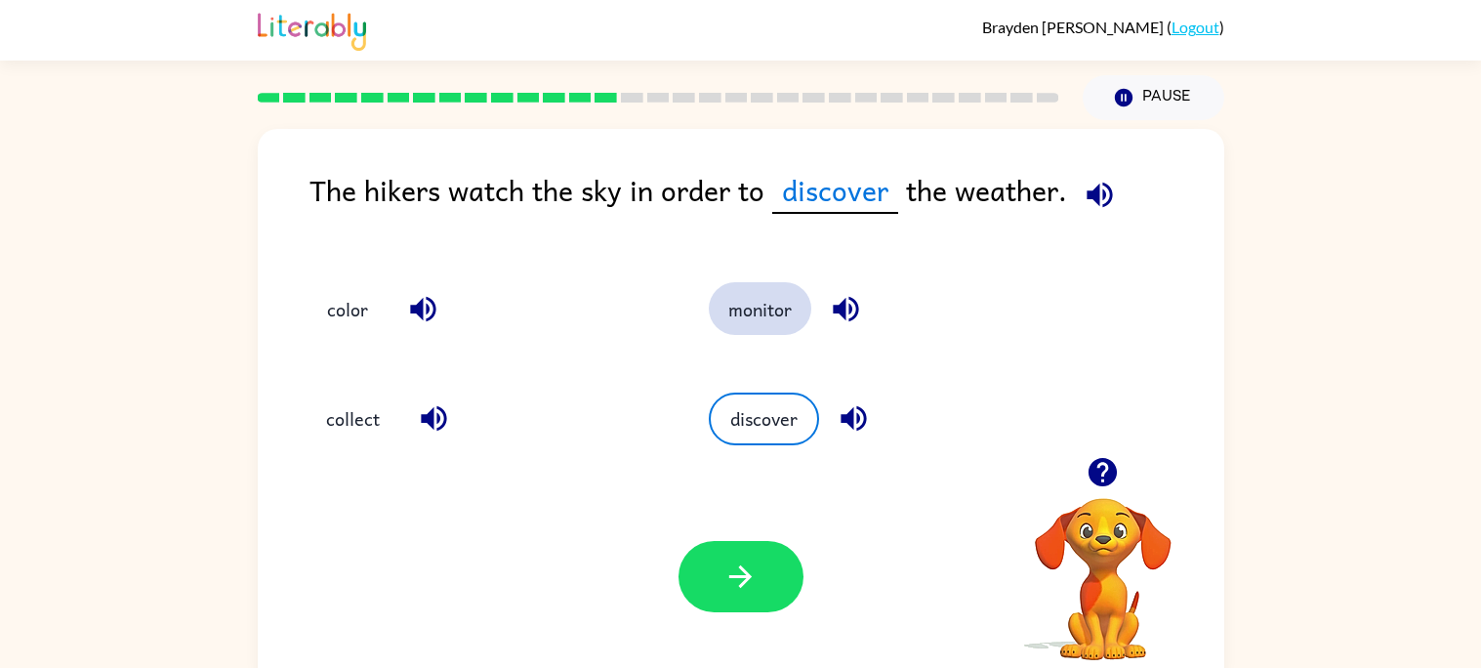
click at [763, 320] on button "monitor" at bounding box center [760, 308] width 102 height 53
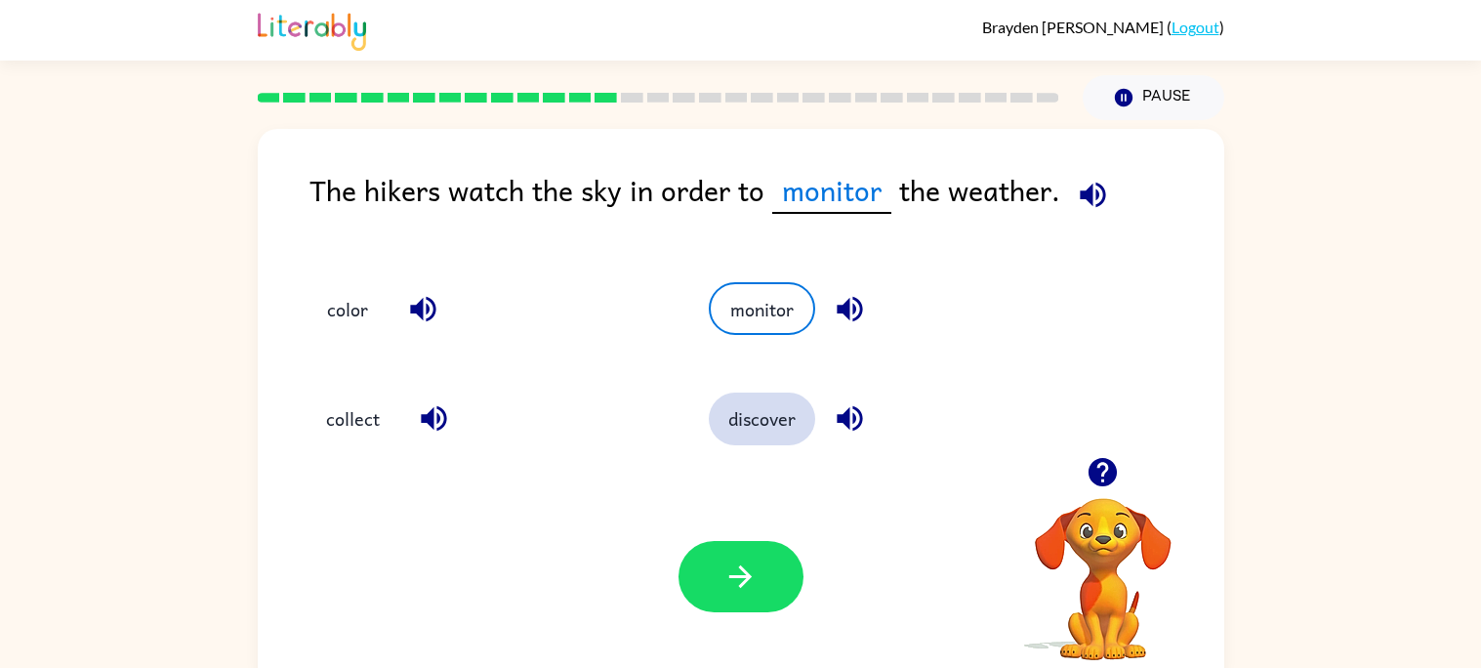
click at [752, 430] on button "discover" at bounding box center [762, 418] width 106 height 53
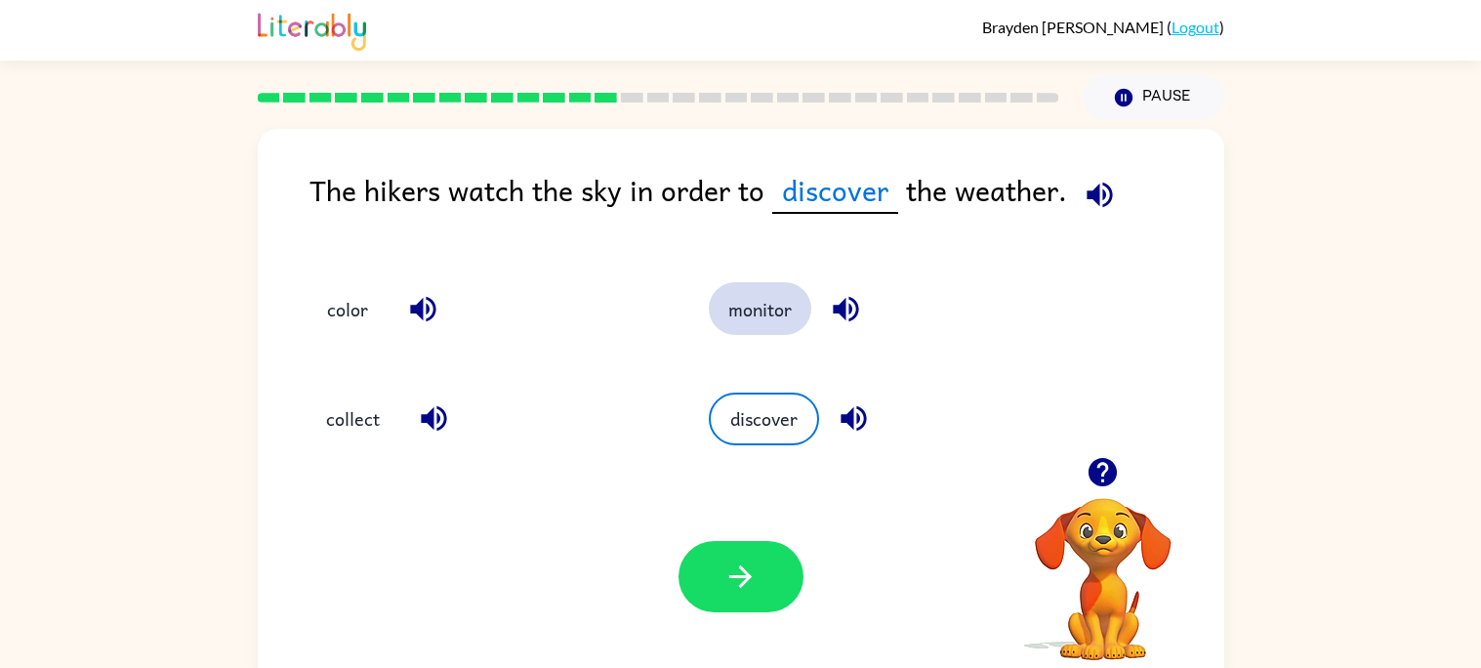
click at [769, 316] on button "monitor" at bounding box center [760, 308] width 102 height 53
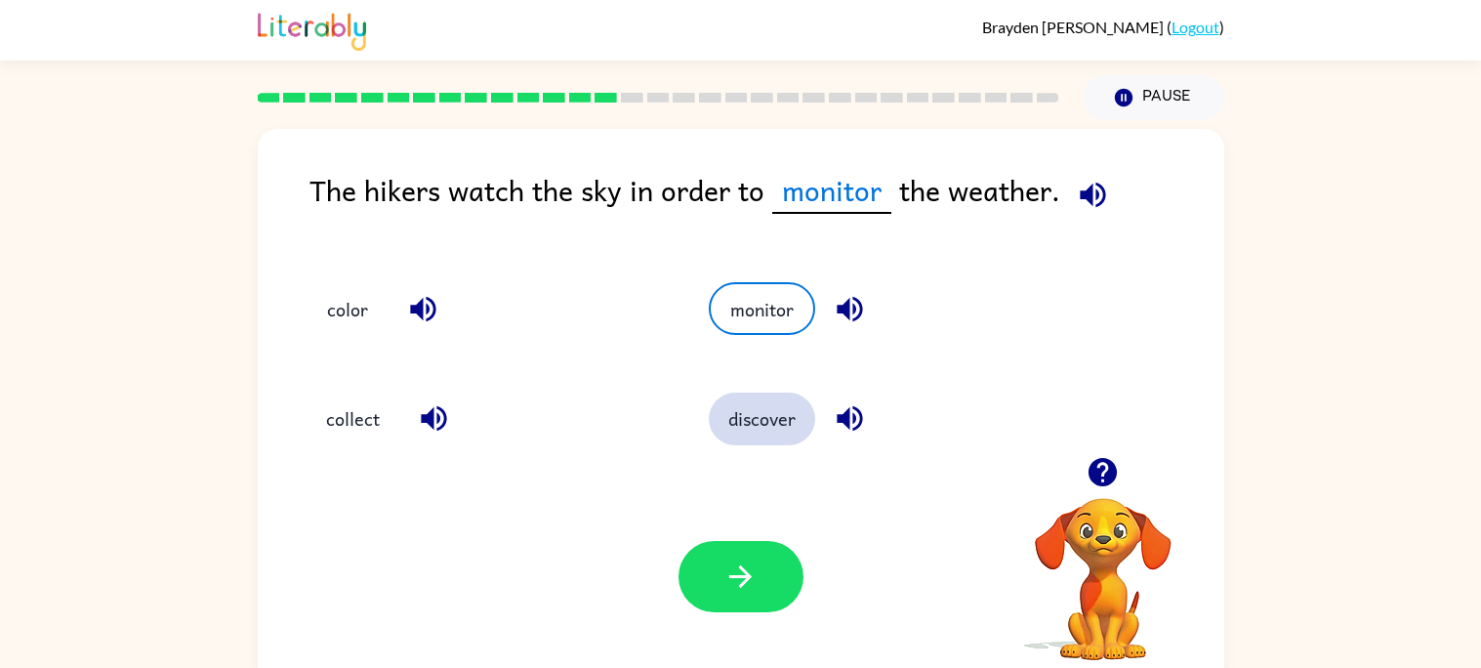
click at [752, 427] on button "discover" at bounding box center [762, 418] width 106 height 53
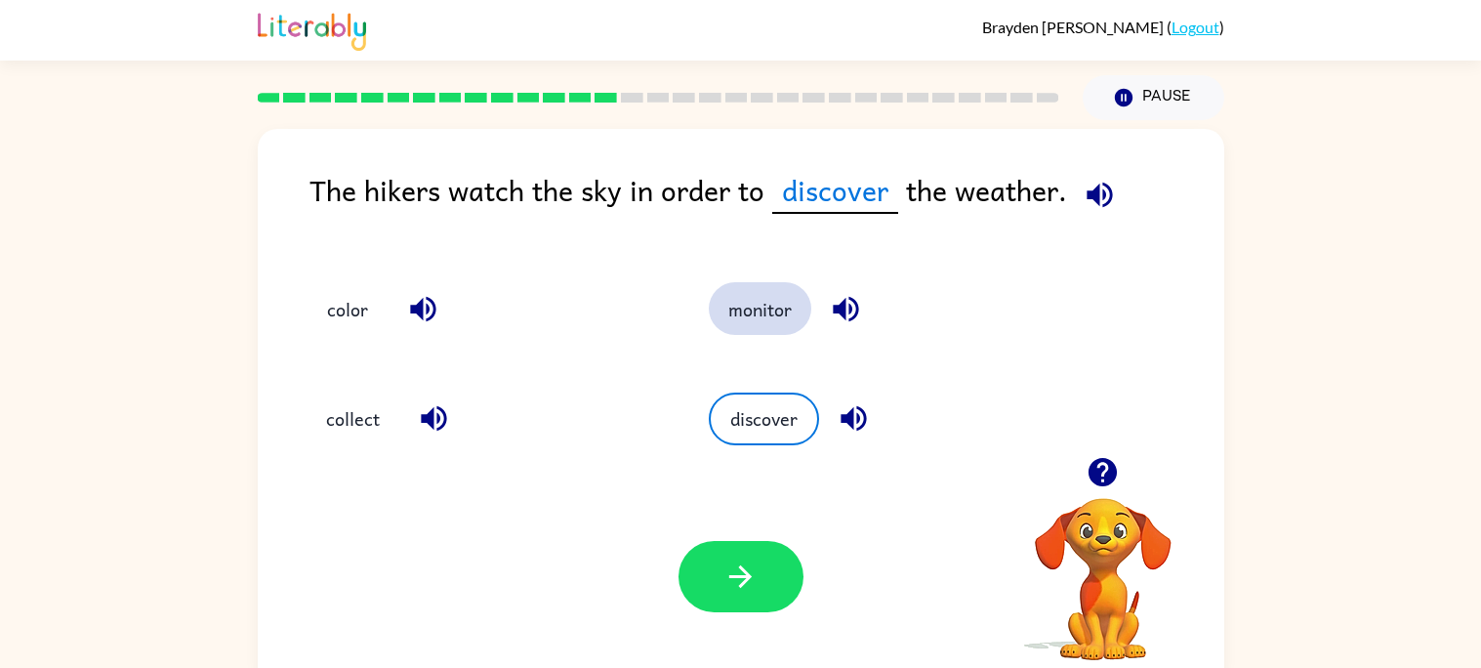
click at [776, 317] on button "monitor" at bounding box center [760, 308] width 102 height 53
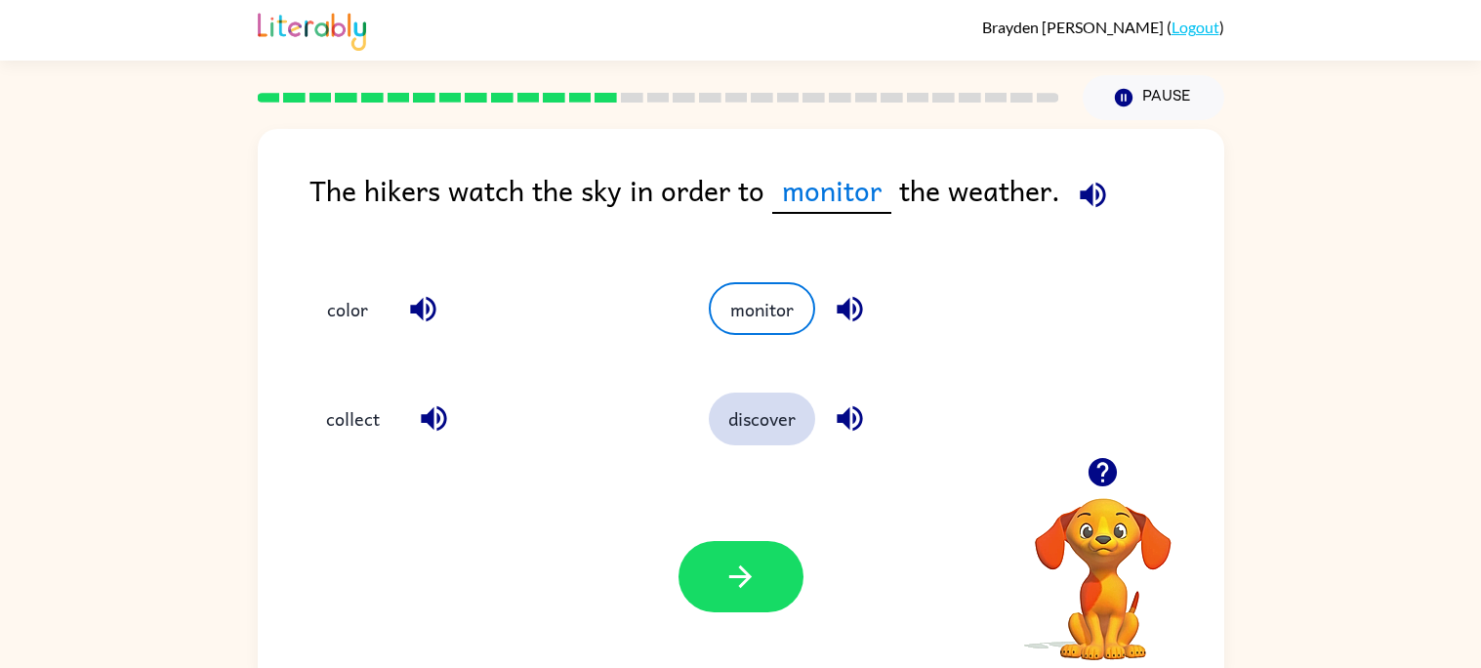
click at [790, 414] on button "discover" at bounding box center [762, 418] width 106 height 53
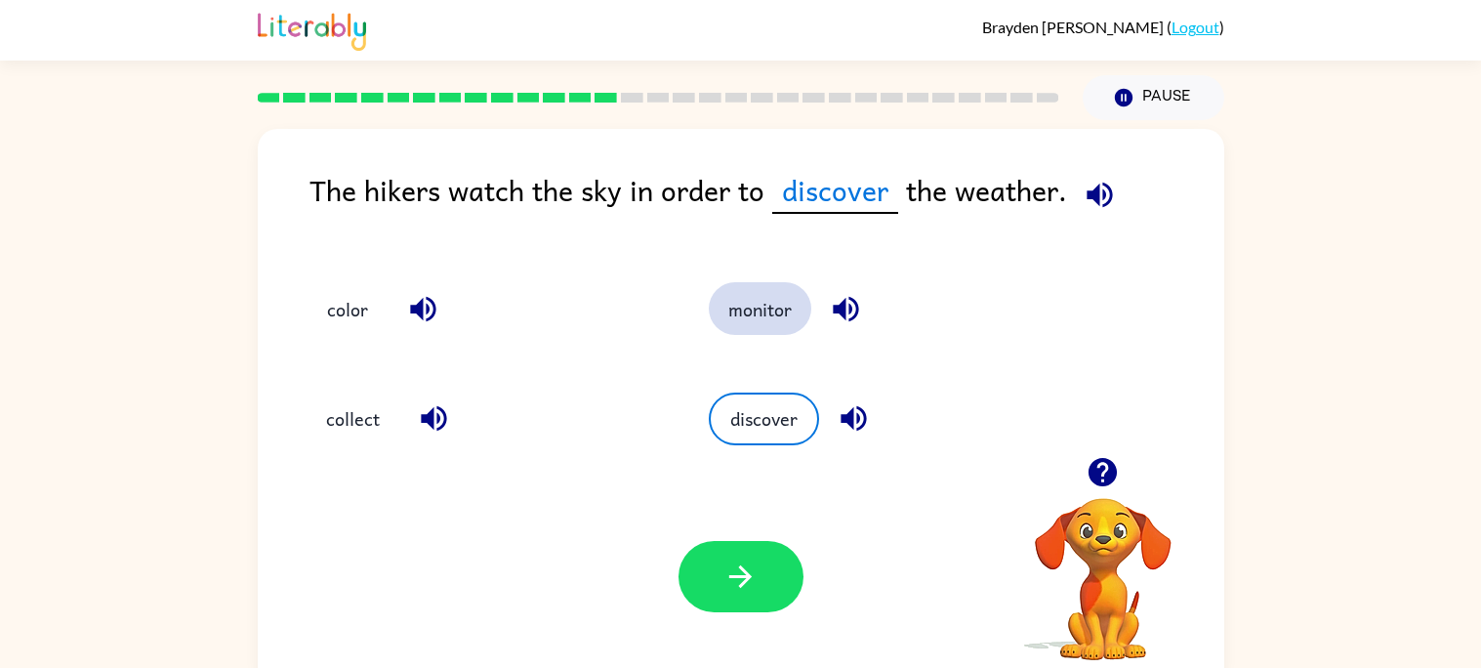
click at [775, 309] on button "monitor" at bounding box center [760, 308] width 102 height 53
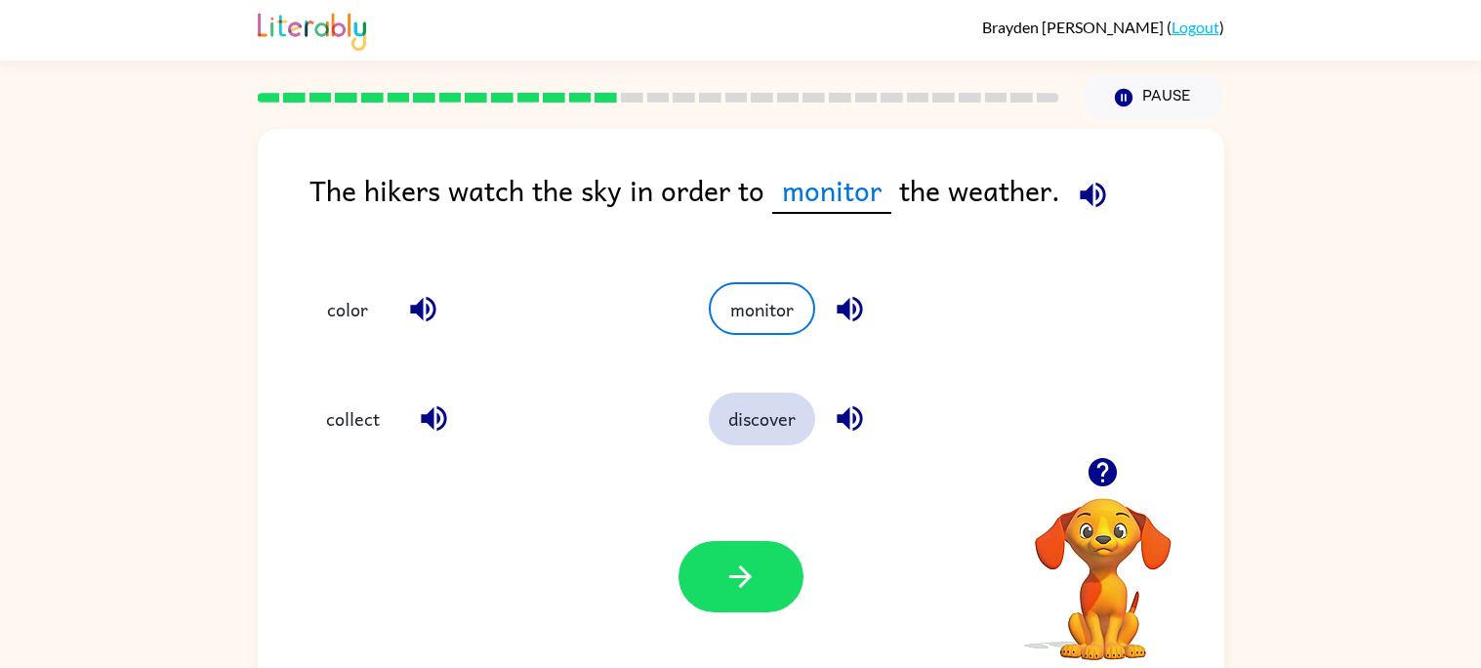
click at [785, 436] on button "discover" at bounding box center [762, 418] width 106 height 53
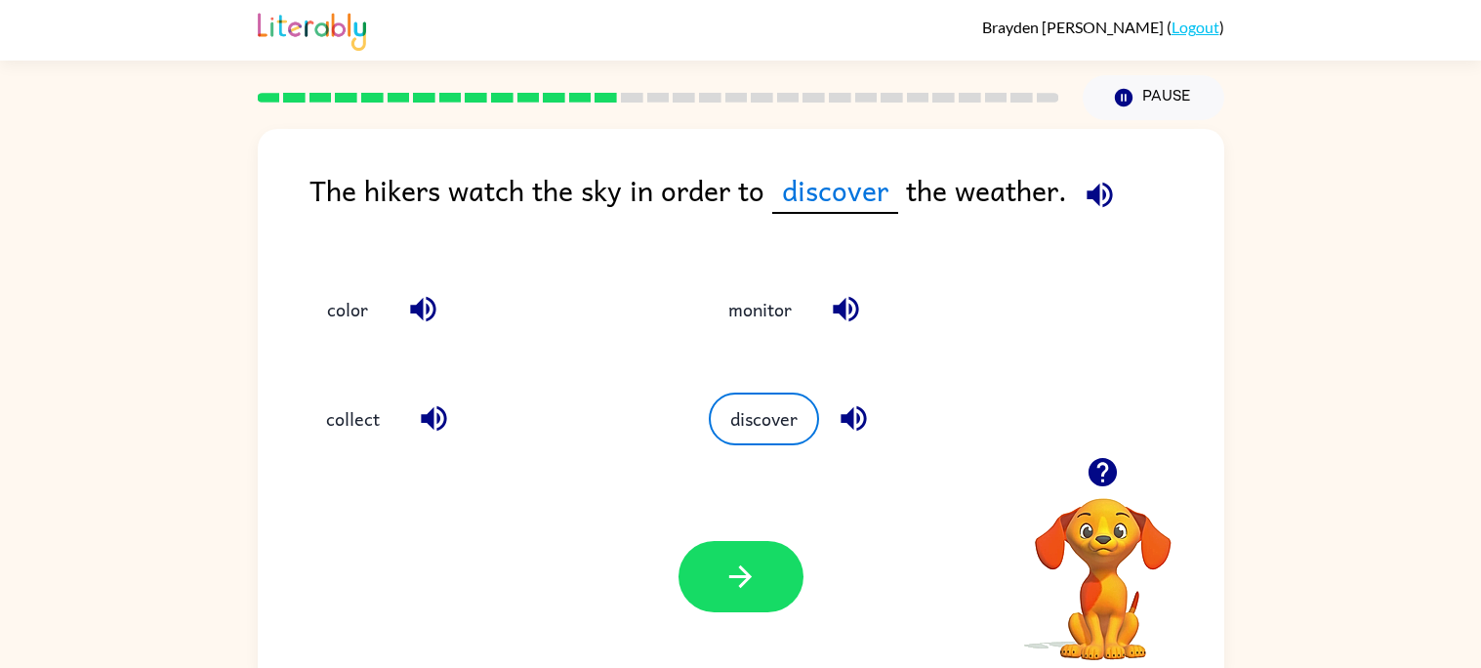
click at [861, 317] on icon "button" at bounding box center [846, 309] width 34 height 34
click at [852, 407] on icon "button" at bounding box center [853, 418] width 34 height 34
click at [856, 408] on icon "button" at bounding box center [852, 418] width 25 height 25
click at [848, 428] on icon "button" at bounding box center [853, 418] width 34 height 34
click at [758, 556] on button "button" at bounding box center [740, 576] width 125 height 71
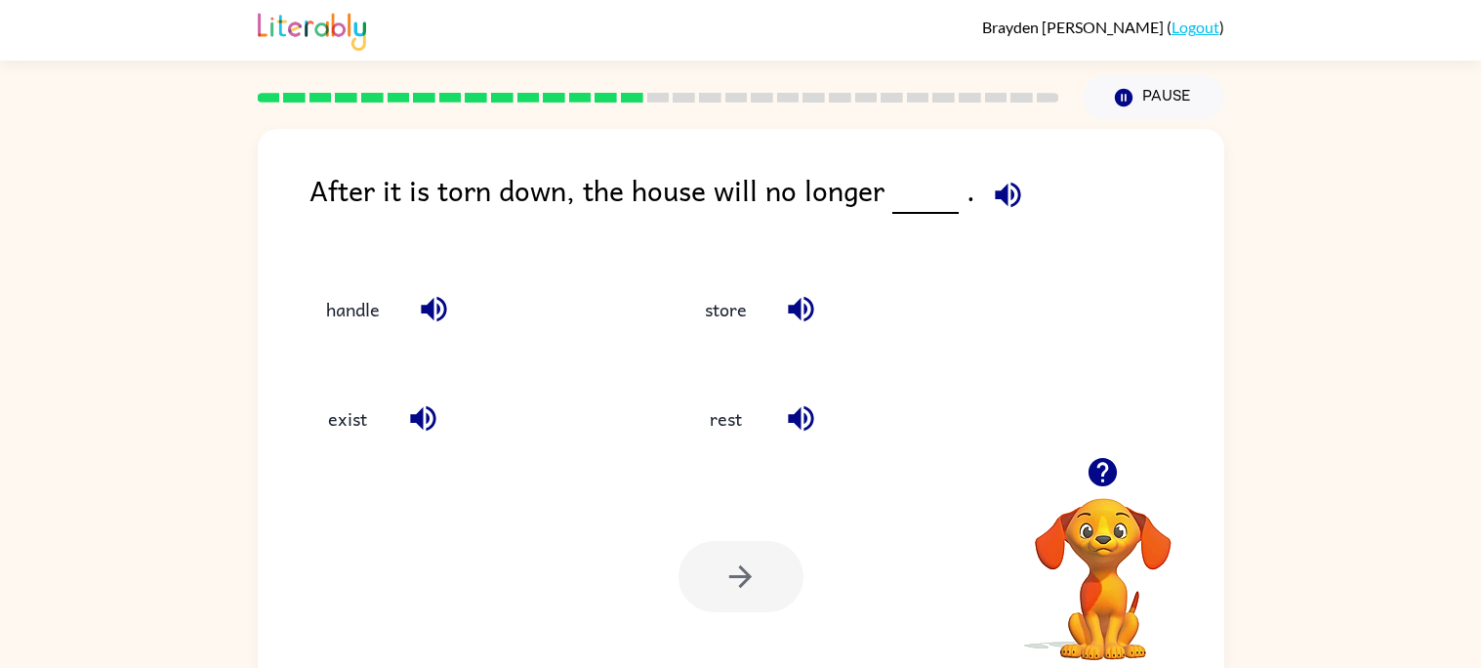
click at [419, 307] on icon "button" at bounding box center [434, 309] width 34 height 34
click at [472, 416] on div "exist" at bounding box center [473, 418] width 334 height 53
click at [459, 397] on div "exist" at bounding box center [473, 418] width 334 height 53
click at [436, 422] on icon "button" at bounding box center [423, 418] width 34 height 34
click at [805, 418] on icon "button" at bounding box center [800, 418] width 25 height 25
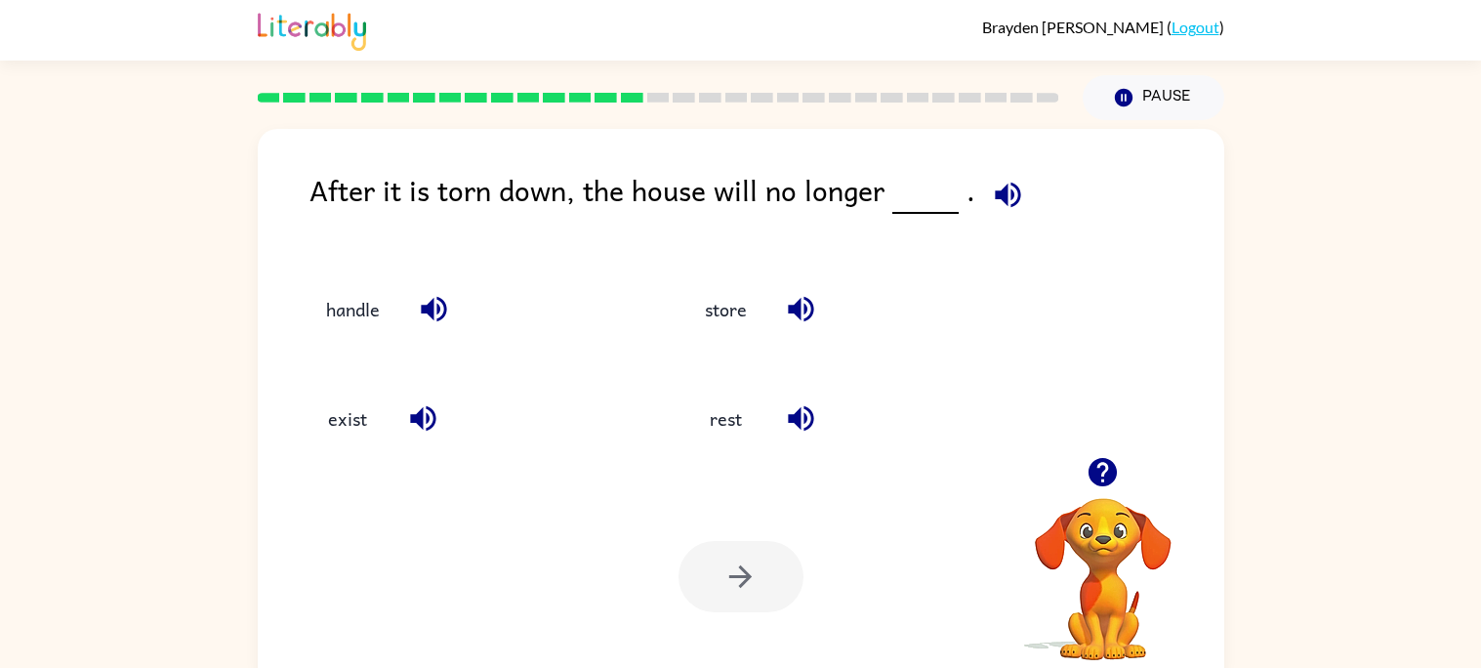
click at [799, 300] on icon "button" at bounding box center [800, 309] width 25 height 25
click at [995, 196] on icon "button" at bounding box center [1007, 194] width 25 height 25
click at [810, 320] on icon "button" at bounding box center [801, 309] width 34 height 34
click at [802, 424] on icon "button" at bounding box center [801, 418] width 34 height 34
click at [423, 414] on icon "button" at bounding box center [423, 418] width 34 height 34
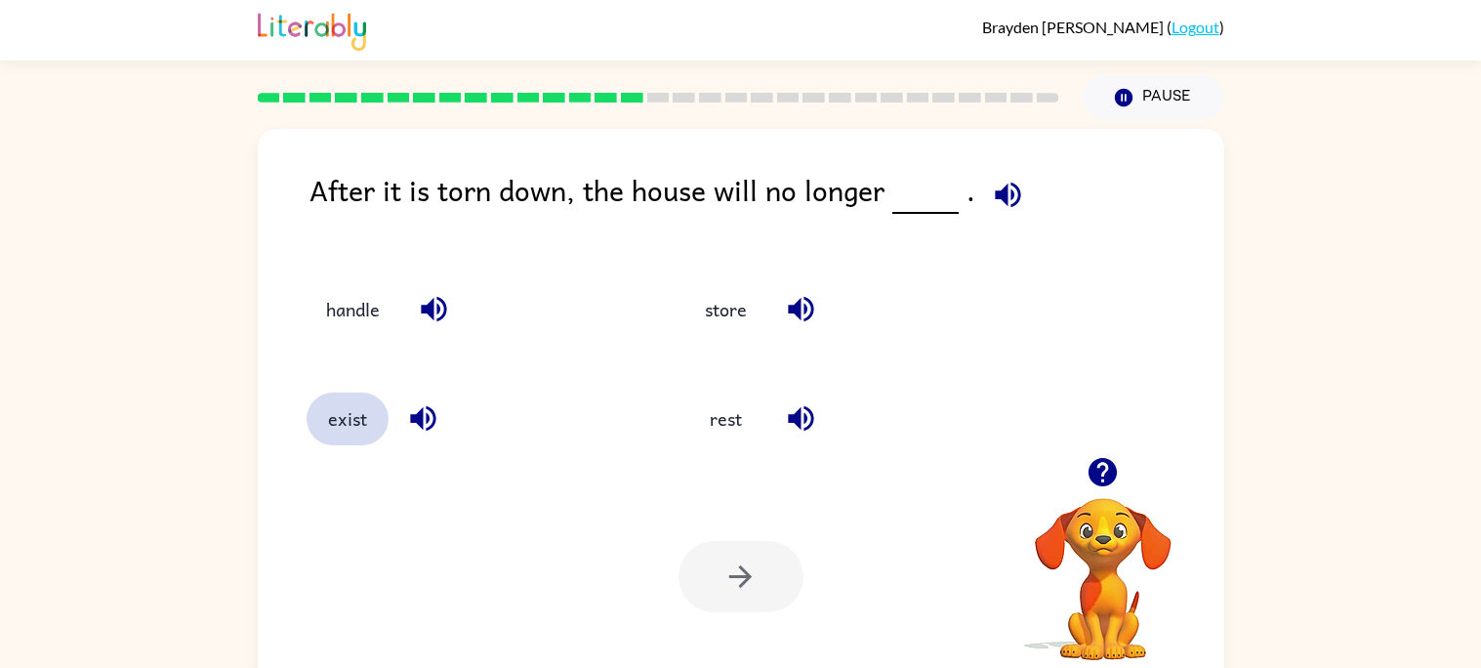
click at [367, 433] on button "exist" at bounding box center [347, 418] width 82 height 53
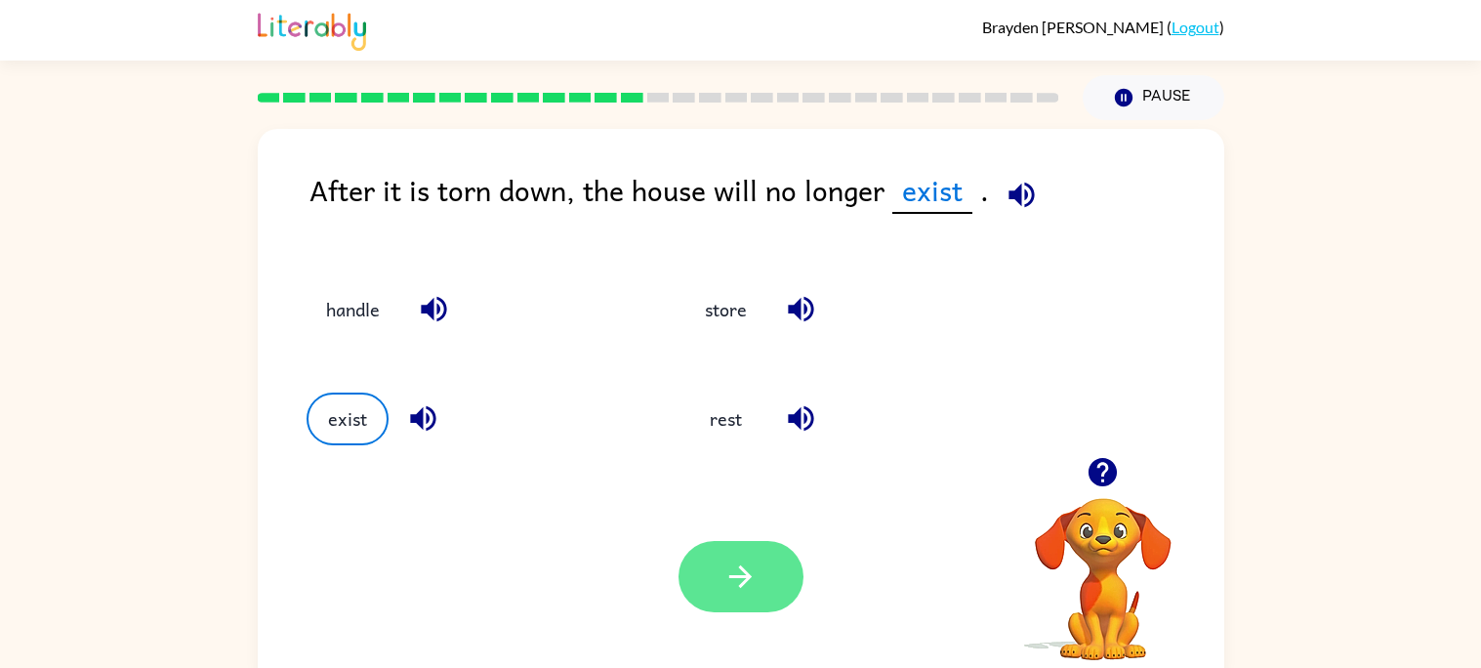
click at [759, 554] on button "button" at bounding box center [740, 576] width 125 height 71
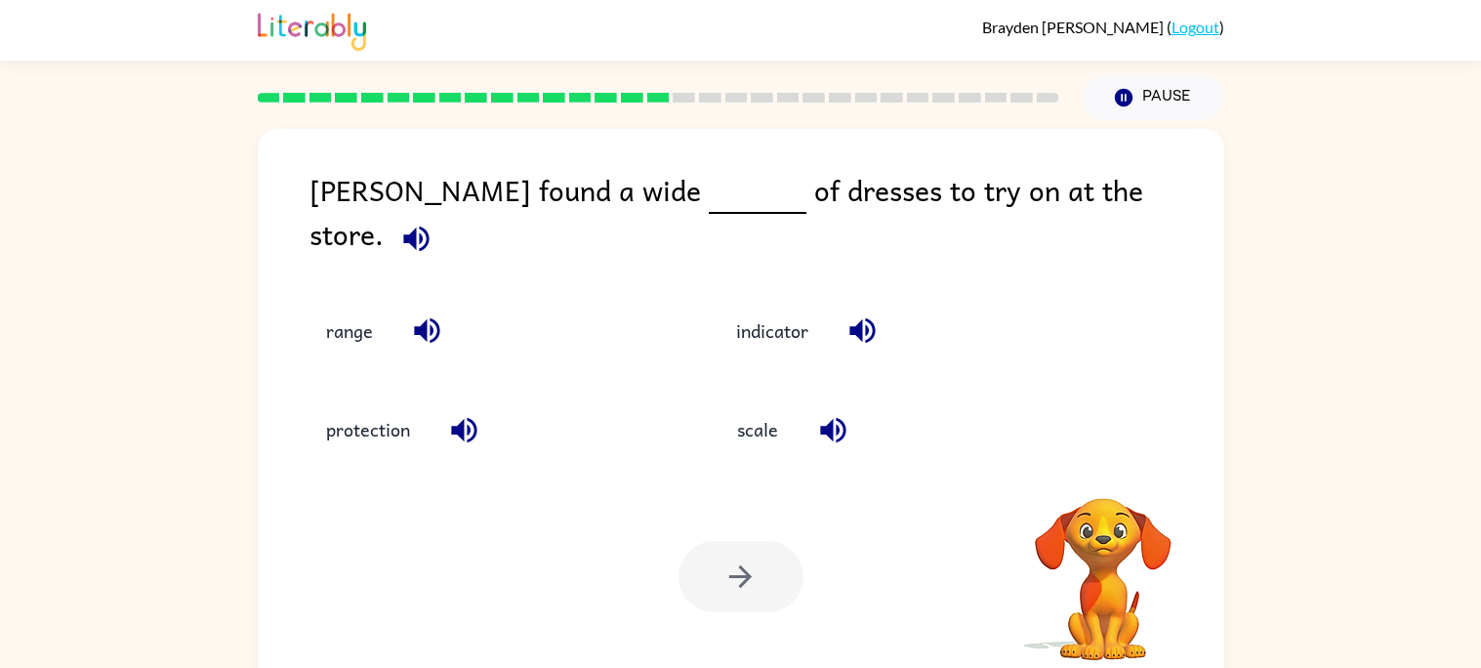
click at [433, 222] on icon "button" at bounding box center [416, 239] width 34 height 34
click at [880, 305] on button "button" at bounding box center [862, 330] width 50 height 50
click at [857, 425] on button "button" at bounding box center [833, 430] width 50 height 50
click at [477, 415] on icon "button" at bounding box center [464, 430] width 34 height 34
click at [410, 305] on div "range" at bounding box center [488, 331] width 365 height 53
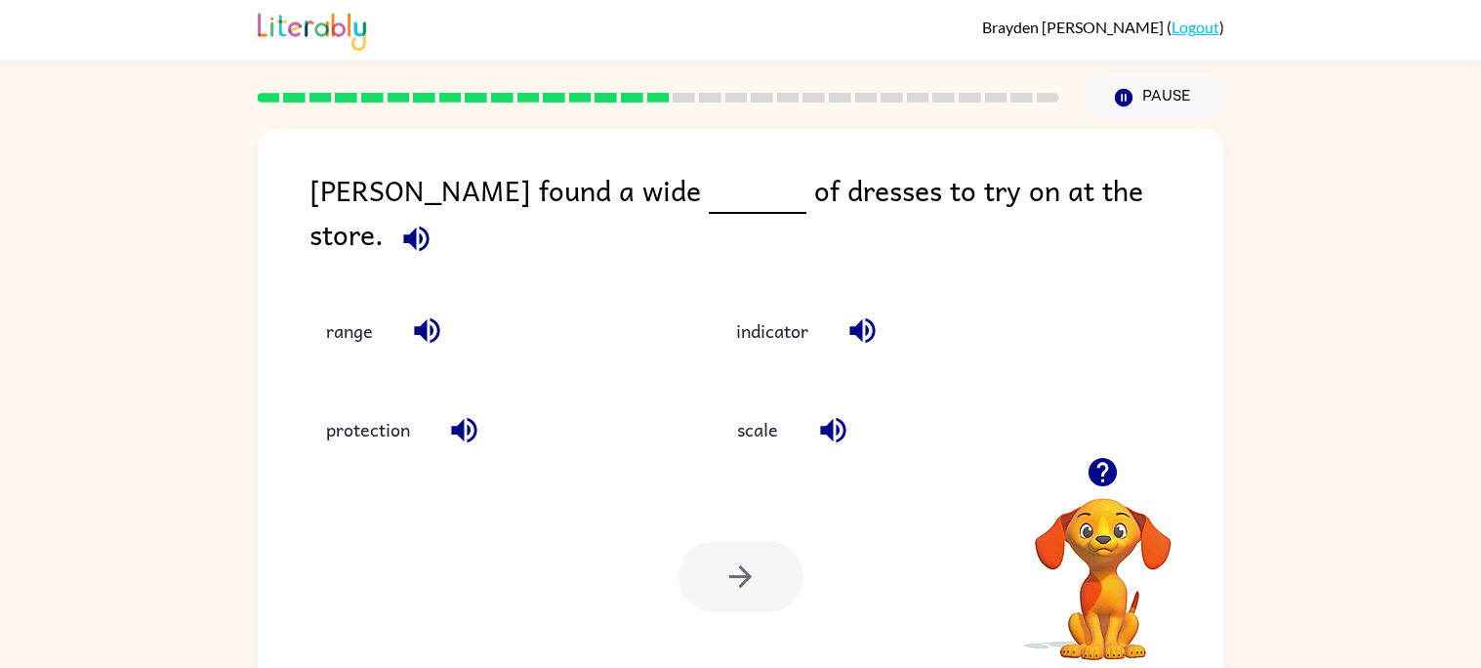
click at [427, 317] on icon "button" at bounding box center [427, 330] width 34 height 34
click at [777, 426] on button "scale" at bounding box center [757, 429] width 82 height 53
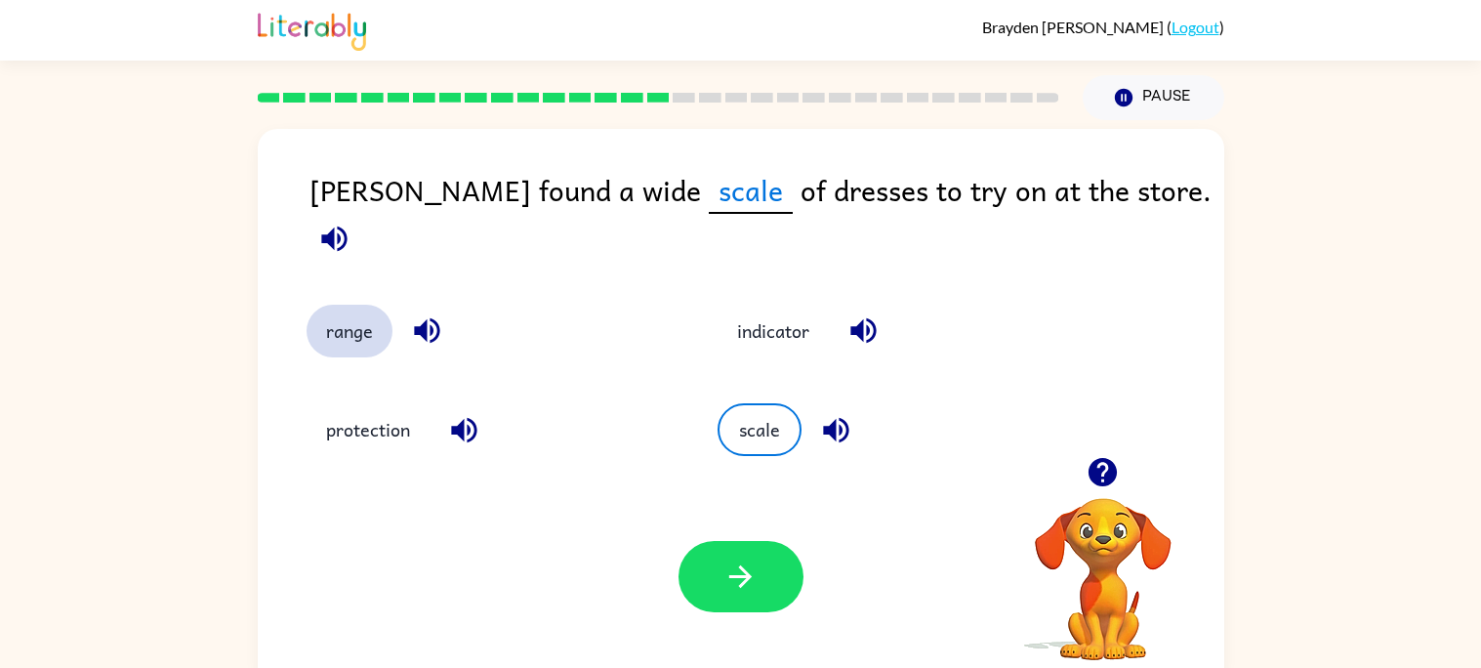
click at [348, 305] on button "range" at bounding box center [349, 331] width 86 height 53
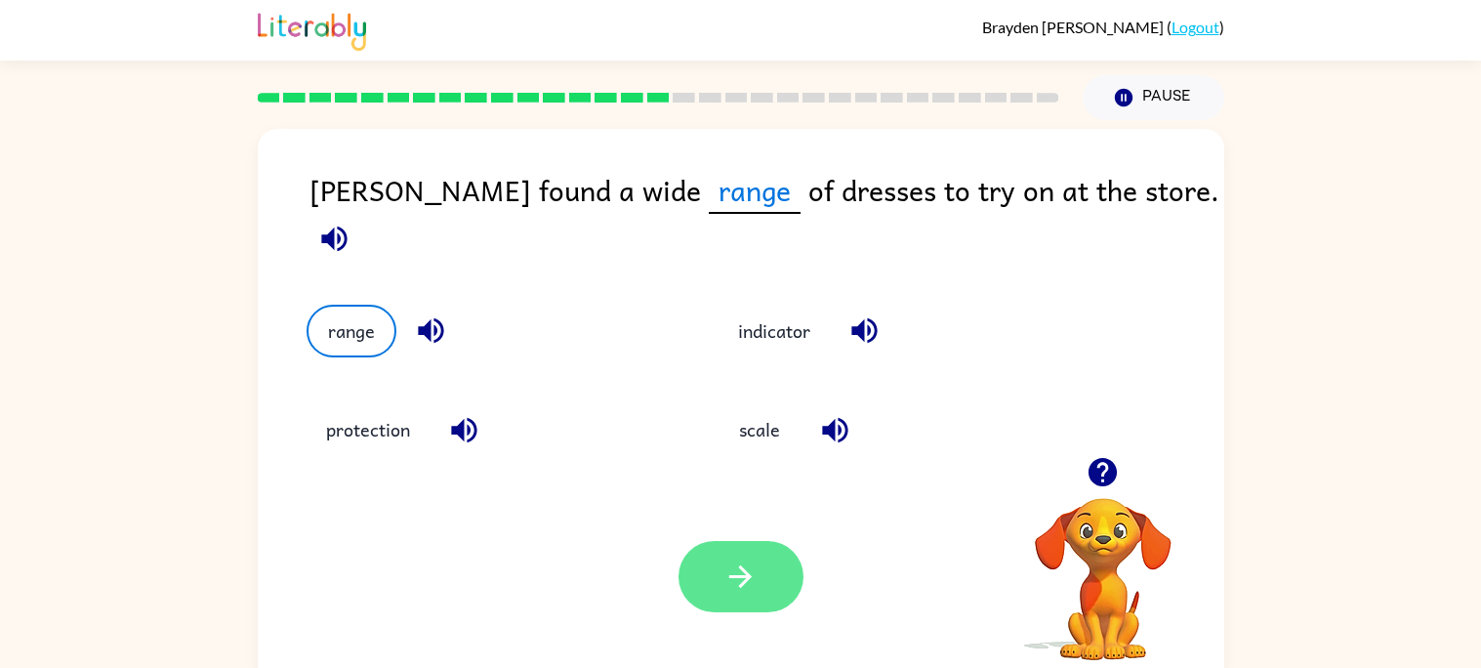
click at [746, 585] on icon "button" at bounding box center [740, 576] width 34 height 34
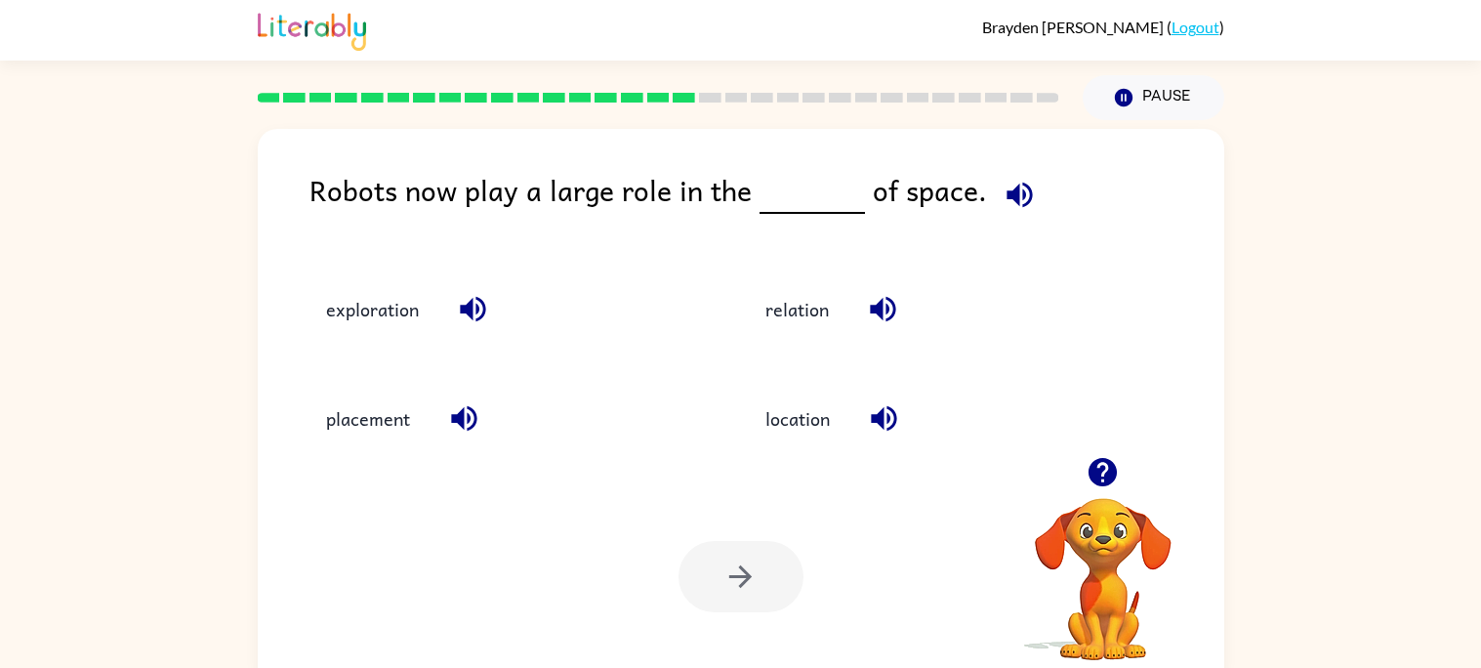
click at [995, 213] on button "button" at bounding box center [1020, 195] width 50 height 50
click at [895, 328] on button "button" at bounding box center [883, 309] width 50 height 50
click at [899, 420] on icon "button" at bounding box center [884, 418] width 34 height 34
click at [464, 420] on icon "button" at bounding box center [464, 418] width 34 height 34
click at [477, 299] on icon "button" at bounding box center [472, 309] width 25 height 25
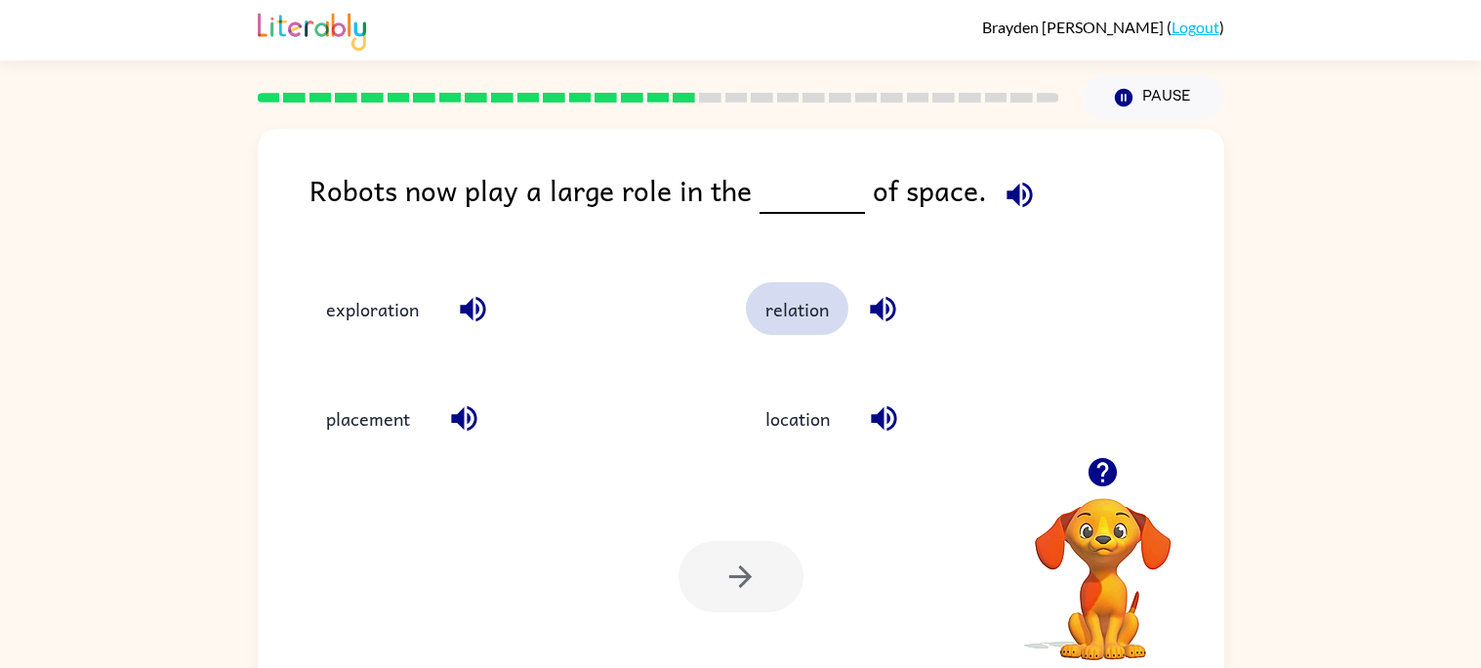
click at [808, 335] on button "relation" at bounding box center [797, 308] width 102 height 53
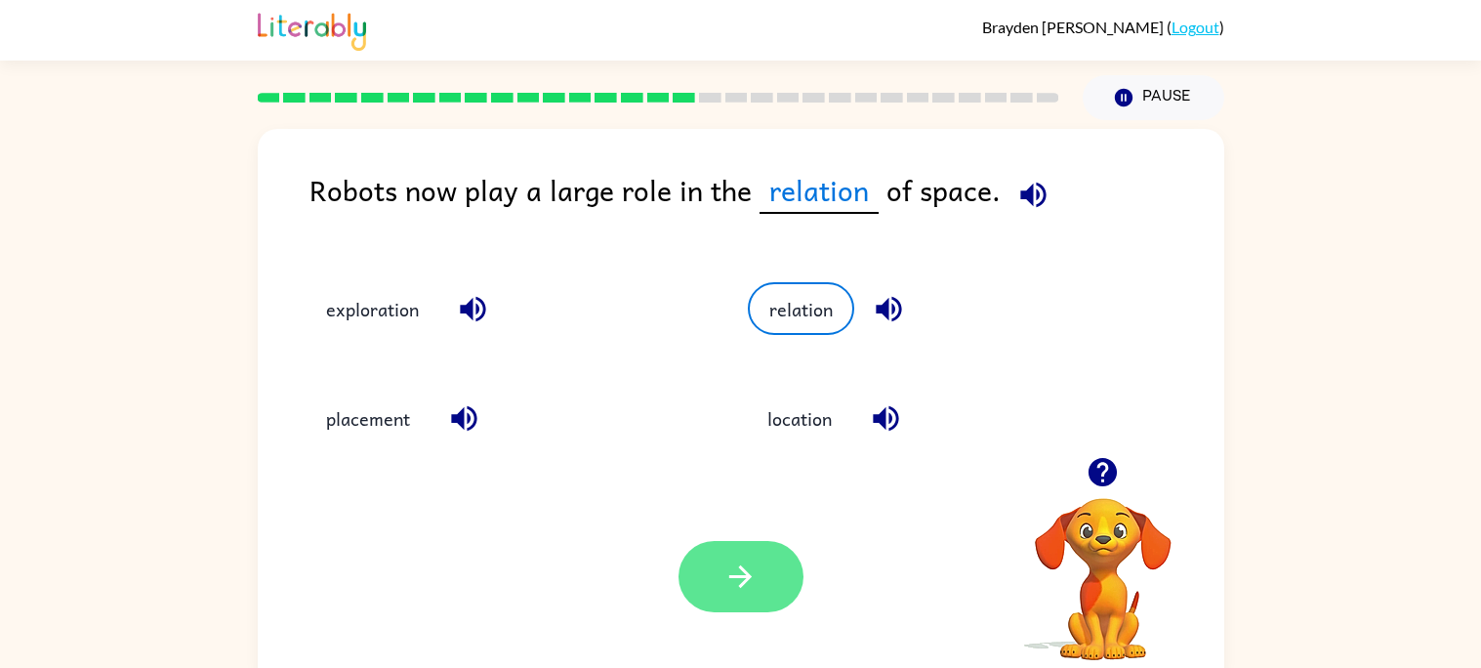
click at [750, 562] on icon "button" at bounding box center [740, 576] width 34 height 34
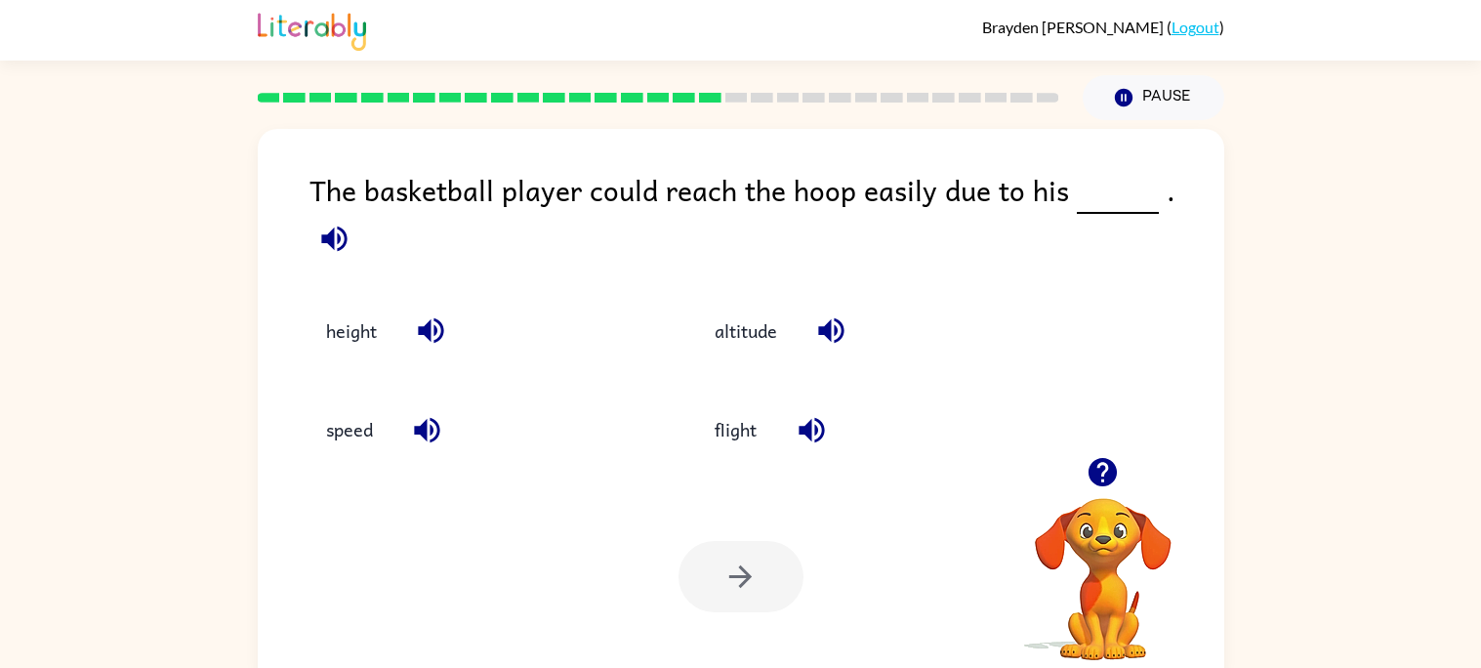
click at [359, 214] on button "button" at bounding box center [334, 239] width 50 height 50
click at [831, 313] on icon "button" at bounding box center [831, 330] width 34 height 34
click at [817, 413] on icon "button" at bounding box center [811, 430] width 34 height 34
click at [436, 433] on icon "button" at bounding box center [427, 430] width 34 height 34
click at [445, 319] on icon "button" at bounding box center [431, 330] width 34 height 34
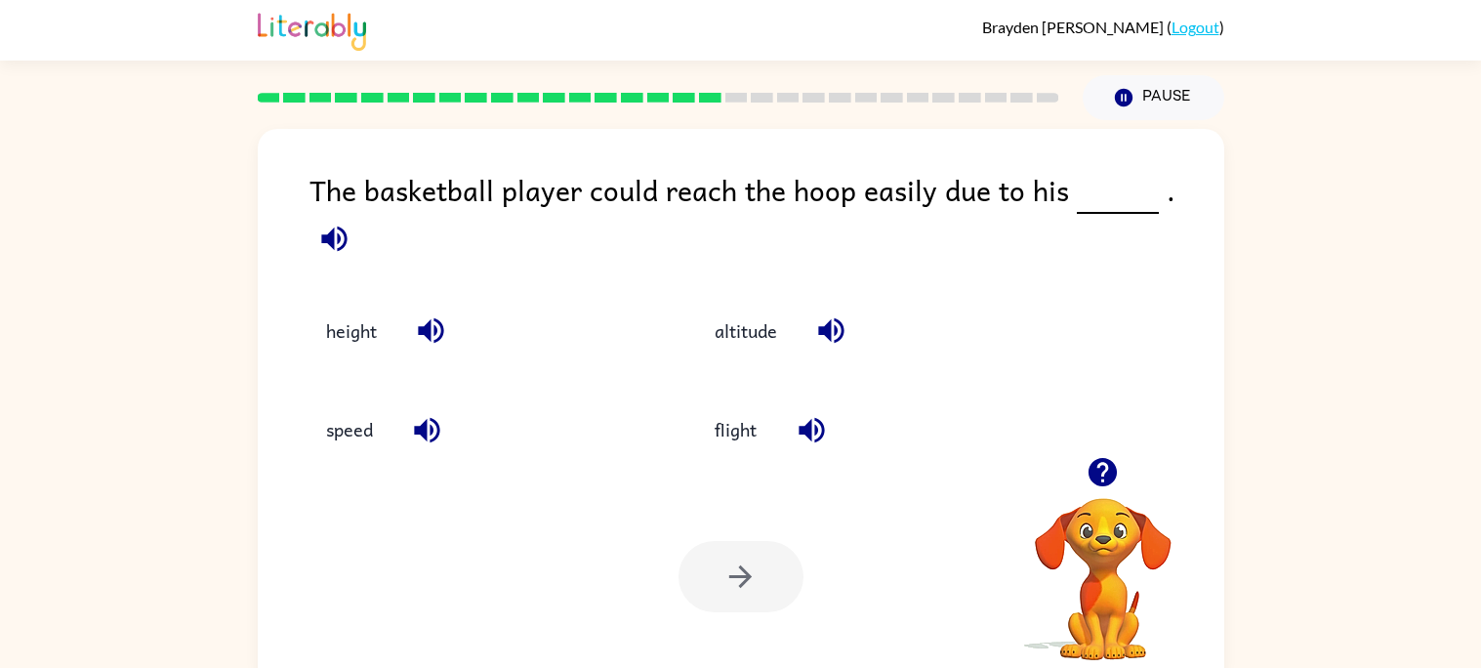
scroll to position [1, 0]
click at [786, 566] on div at bounding box center [740, 575] width 125 height 71
click at [347, 329] on button "height" at bounding box center [351, 330] width 90 height 53
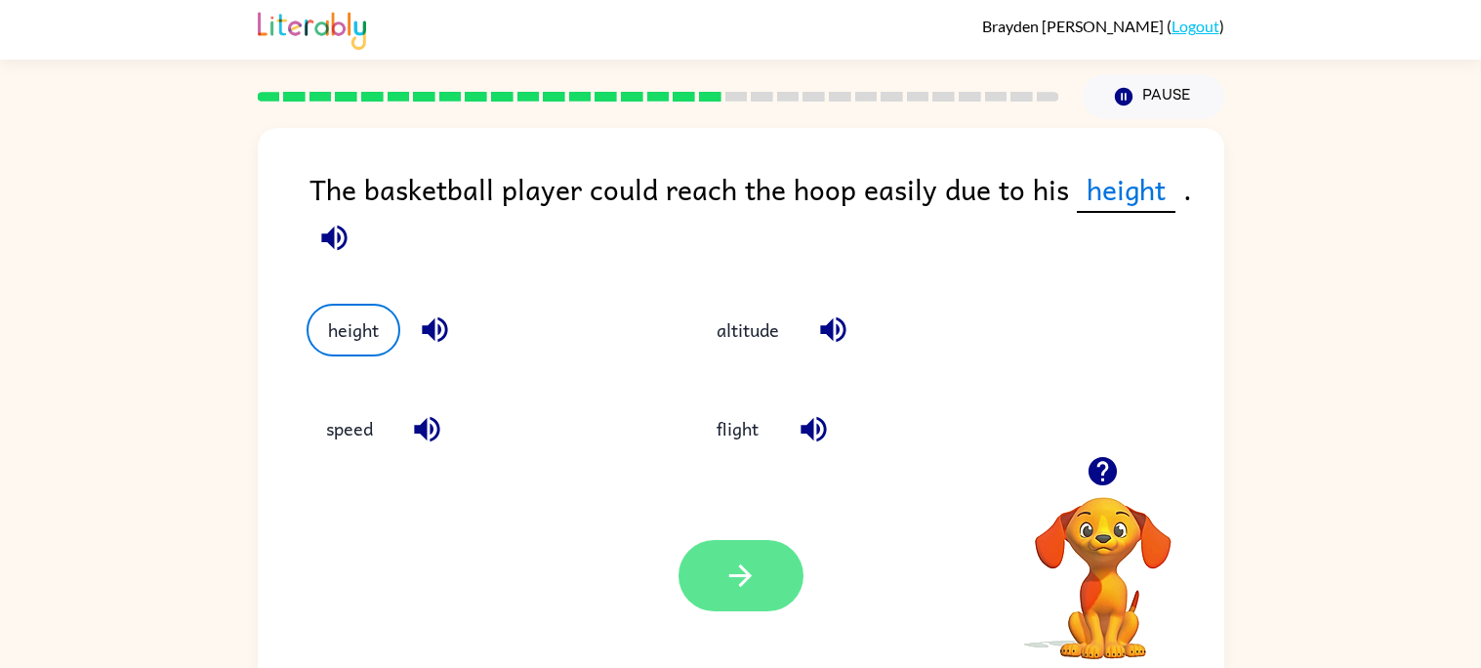
click at [723, 586] on icon "button" at bounding box center [740, 575] width 34 height 34
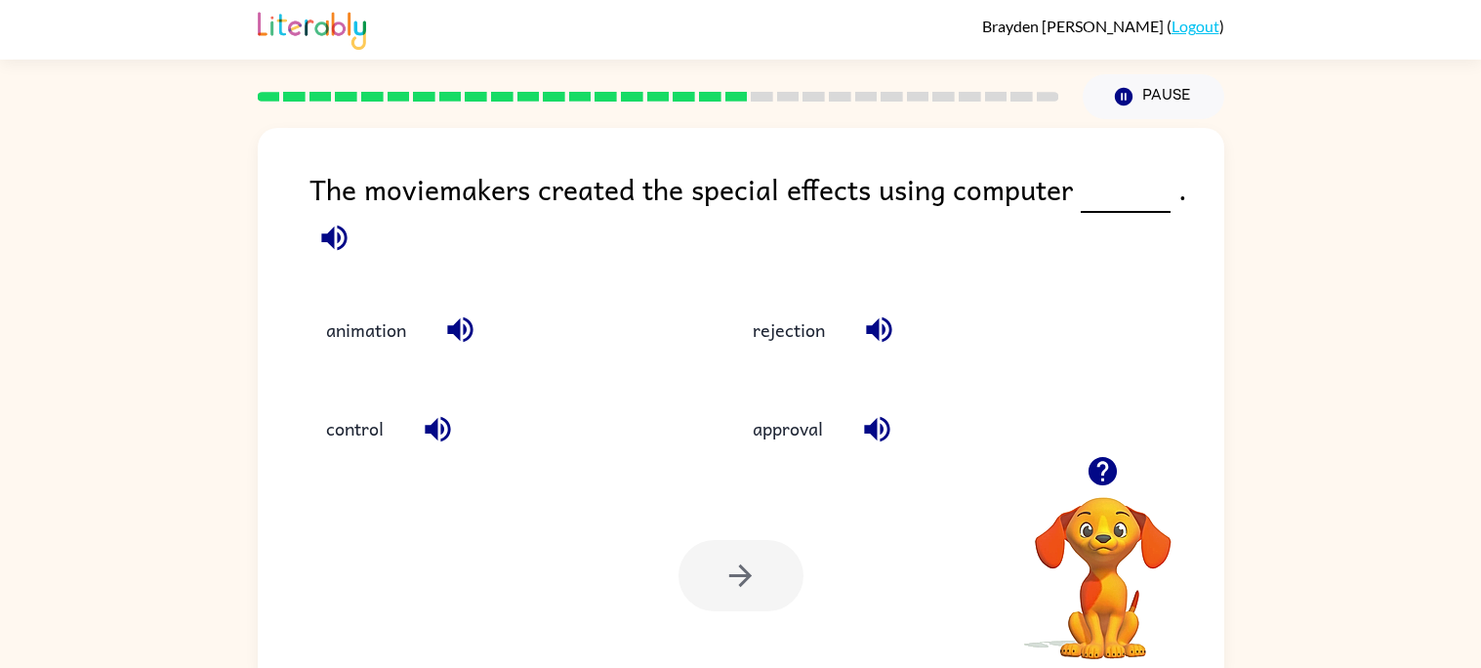
click at [322, 248] on icon "button" at bounding box center [334, 238] width 34 height 34
click at [342, 229] on icon "button" at bounding box center [333, 236] width 25 height 25
click at [885, 344] on icon "button" at bounding box center [879, 329] width 34 height 34
click at [902, 430] on button "button" at bounding box center [877, 429] width 50 height 50
click at [447, 433] on icon "button" at bounding box center [437, 428] width 25 height 25
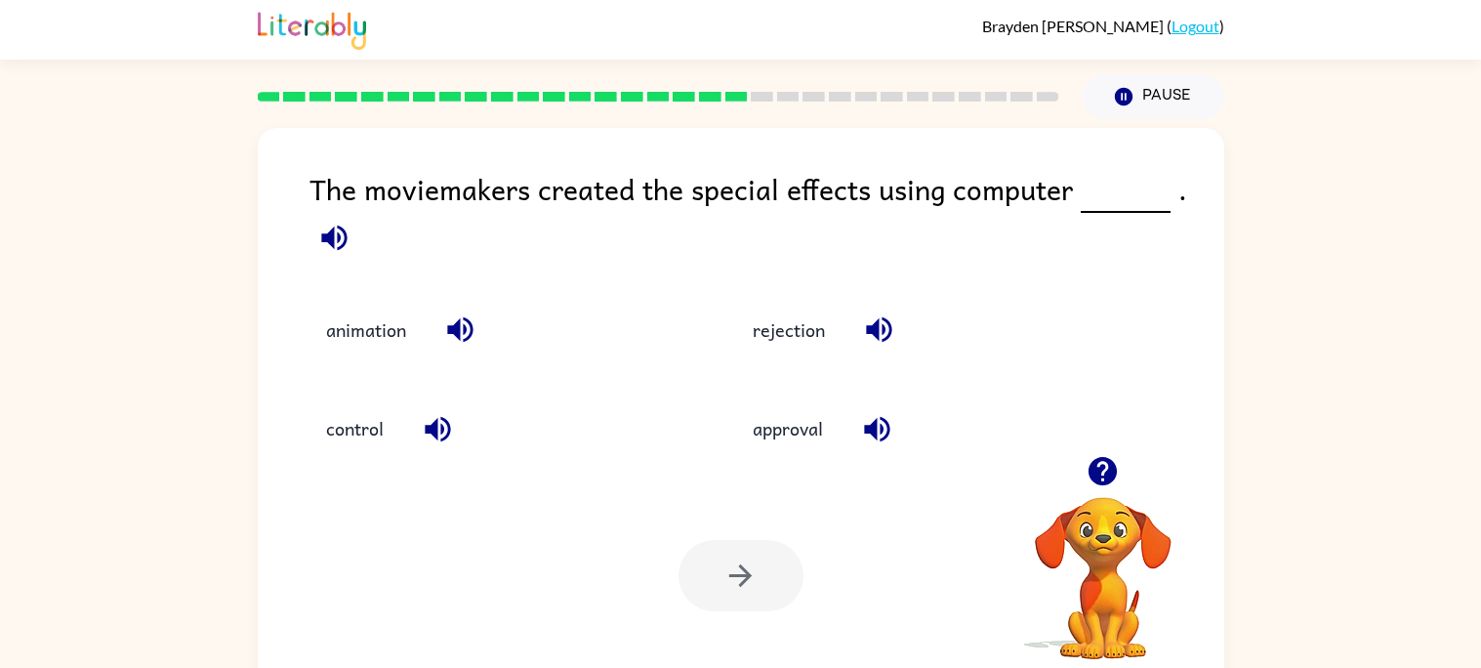
click at [468, 337] on icon "button" at bounding box center [459, 329] width 25 height 25
click at [388, 346] on button "animation" at bounding box center [365, 330] width 119 height 53
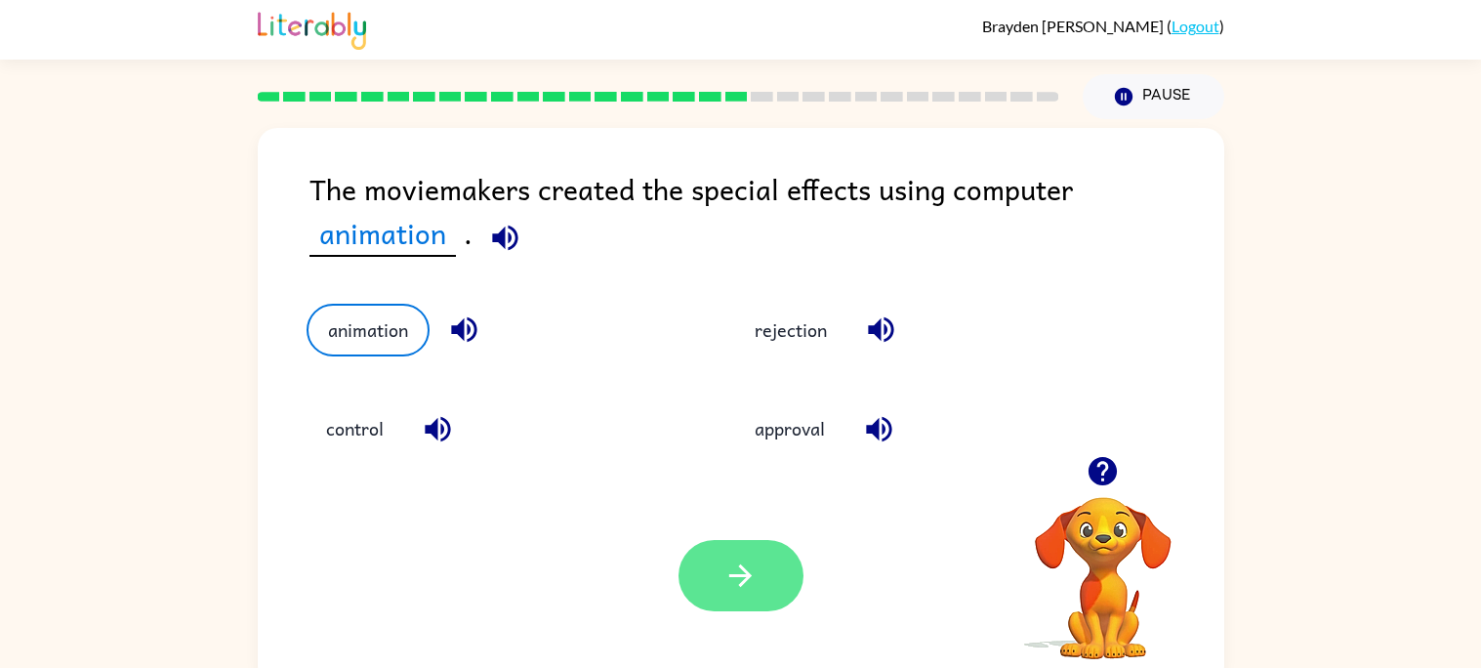
click at [723, 586] on icon "button" at bounding box center [740, 575] width 34 height 34
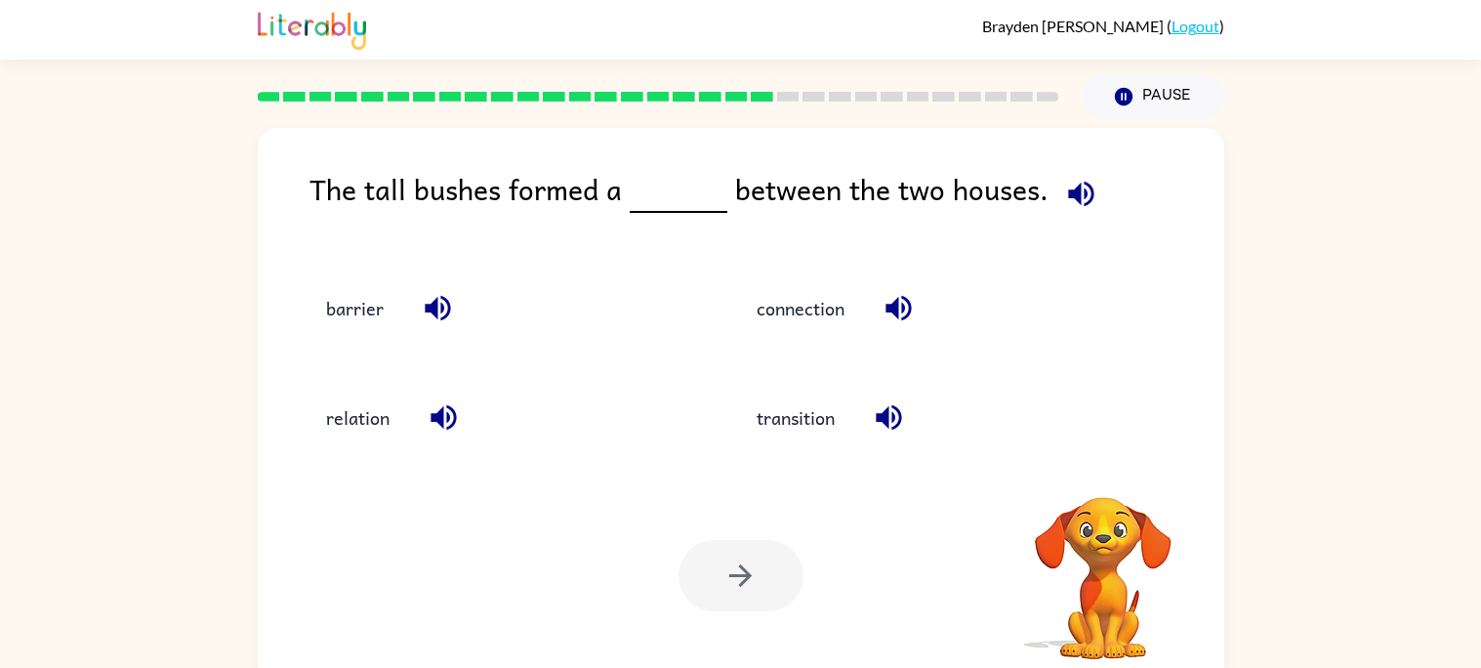
click at [1079, 193] on icon "button" at bounding box center [1081, 194] width 34 height 34
click at [1123, 193] on div "The tall bushes formed a between the two houses." at bounding box center [766, 204] width 915 height 75
click at [1087, 201] on icon "button" at bounding box center [1081, 194] width 34 height 34
click at [1077, 187] on icon "button" at bounding box center [1081, 194] width 34 height 34
click at [905, 299] on icon "button" at bounding box center [897, 308] width 25 height 25
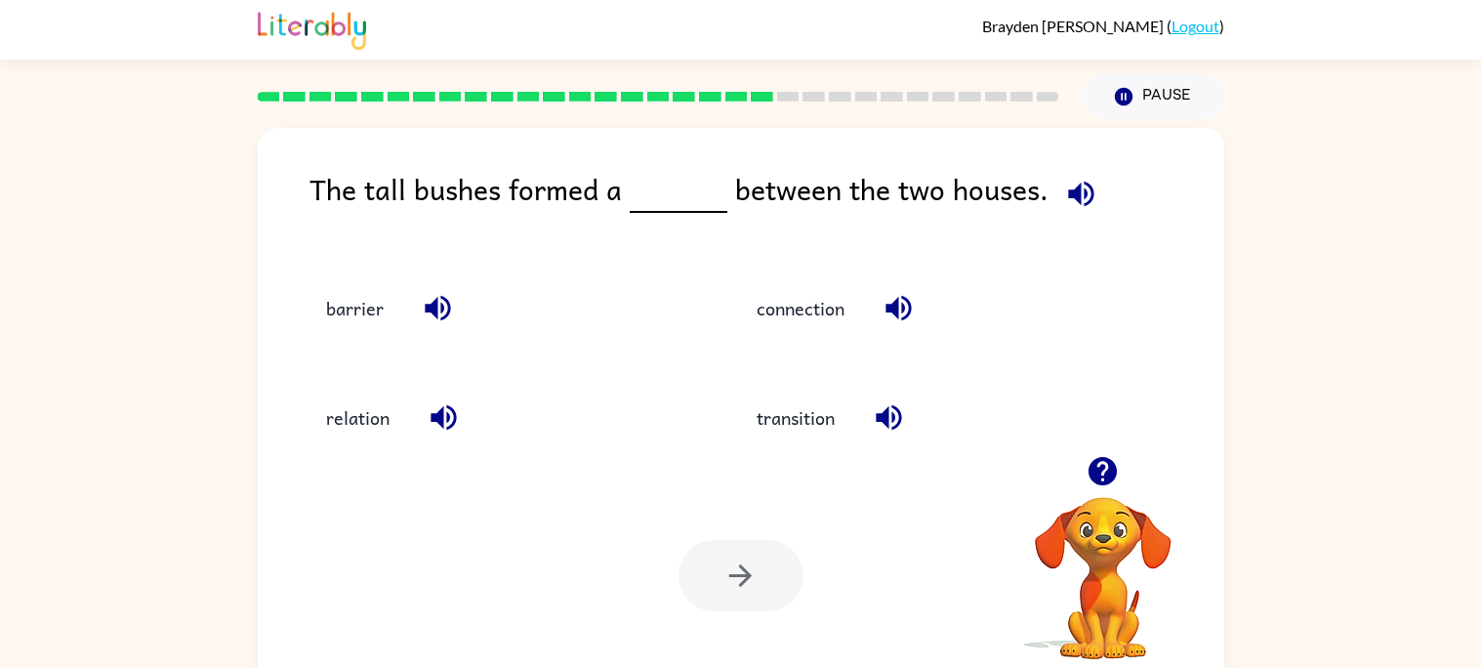
click at [896, 414] on icon "button" at bounding box center [889, 417] width 34 height 34
click at [439, 309] on icon "button" at bounding box center [437, 308] width 25 height 25
click at [442, 436] on button "button" at bounding box center [444, 417] width 50 height 50
click at [357, 314] on button "barrier" at bounding box center [354, 307] width 97 height 53
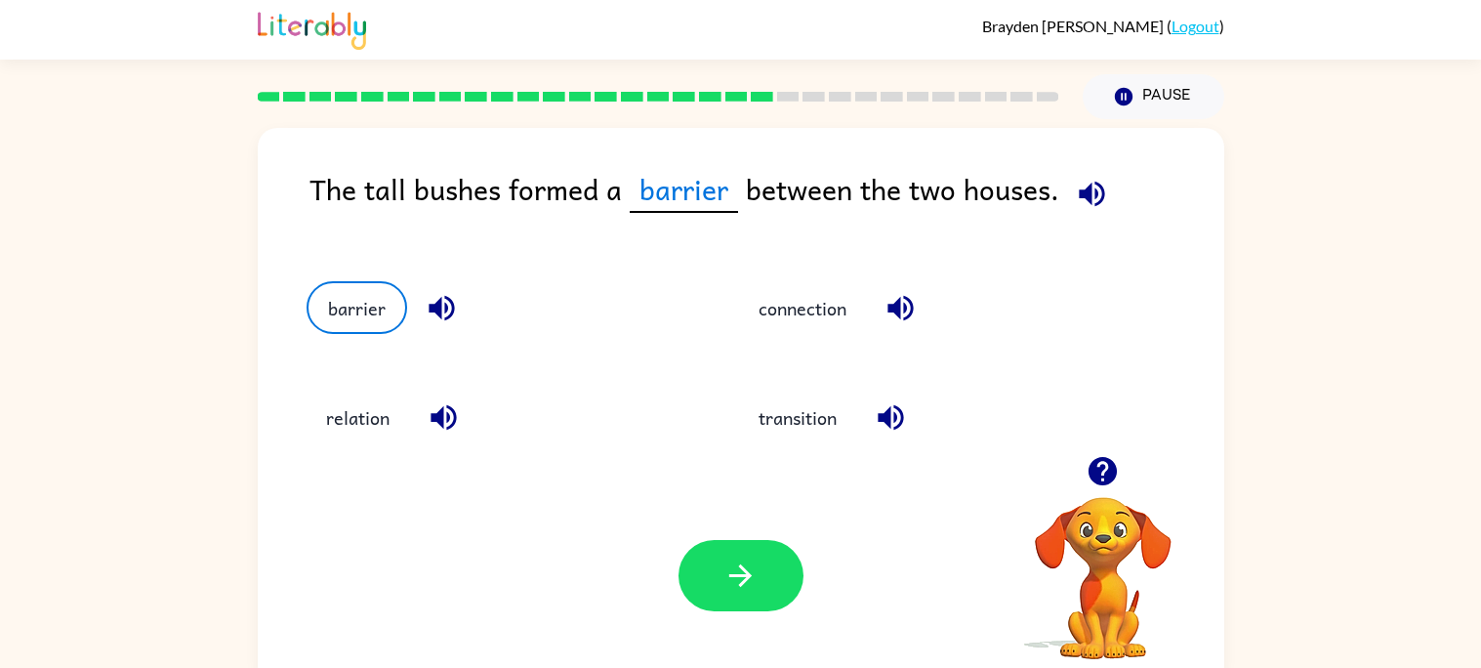
click at [704, 633] on div "Your browser must support playing .mp4 files to use Literably. Please try using…" at bounding box center [741, 576] width 966 height 220
click at [714, 582] on button "button" at bounding box center [740, 575] width 125 height 71
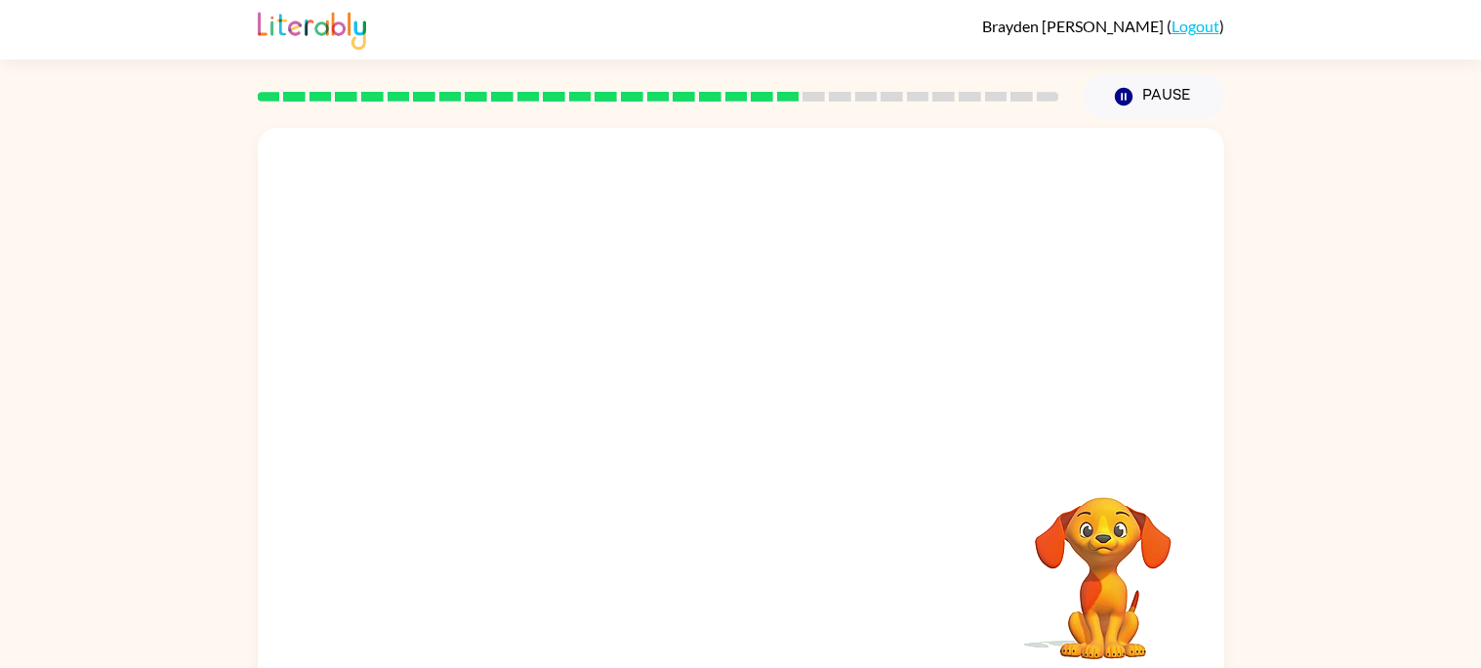
click at [580, 191] on video "Your browser must support playing .mp4 files to use Literably. Please try using…" at bounding box center [741, 292] width 966 height 328
click at [767, 428] on div at bounding box center [740, 416] width 125 height 71
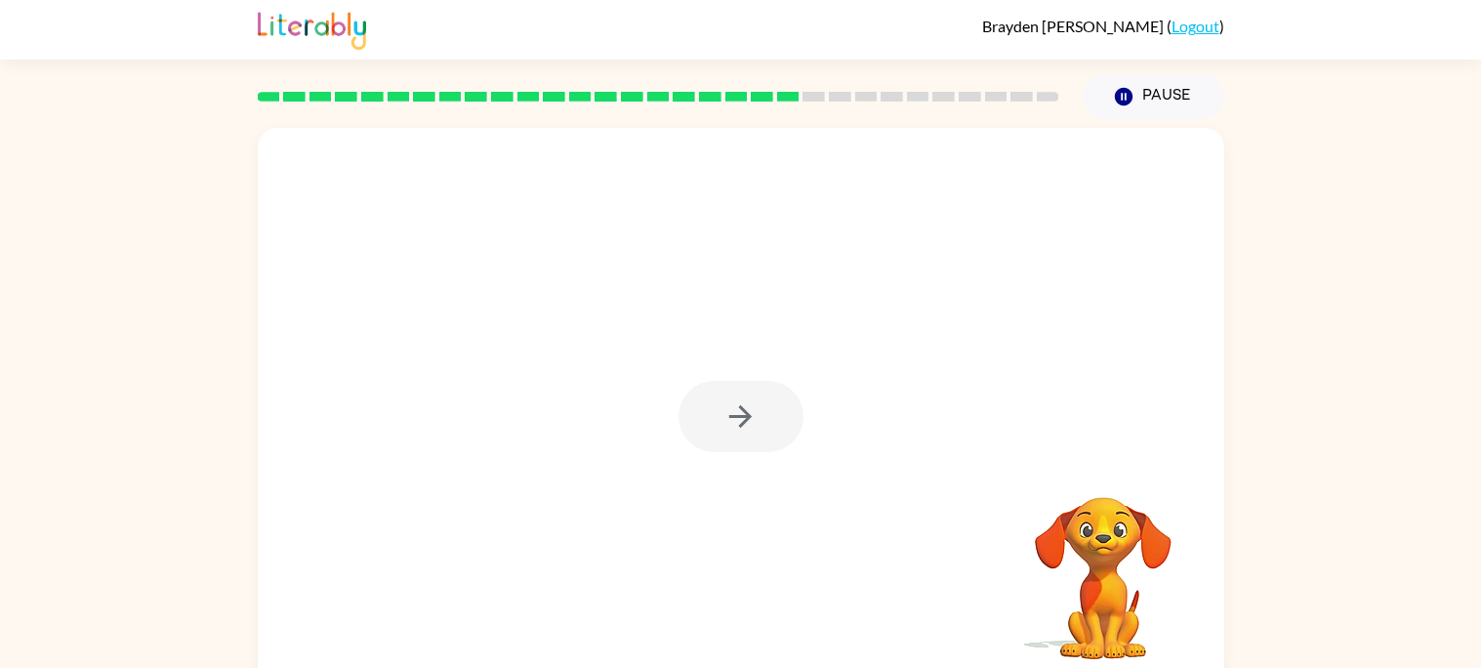
click at [767, 428] on div at bounding box center [740, 416] width 125 height 71
click at [767, 428] on button "button" at bounding box center [740, 416] width 125 height 71
click at [767, 428] on div at bounding box center [740, 416] width 125 height 71
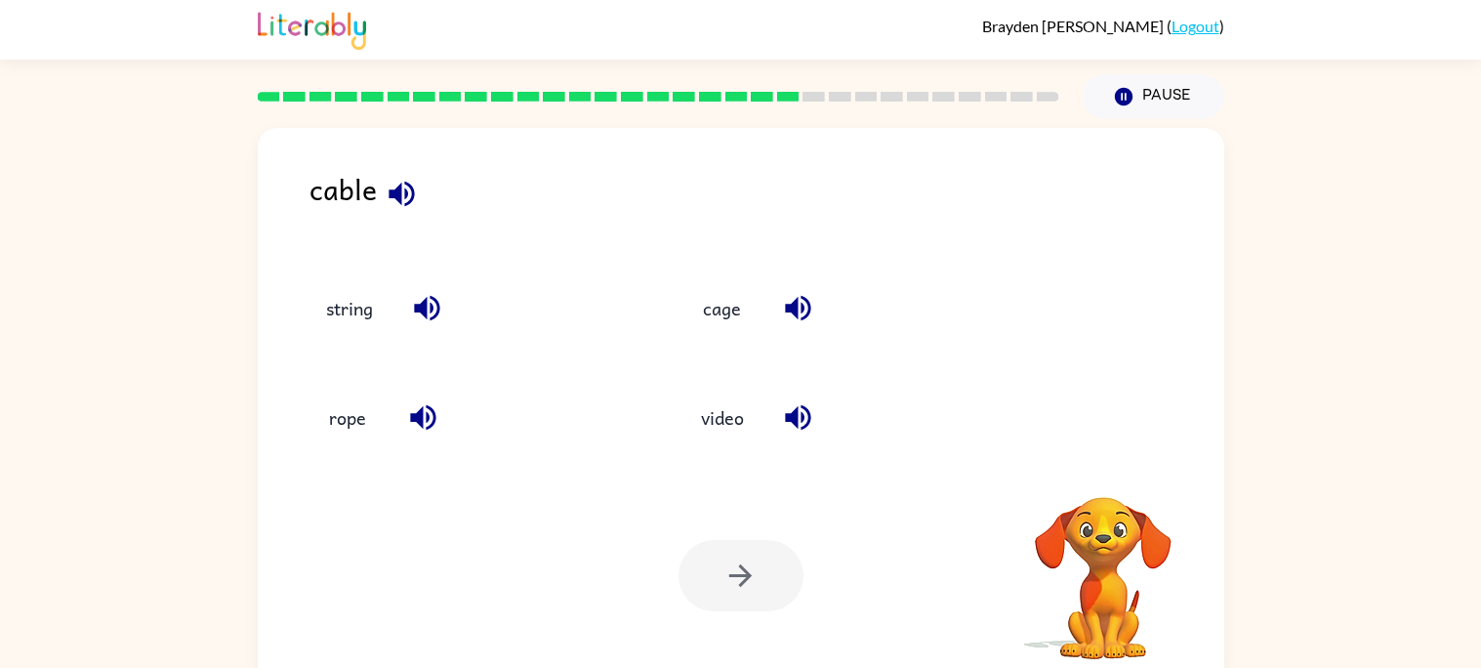
click at [789, 422] on icon "button" at bounding box center [797, 417] width 25 height 25
click at [404, 177] on icon "button" at bounding box center [402, 194] width 34 height 34
click at [401, 183] on icon "button" at bounding box center [402, 194] width 34 height 34
click at [438, 316] on icon "button" at bounding box center [427, 308] width 34 height 34
click at [423, 402] on icon "button" at bounding box center [423, 417] width 34 height 34
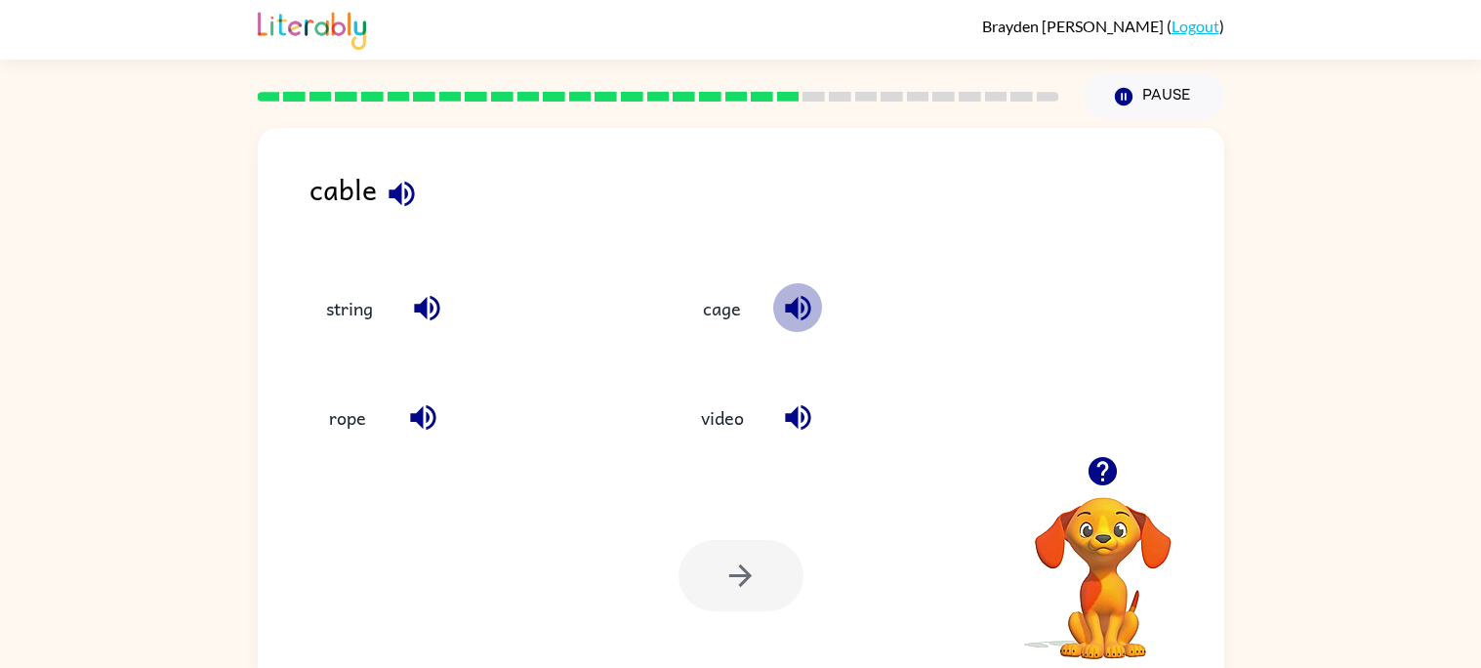
click at [807, 298] on icon "button" at bounding box center [798, 308] width 34 height 34
click at [792, 405] on icon "button" at bounding box center [798, 417] width 34 height 34
click at [436, 403] on icon "button" at bounding box center [423, 417] width 34 height 34
click at [422, 312] on icon "button" at bounding box center [426, 308] width 25 height 25
click at [347, 415] on button "rope" at bounding box center [347, 417] width 82 height 53
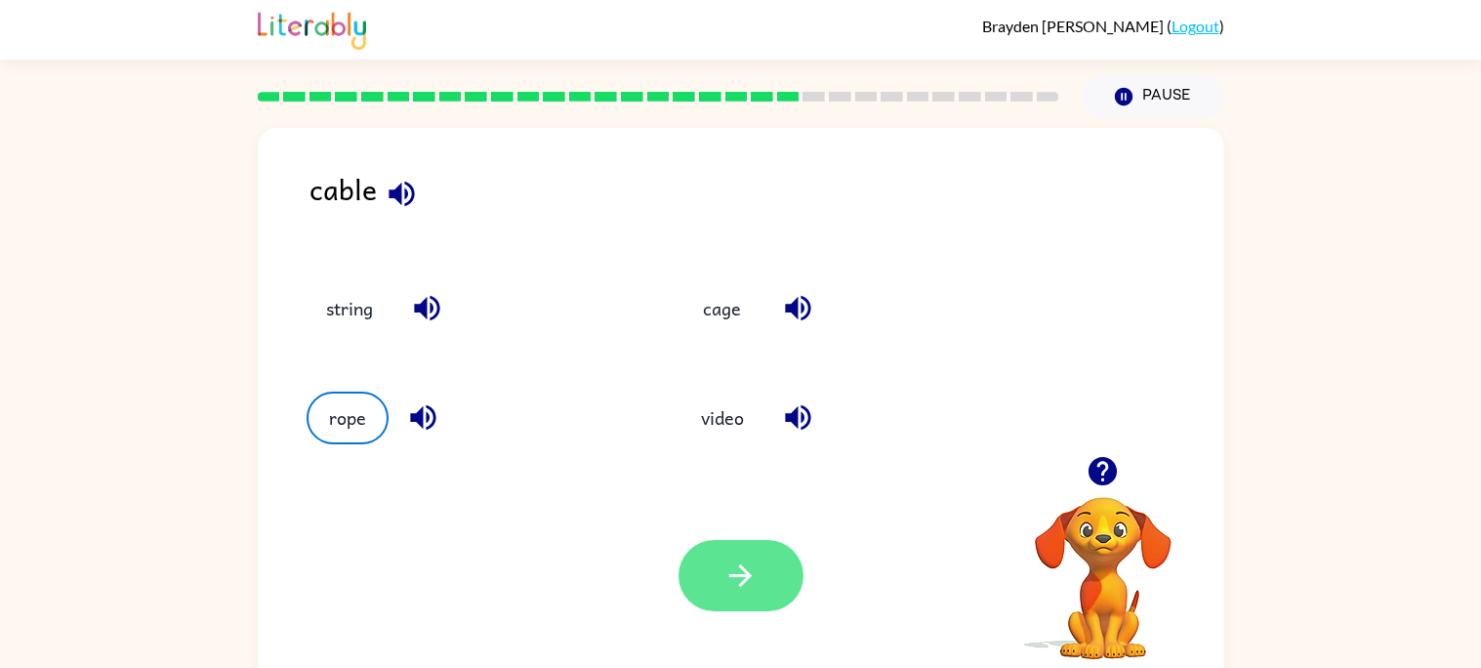
click at [717, 557] on button "button" at bounding box center [740, 575] width 125 height 71
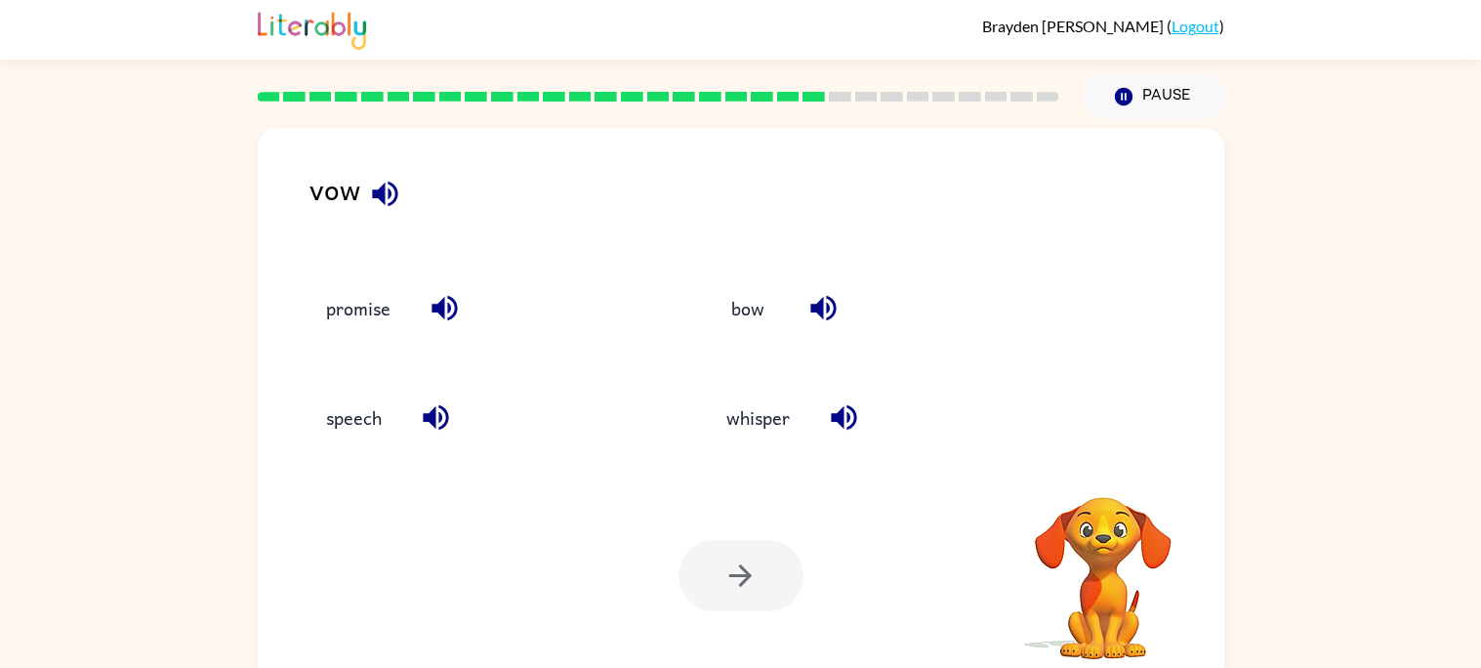
click at [390, 184] on icon "button" at bounding box center [384, 193] width 25 height 25
click at [386, 179] on icon "button" at bounding box center [385, 194] width 34 height 34
click at [389, 181] on icon "button" at bounding box center [385, 194] width 34 height 34
click at [387, 177] on icon "button" at bounding box center [385, 194] width 34 height 34
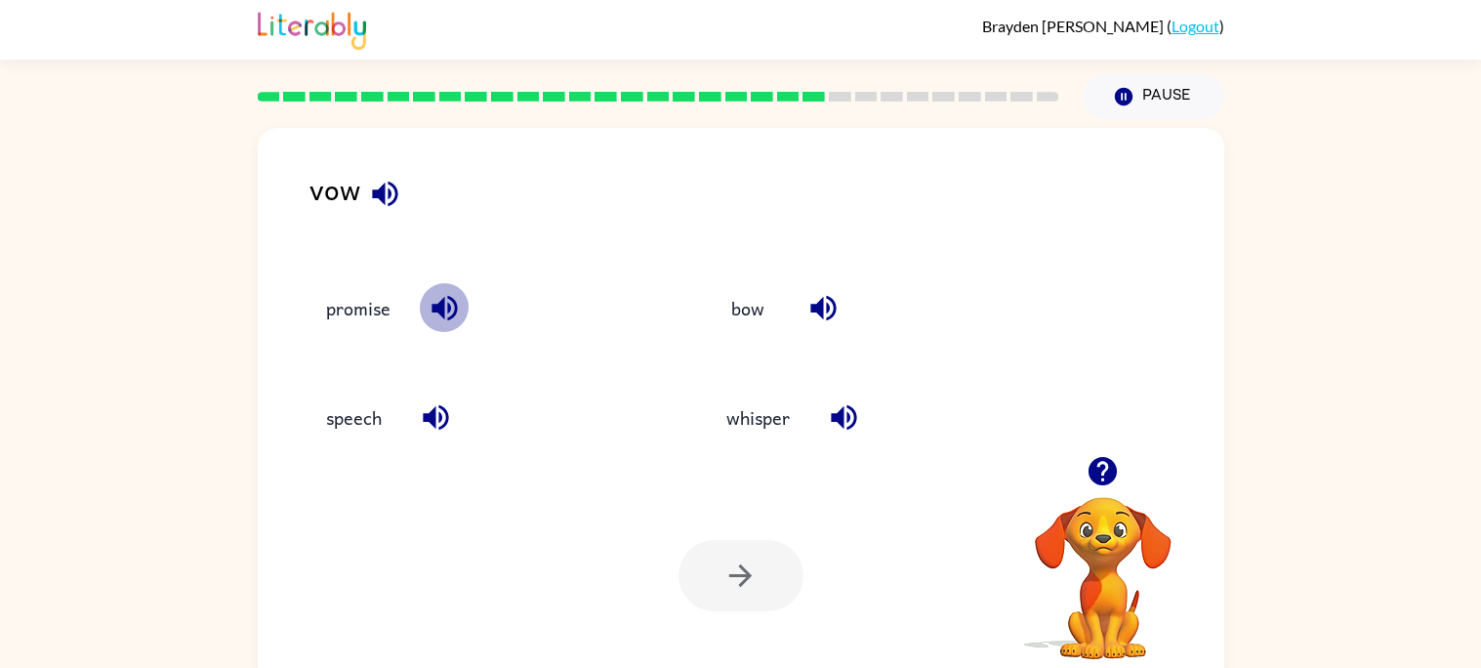
click at [428, 311] on icon "button" at bounding box center [444, 308] width 34 height 34
click at [444, 400] on icon "button" at bounding box center [436, 417] width 34 height 34
click at [824, 317] on icon "button" at bounding box center [823, 308] width 34 height 34
click at [844, 418] on icon "button" at bounding box center [844, 417] width 34 height 34
click at [760, 296] on button "bow" at bounding box center [748, 307] width 82 height 53
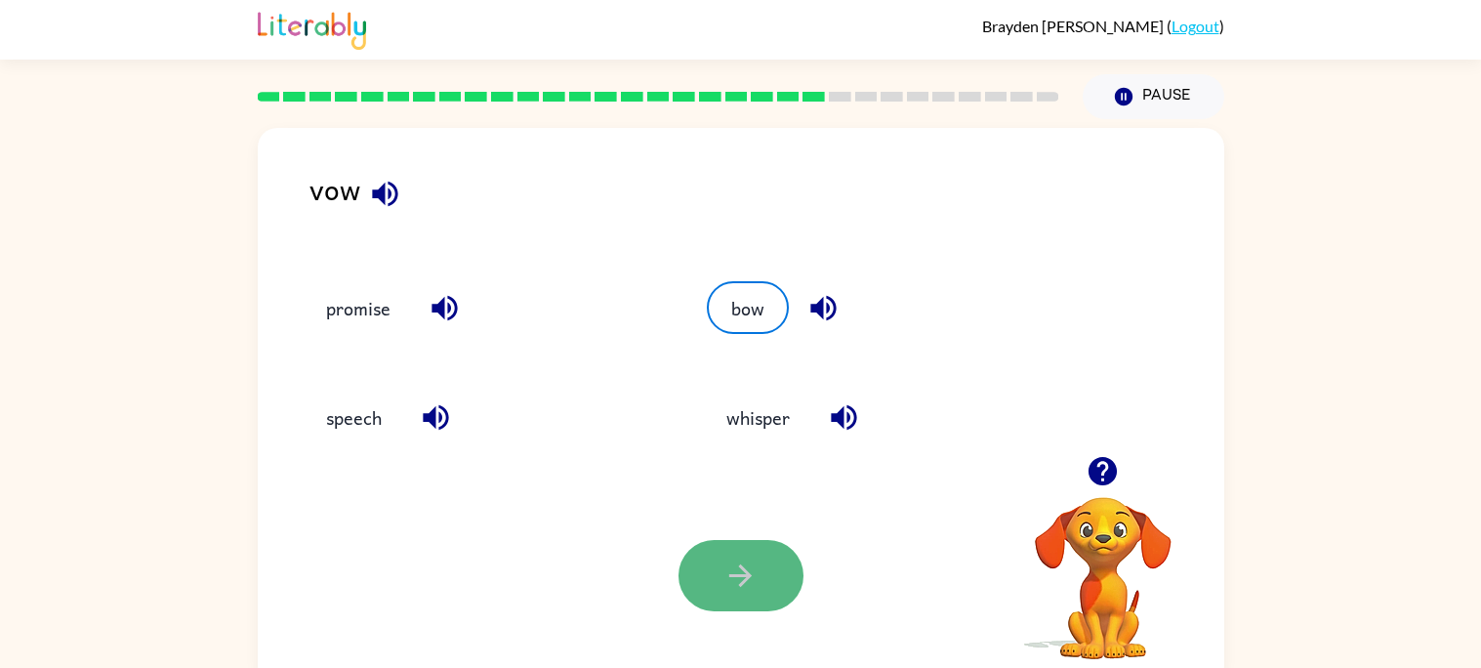
click at [774, 542] on button "button" at bounding box center [740, 575] width 125 height 71
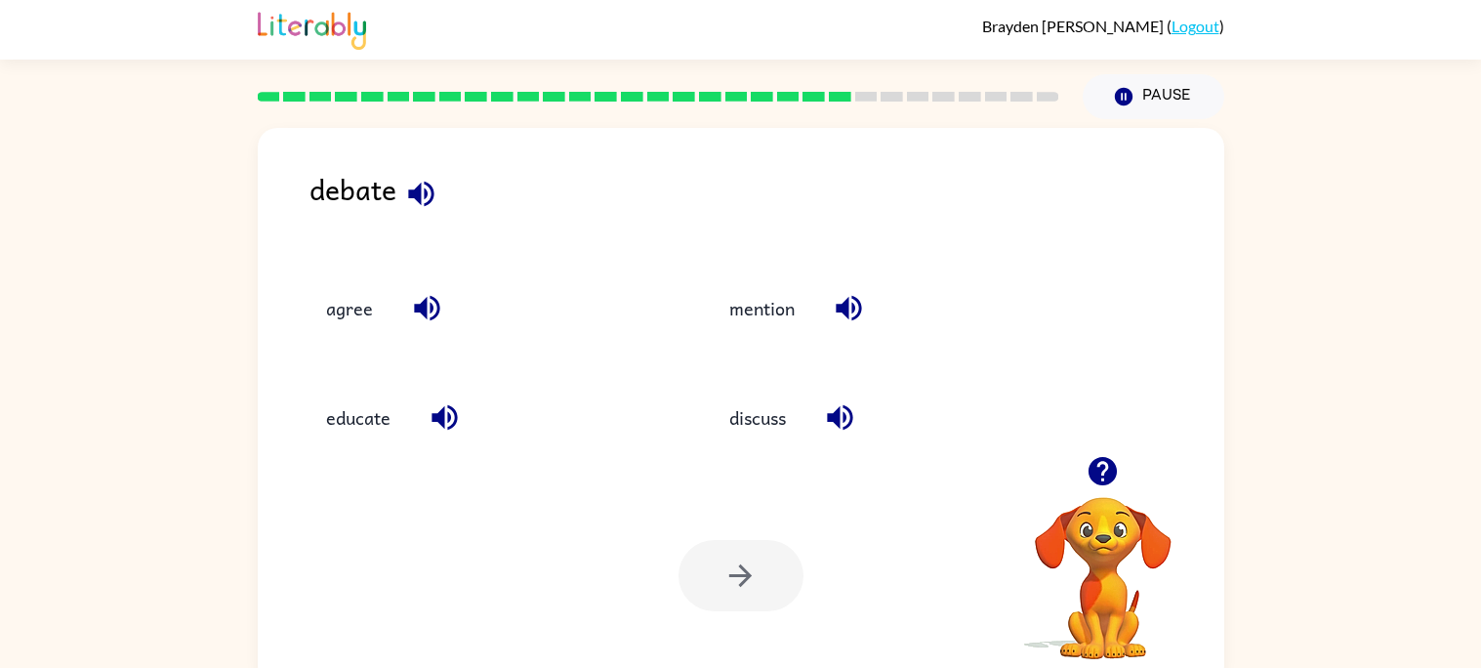
click at [414, 199] on icon "button" at bounding box center [421, 194] width 34 height 34
click at [431, 285] on button "button" at bounding box center [427, 308] width 50 height 50
click at [442, 422] on icon "button" at bounding box center [443, 417] width 25 height 25
click at [846, 326] on button "button" at bounding box center [849, 308] width 50 height 50
click at [857, 426] on icon "button" at bounding box center [840, 417] width 34 height 34
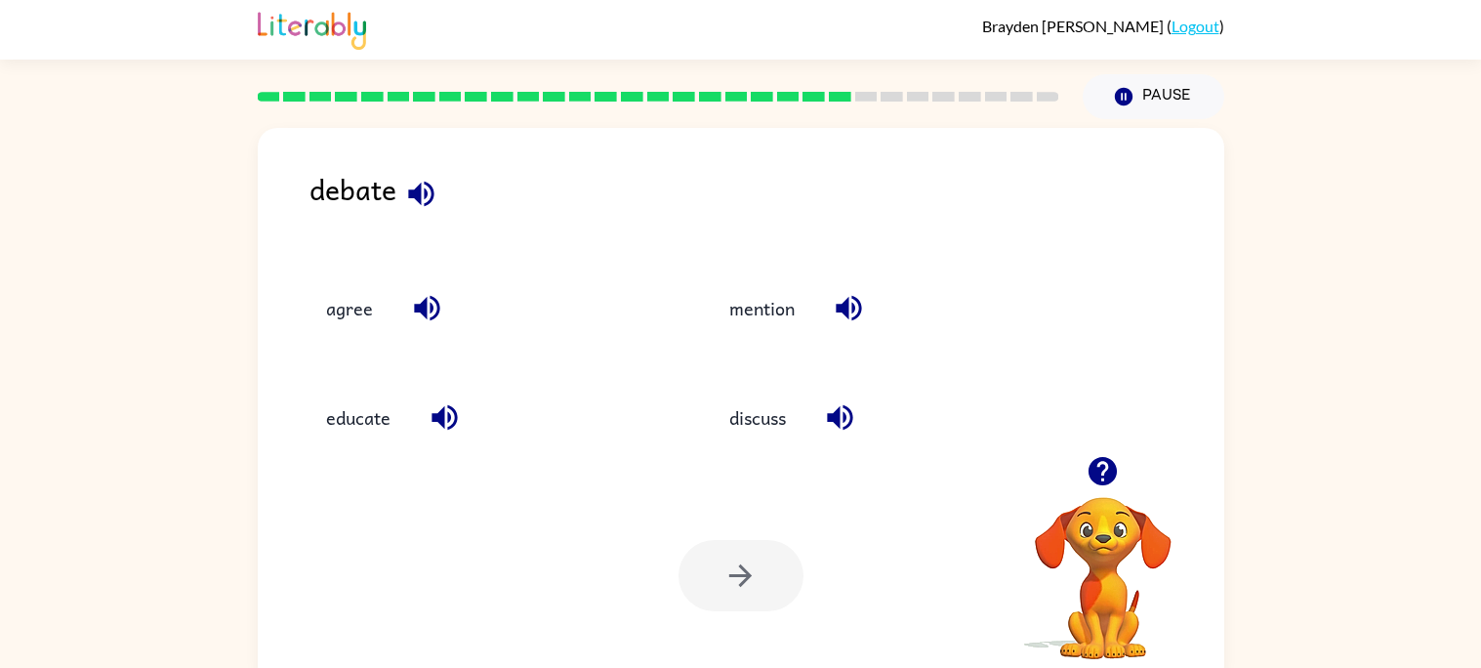
click at [431, 203] on icon "button" at bounding box center [421, 194] width 34 height 34
click at [863, 414] on button "button" at bounding box center [840, 417] width 50 height 50
click at [784, 401] on button "discuss" at bounding box center [758, 417] width 96 height 53
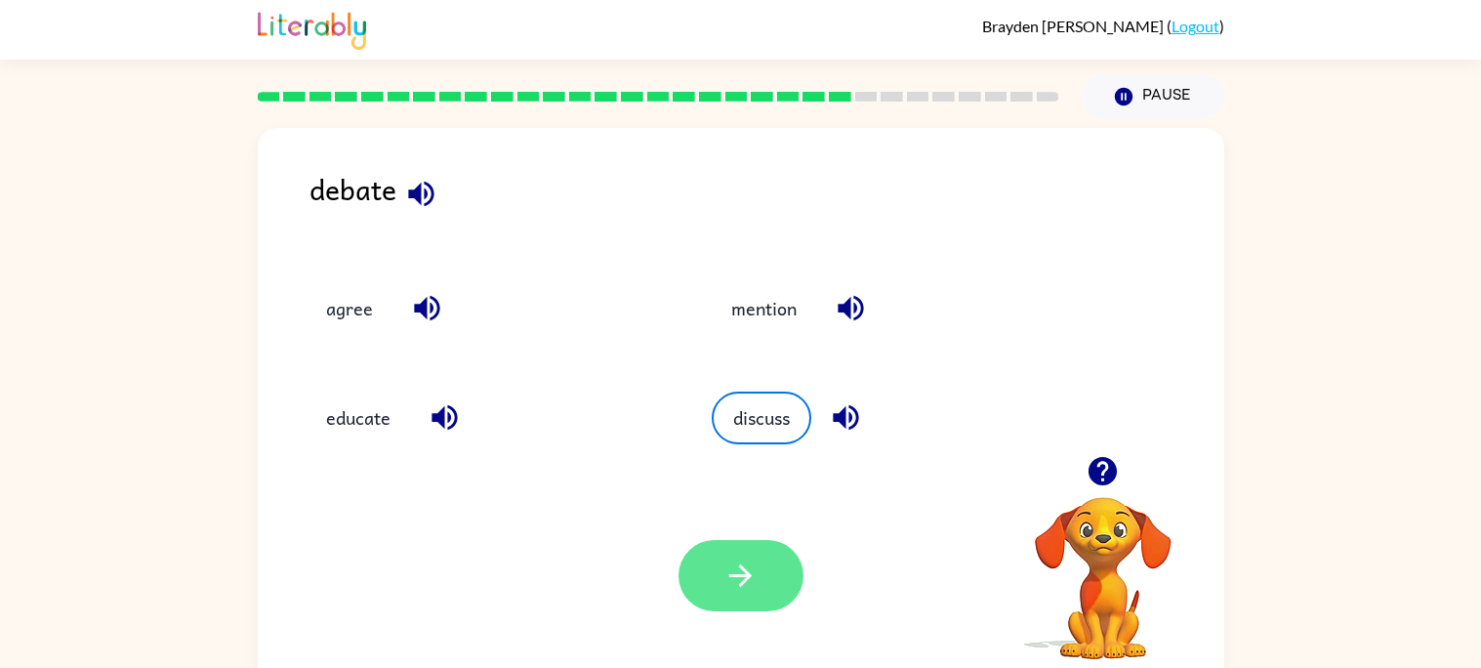
click at [761, 542] on button "button" at bounding box center [740, 575] width 125 height 71
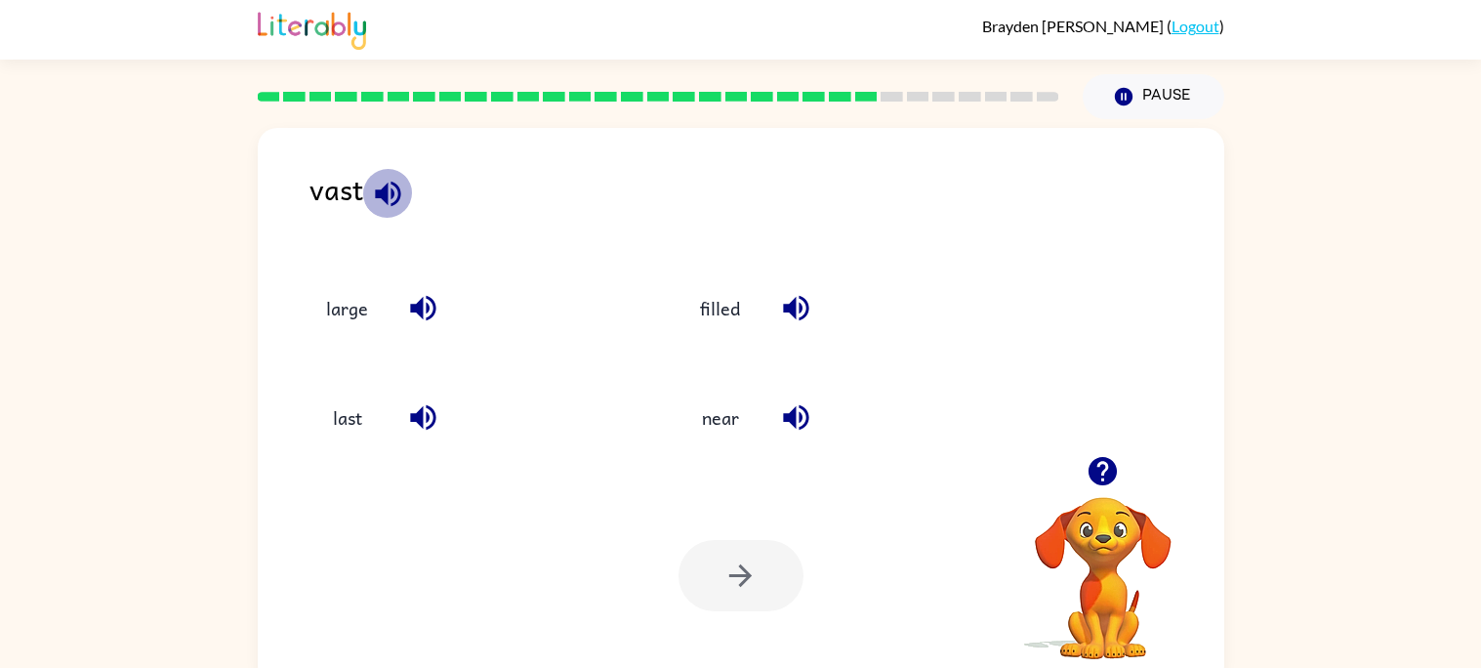
click at [364, 188] on button "button" at bounding box center [388, 194] width 50 height 50
click at [386, 182] on icon "button" at bounding box center [388, 194] width 34 height 34
click at [429, 296] on icon "button" at bounding box center [423, 308] width 34 height 34
click at [431, 421] on icon "button" at bounding box center [423, 417] width 34 height 34
click at [442, 432] on button "button" at bounding box center [423, 417] width 50 height 50
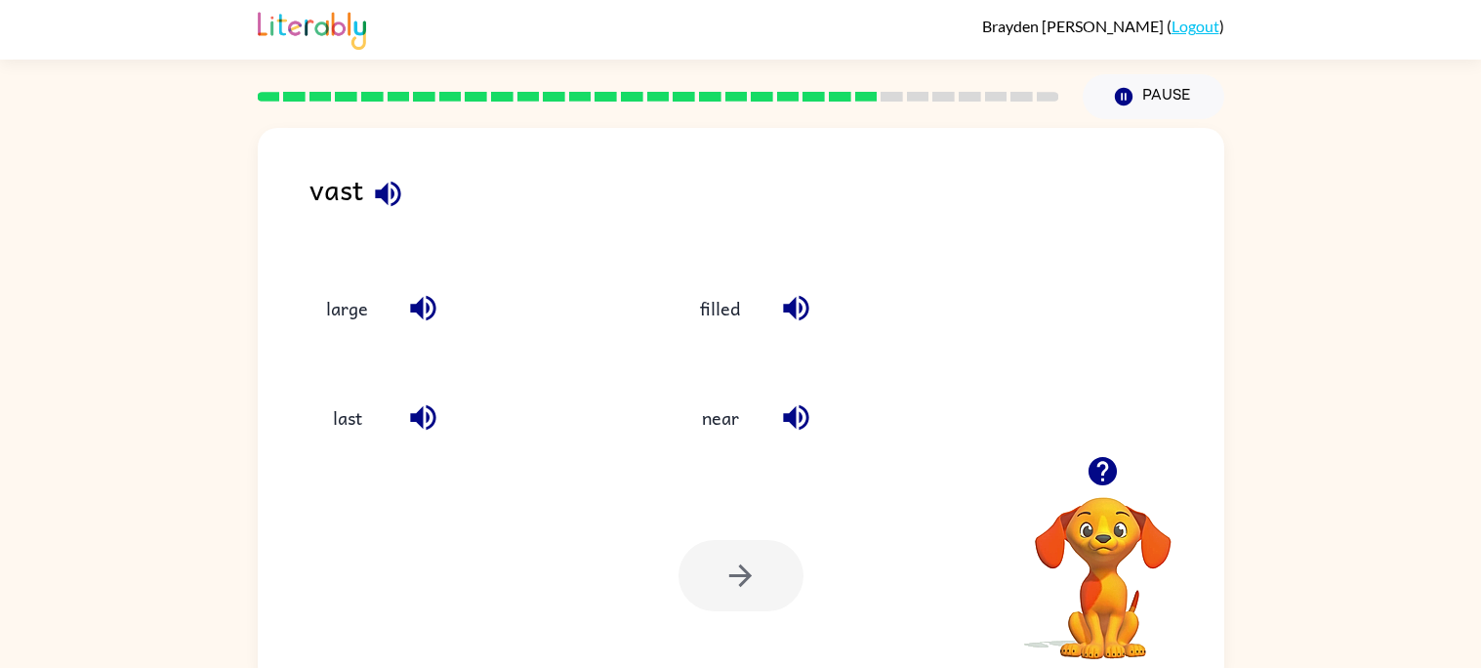
click at [437, 414] on icon "button" at bounding box center [423, 417] width 34 height 34
click at [375, 180] on icon "button" at bounding box center [388, 194] width 34 height 34
click at [807, 307] on icon "button" at bounding box center [795, 308] width 25 height 25
click at [818, 420] on button "button" at bounding box center [796, 417] width 50 height 50
click at [400, 427] on button "button" at bounding box center [423, 417] width 50 height 50
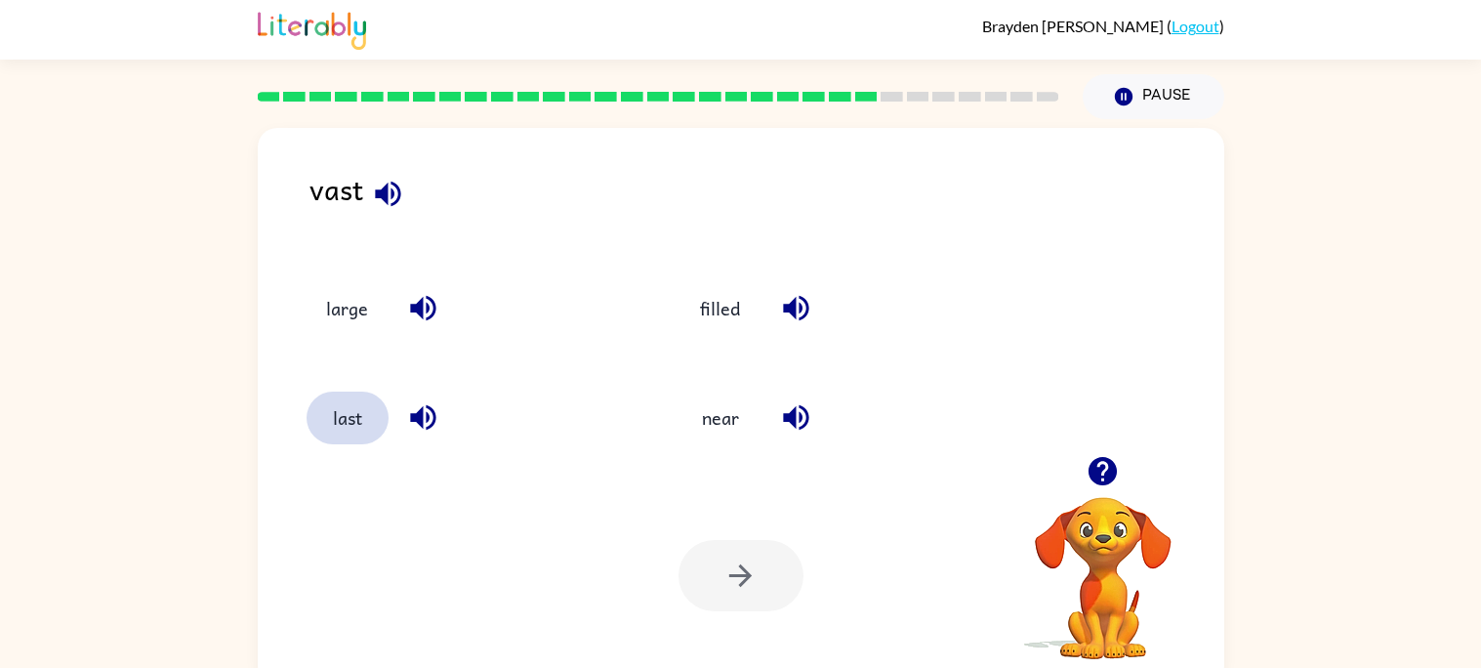
click at [371, 424] on button "last" at bounding box center [347, 417] width 82 height 53
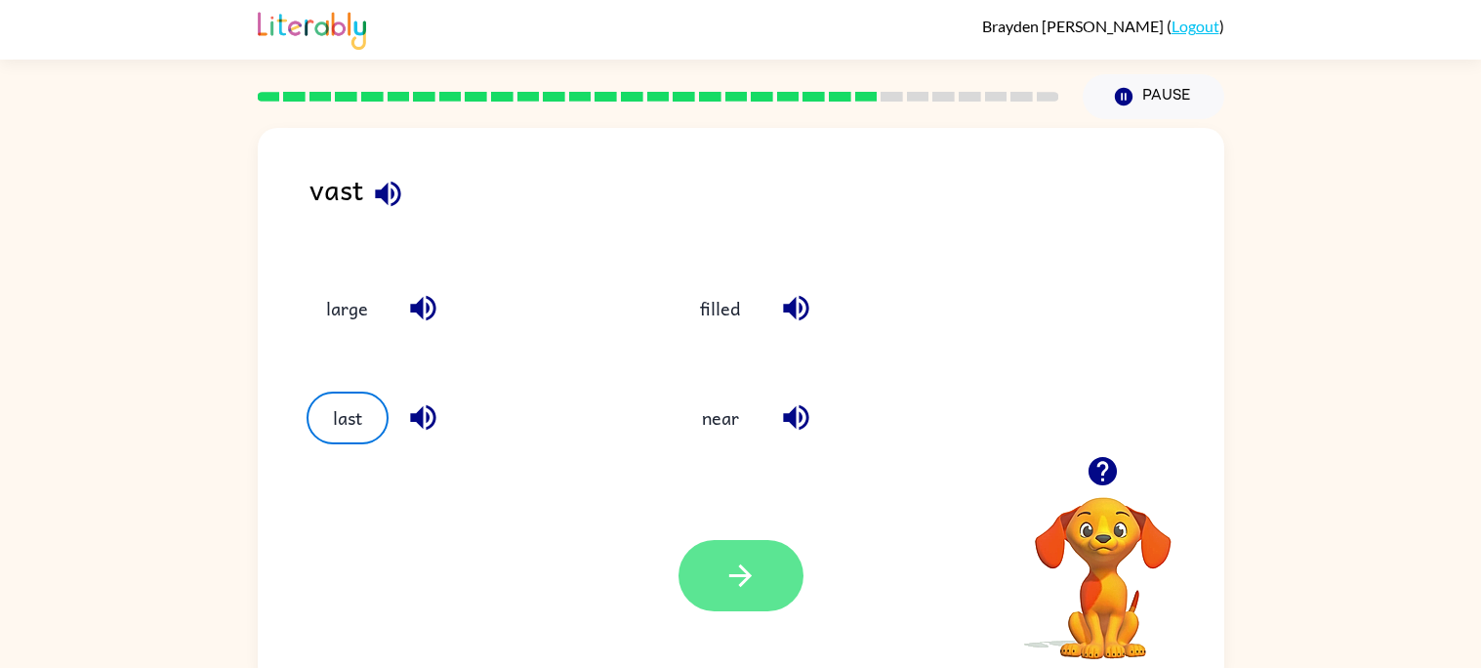
click at [747, 579] on icon "button" at bounding box center [740, 575] width 22 height 22
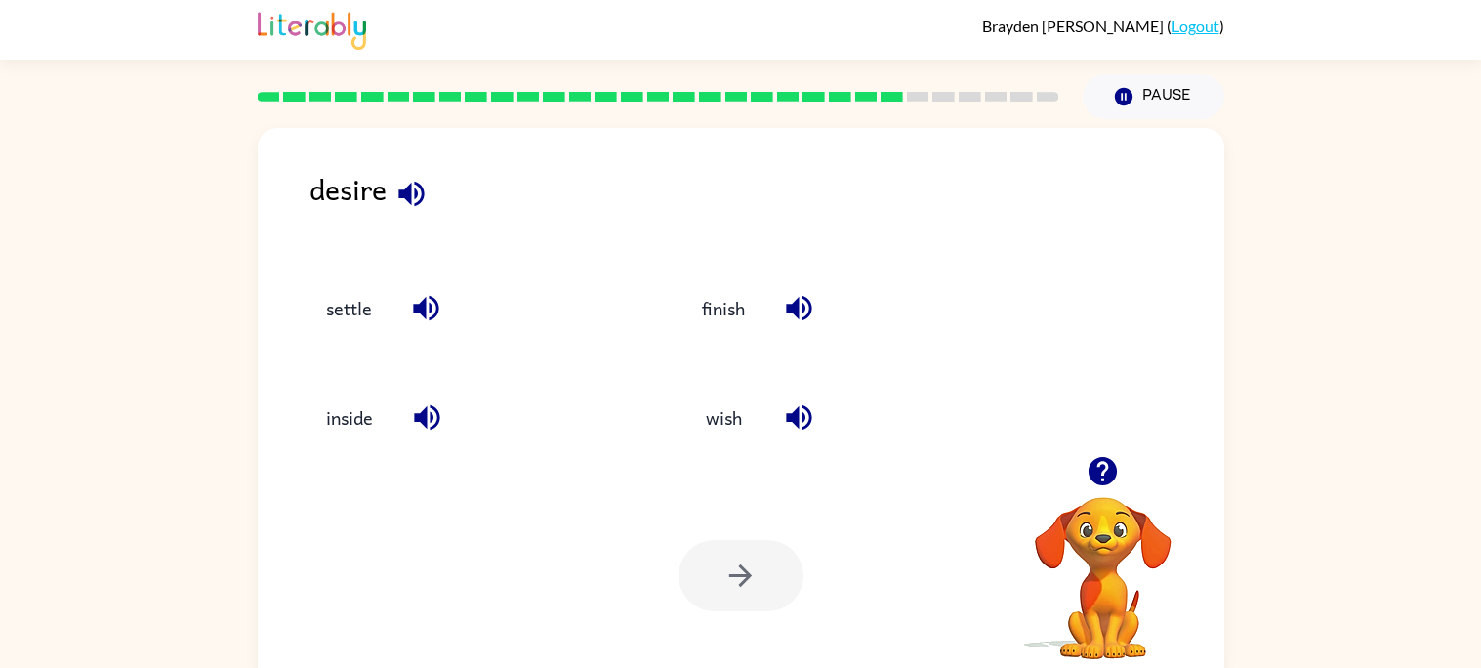
click at [412, 206] on icon "button" at bounding box center [411, 194] width 34 height 34
click at [412, 344] on div "settle" at bounding box center [457, 298] width 377 height 109
click at [436, 328] on button "button" at bounding box center [426, 308] width 50 height 50
click at [413, 213] on button "button" at bounding box center [411, 194] width 50 height 50
click at [449, 299] on div "settle" at bounding box center [472, 307] width 332 height 53
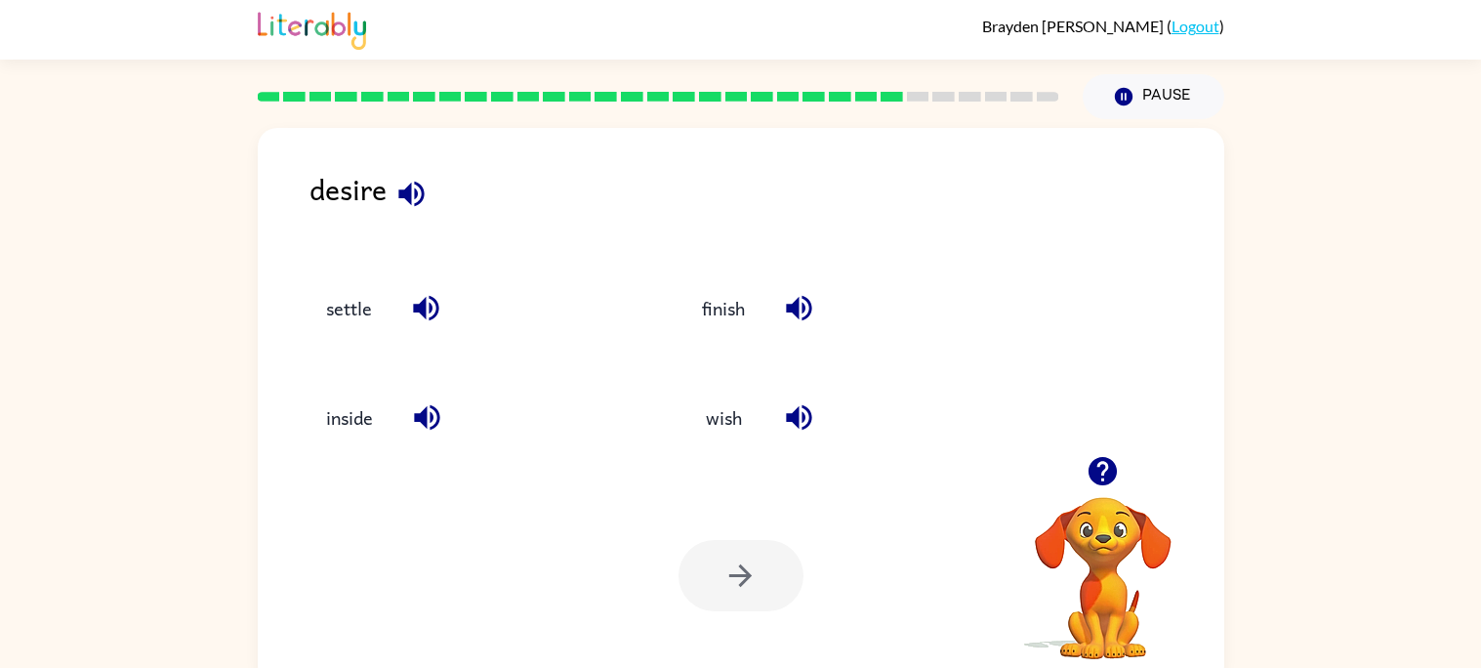
click at [435, 316] on icon "button" at bounding box center [426, 308] width 34 height 34
click at [433, 427] on icon "button" at bounding box center [426, 417] width 25 height 25
click at [796, 310] on icon "button" at bounding box center [798, 308] width 25 height 25
click at [821, 426] on button "button" at bounding box center [799, 417] width 50 height 50
click at [751, 434] on button "wish" at bounding box center [723, 417] width 82 height 53
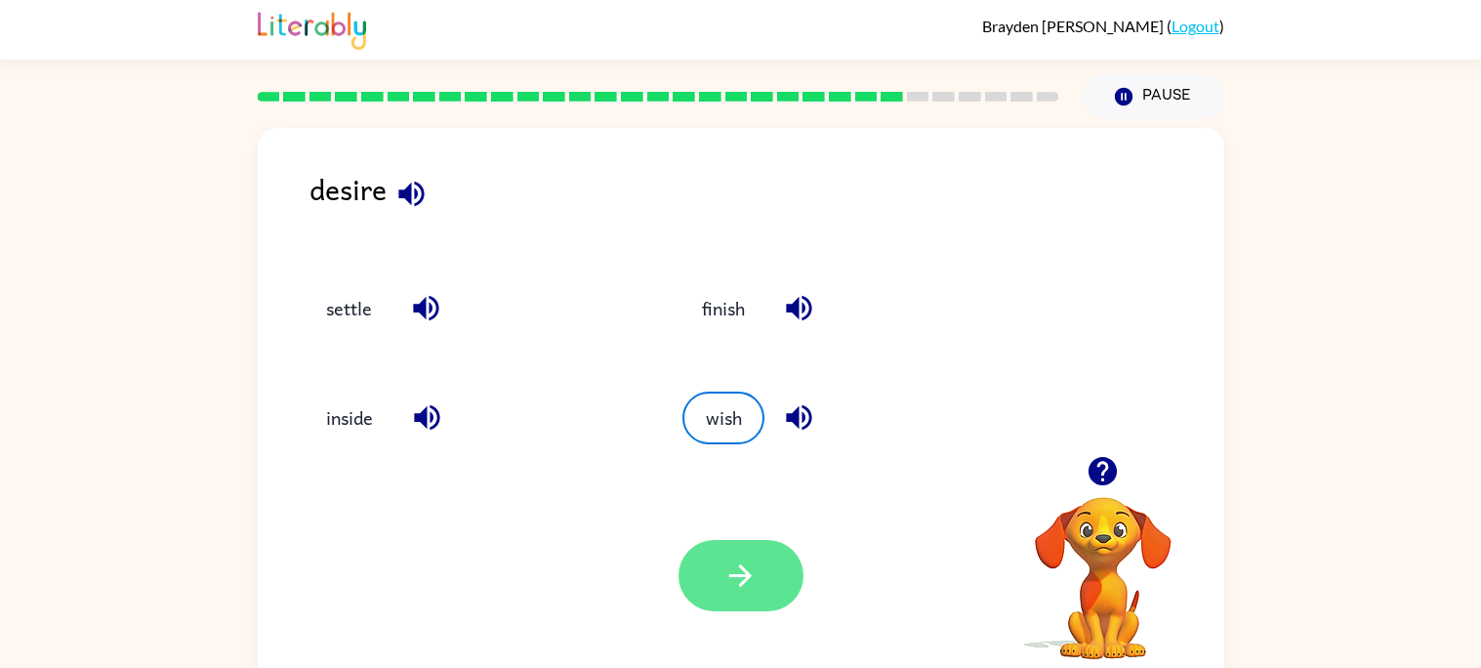
click at [765, 565] on button "button" at bounding box center [740, 575] width 125 height 71
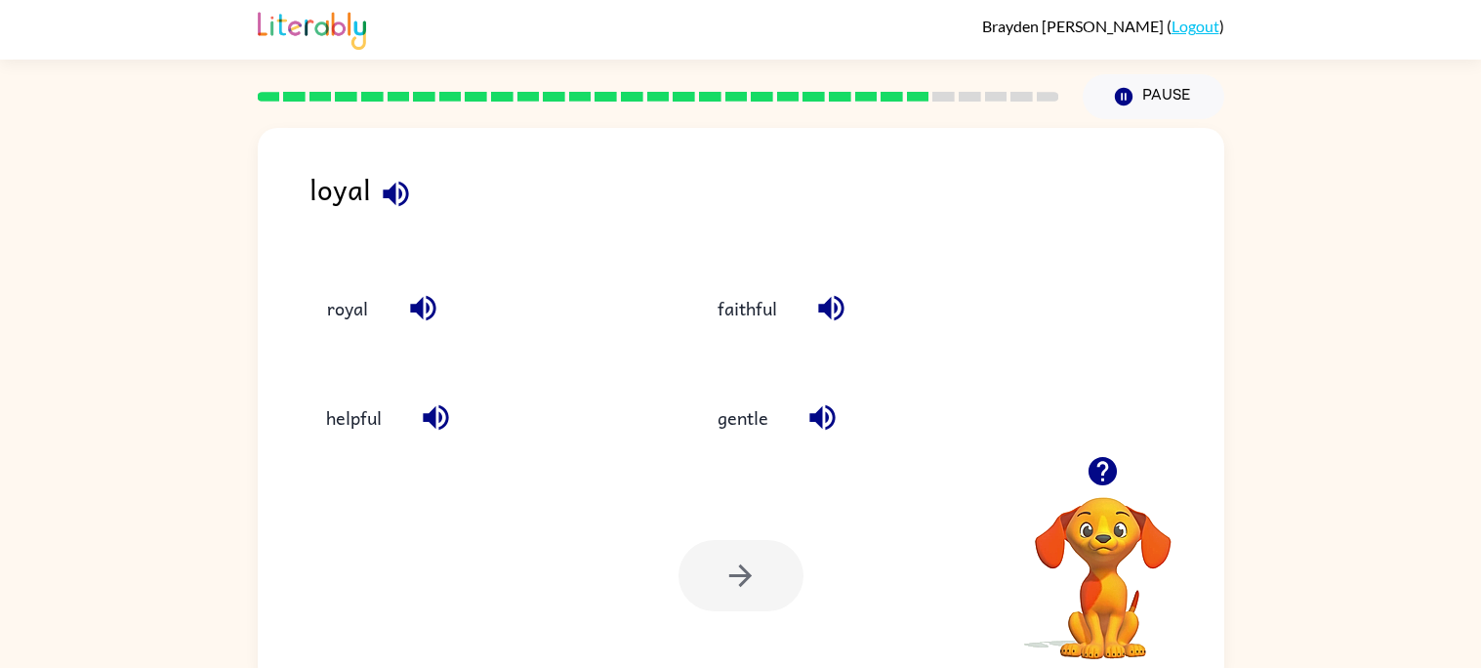
click at [383, 188] on icon "button" at bounding box center [396, 194] width 34 height 34
click at [843, 331] on div "faithful" at bounding box center [871, 307] width 346 height 53
click at [828, 314] on icon "button" at bounding box center [830, 308] width 25 height 25
click at [833, 423] on icon "button" at bounding box center [822, 417] width 34 height 34
click at [426, 403] on icon "button" at bounding box center [436, 417] width 34 height 34
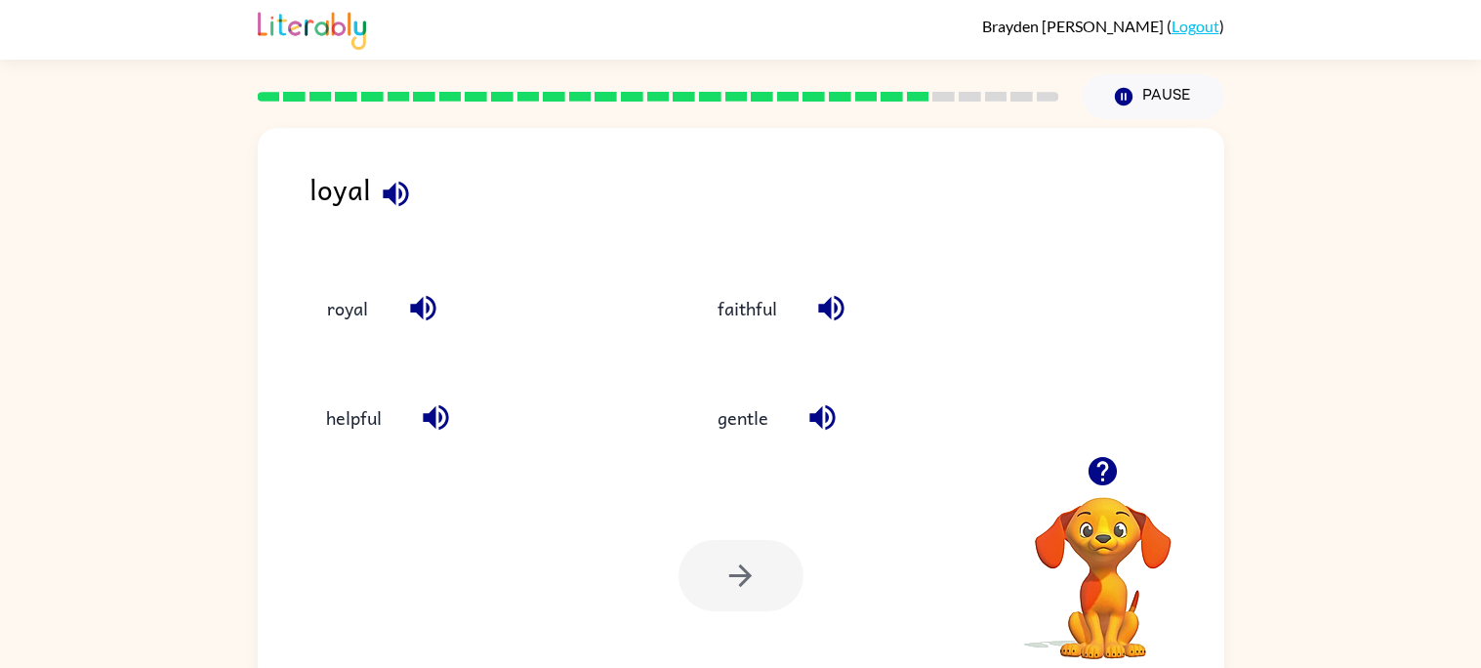
click at [425, 314] on icon "button" at bounding box center [423, 308] width 34 height 34
click at [363, 315] on button "royal" at bounding box center [347, 307] width 82 height 53
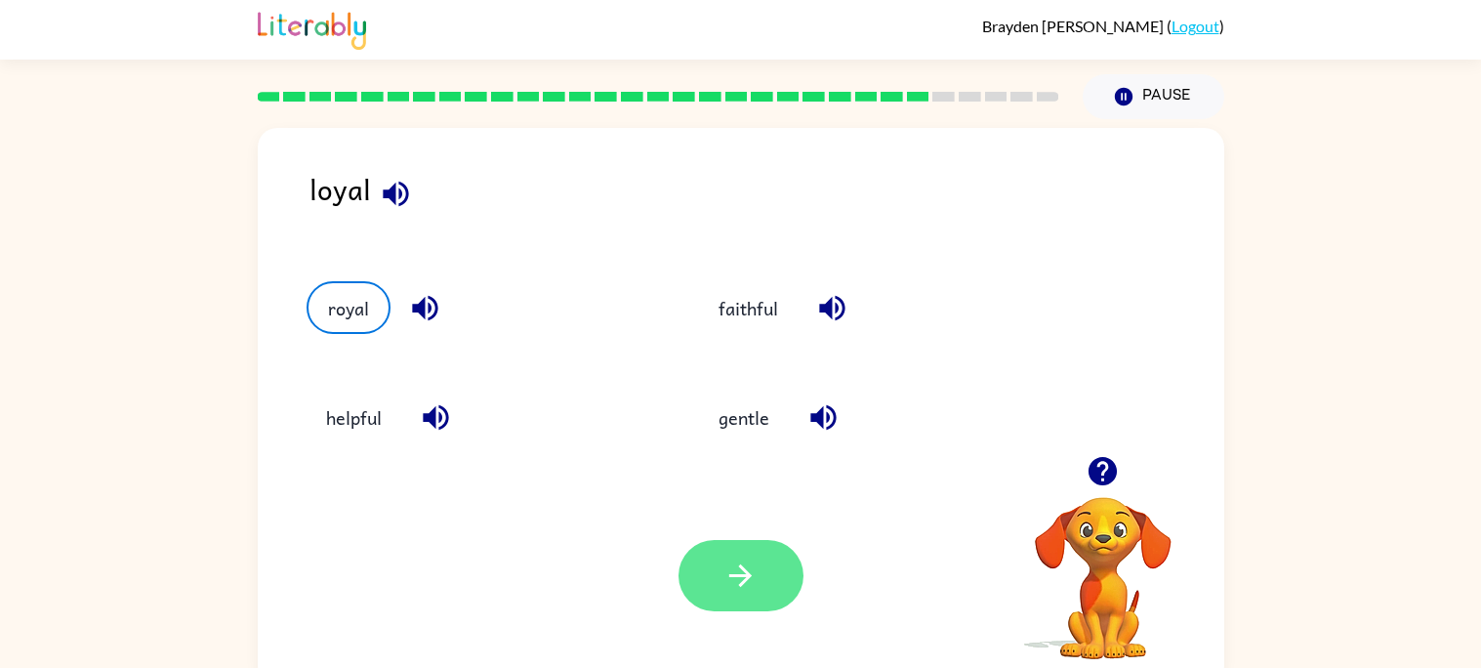
click at [744, 550] on button "button" at bounding box center [740, 575] width 125 height 71
click at [756, 576] on div at bounding box center [740, 575] width 125 height 71
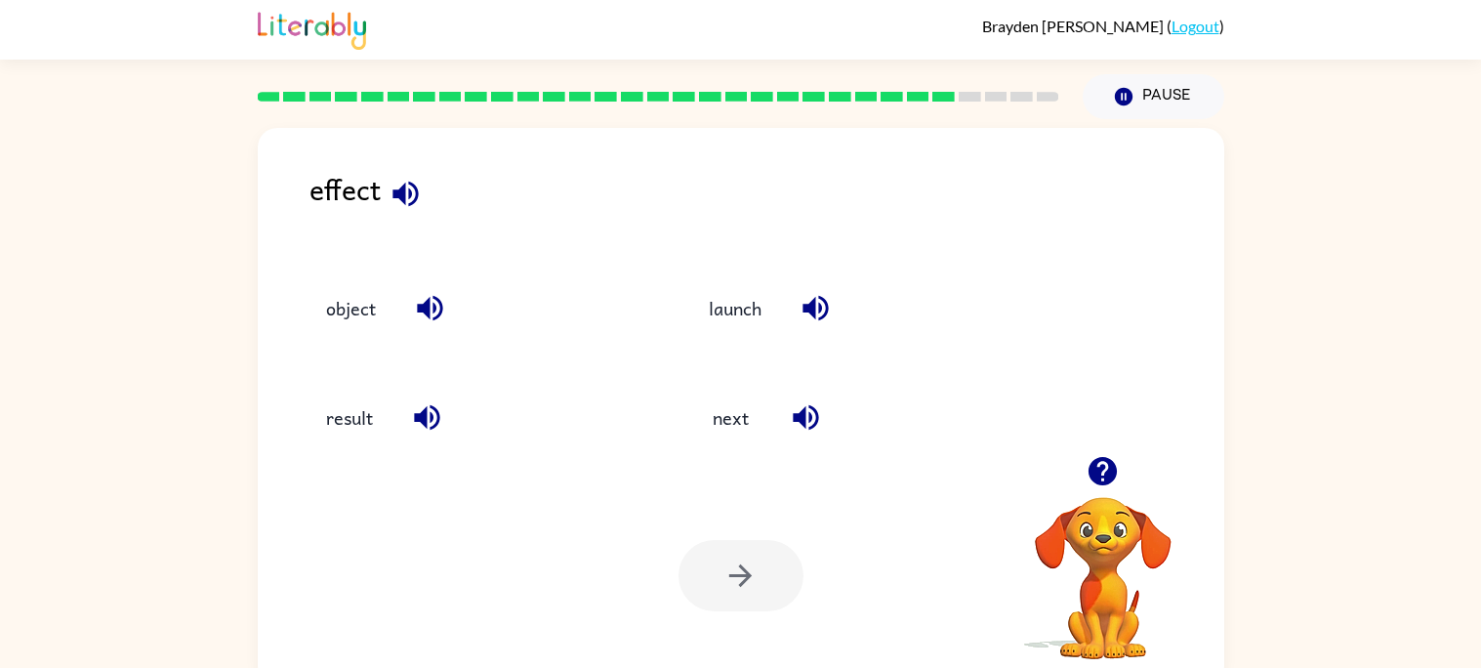
click at [423, 212] on div "effect" at bounding box center [766, 204] width 915 height 75
click at [404, 194] on icon "button" at bounding box center [404, 193] width 25 height 25
click at [453, 322] on div "object" at bounding box center [475, 307] width 339 height 53
click at [430, 305] on icon "button" at bounding box center [430, 308] width 34 height 34
click at [442, 419] on icon "button" at bounding box center [427, 417] width 34 height 34
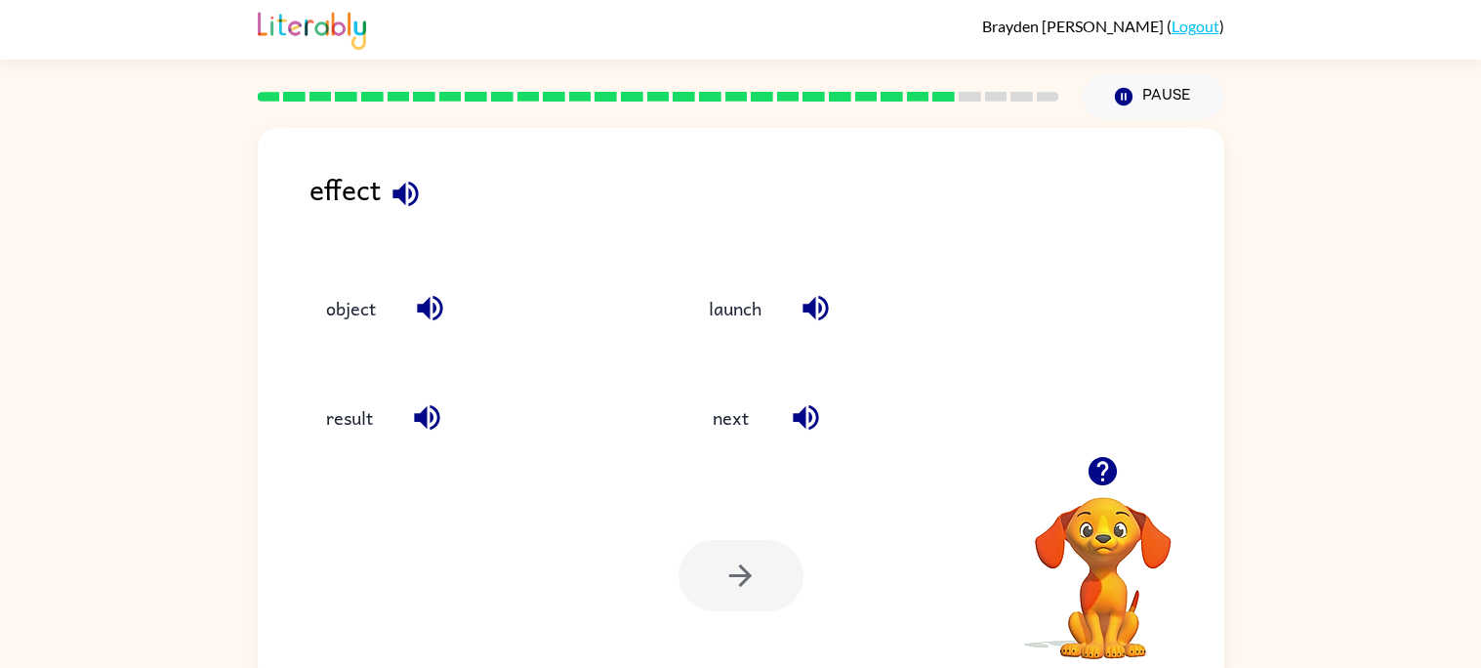
click at [812, 327] on button "button" at bounding box center [816, 308] width 50 height 50
click at [817, 428] on icon "button" at bounding box center [806, 417] width 34 height 34
click at [410, 418] on icon "button" at bounding box center [427, 417] width 34 height 34
click at [363, 412] on button "result" at bounding box center [349, 417] width 86 height 53
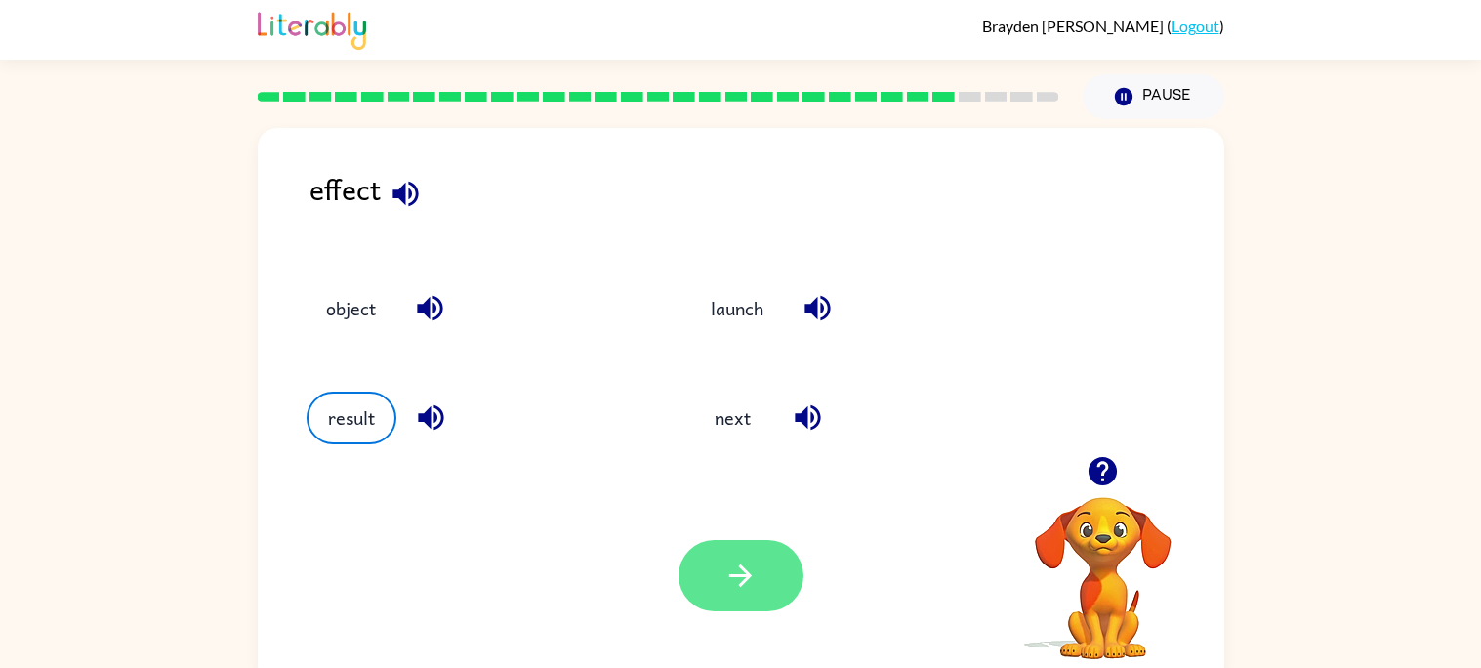
click at [758, 573] on button "button" at bounding box center [740, 575] width 125 height 71
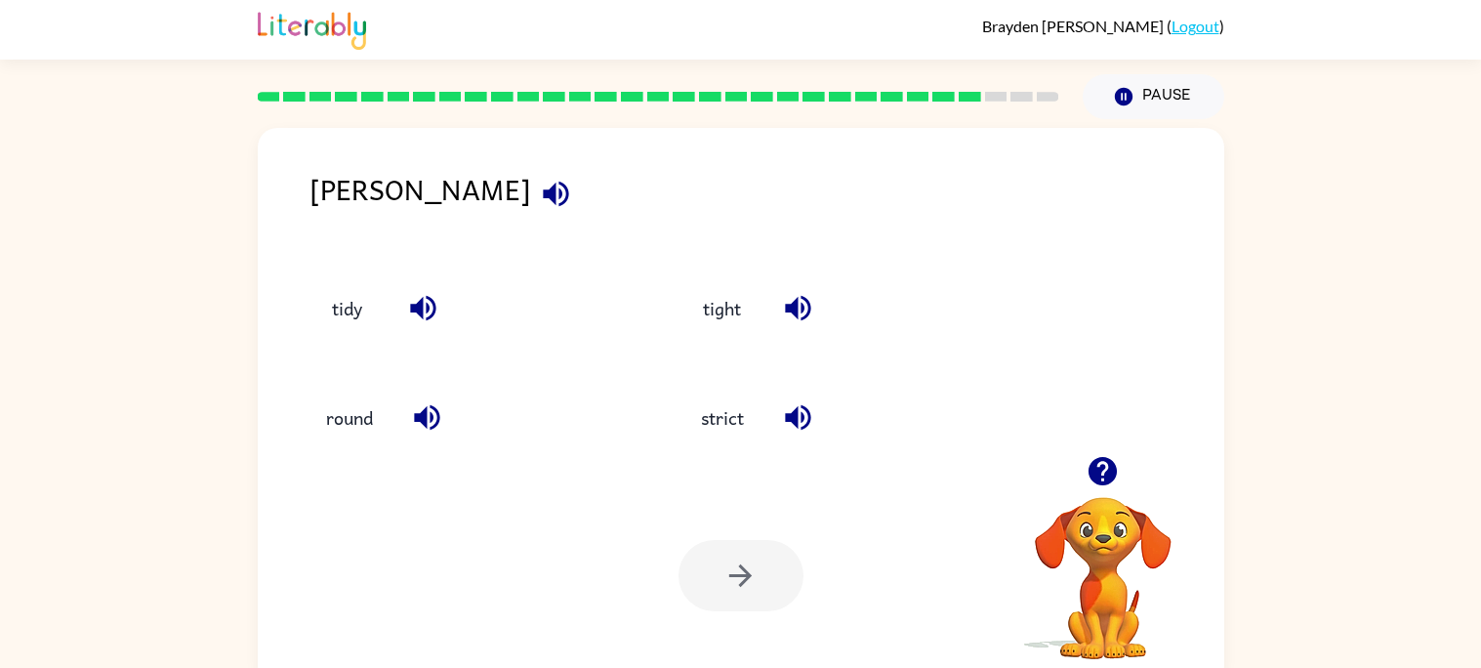
click at [423, 206] on div "stern" at bounding box center [766, 204] width 915 height 75
click at [531, 217] on button "button" at bounding box center [556, 194] width 50 height 50
click at [416, 287] on button "button" at bounding box center [423, 308] width 50 height 50
click at [410, 419] on icon "button" at bounding box center [427, 417] width 34 height 34
click at [794, 436] on button "button" at bounding box center [798, 417] width 50 height 50
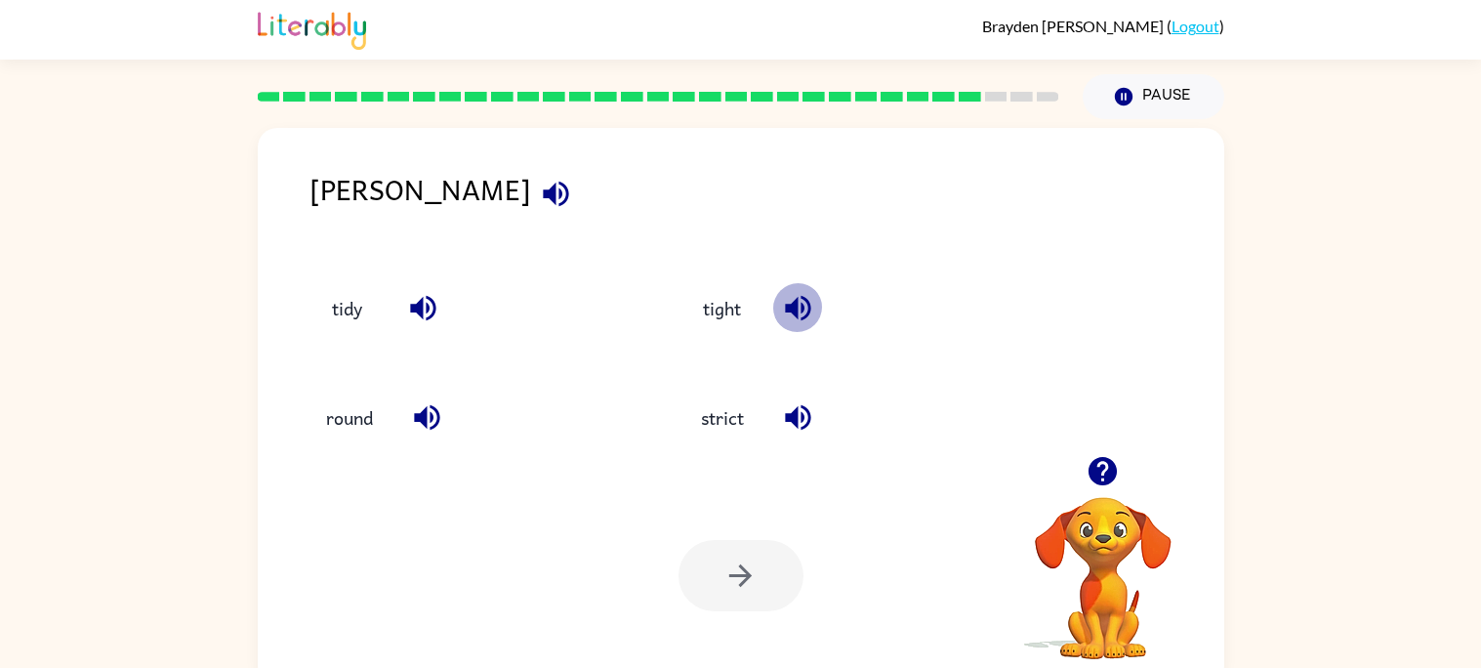
click at [805, 303] on icon "button" at bounding box center [798, 308] width 34 height 34
click at [338, 305] on button "tidy" at bounding box center [347, 307] width 82 height 53
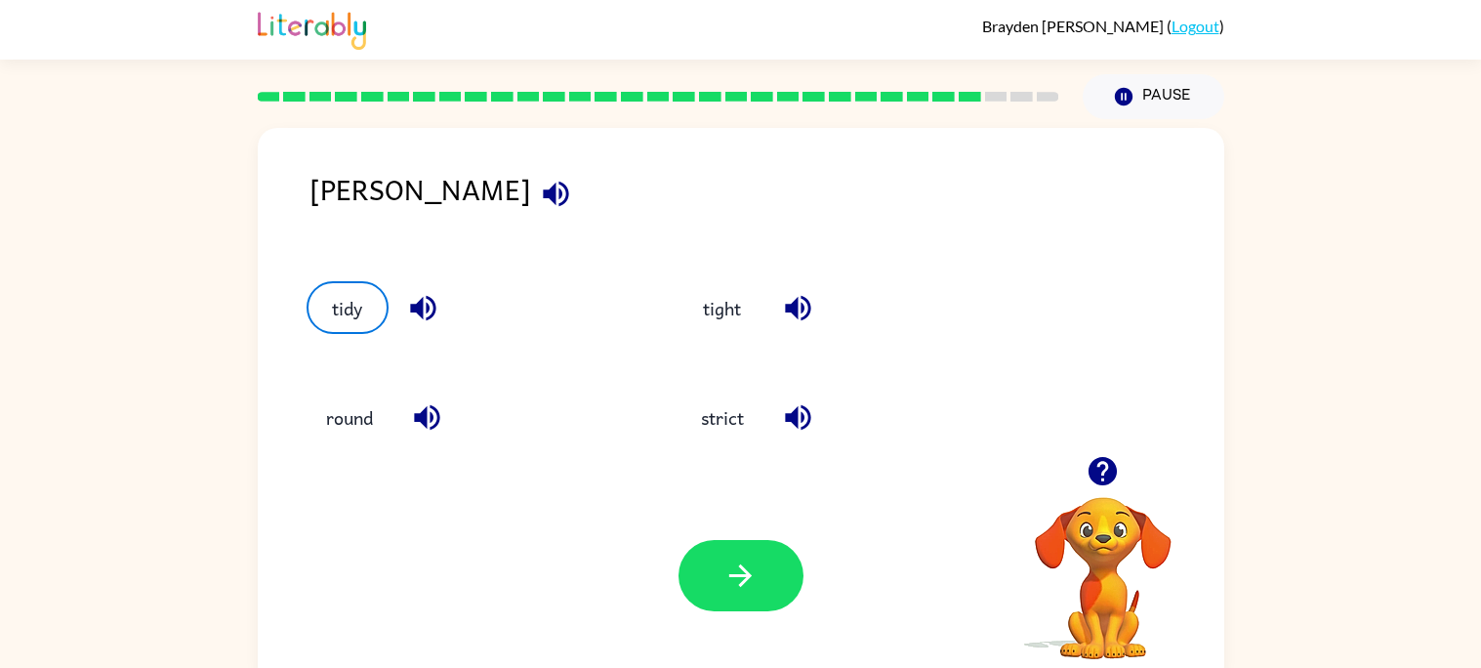
click at [531, 217] on button "button" at bounding box center [556, 194] width 50 height 50
click at [435, 305] on icon "button" at bounding box center [423, 308] width 34 height 34
click at [539, 184] on icon "button" at bounding box center [556, 194] width 34 height 34
click at [446, 322] on div "tidy" at bounding box center [471, 307] width 330 height 53
click at [772, 574] on button "button" at bounding box center [740, 575] width 125 height 71
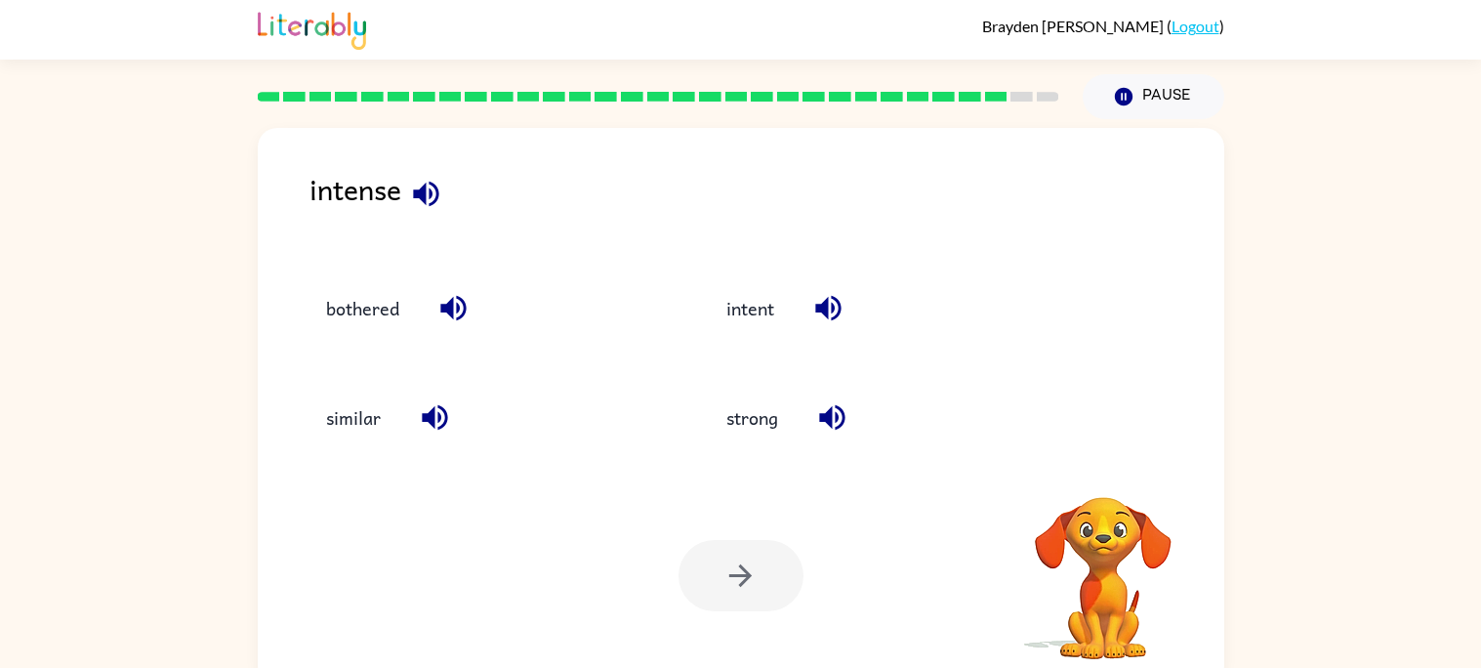
click at [438, 178] on icon "button" at bounding box center [426, 194] width 34 height 34
click at [465, 316] on icon "button" at bounding box center [453, 308] width 34 height 34
click at [453, 437] on div "similar" at bounding box center [484, 417] width 356 height 53
click at [433, 424] on icon "button" at bounding box center [434, 417] width 25 height 25
click at [848, 415] on icon "button" at bounding box center [832, 417] width 34 height 34
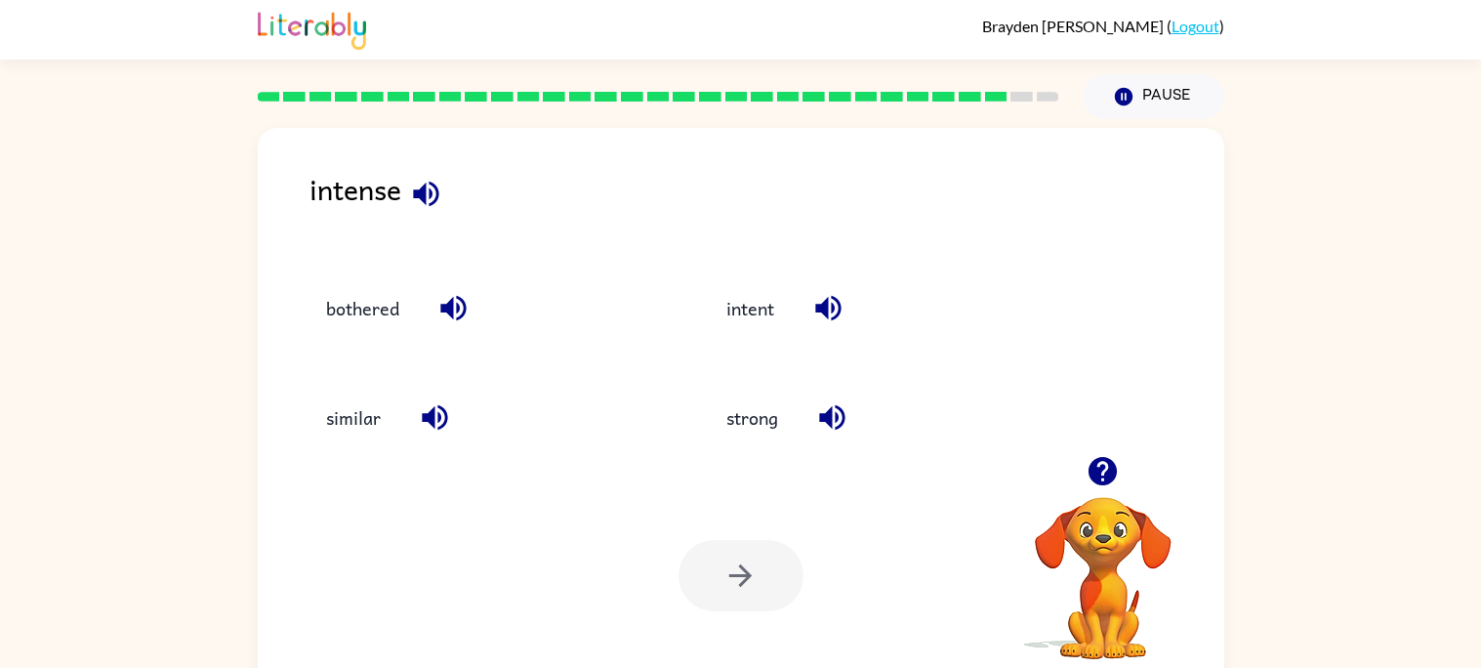
scroll to position [0, 0]
click at [835, 306] on icon "button" at bounding box center [827, 309] width 25 height 25
click at [771, 291] on button "intent" at bounding box center [750, 308] width 87 height 53
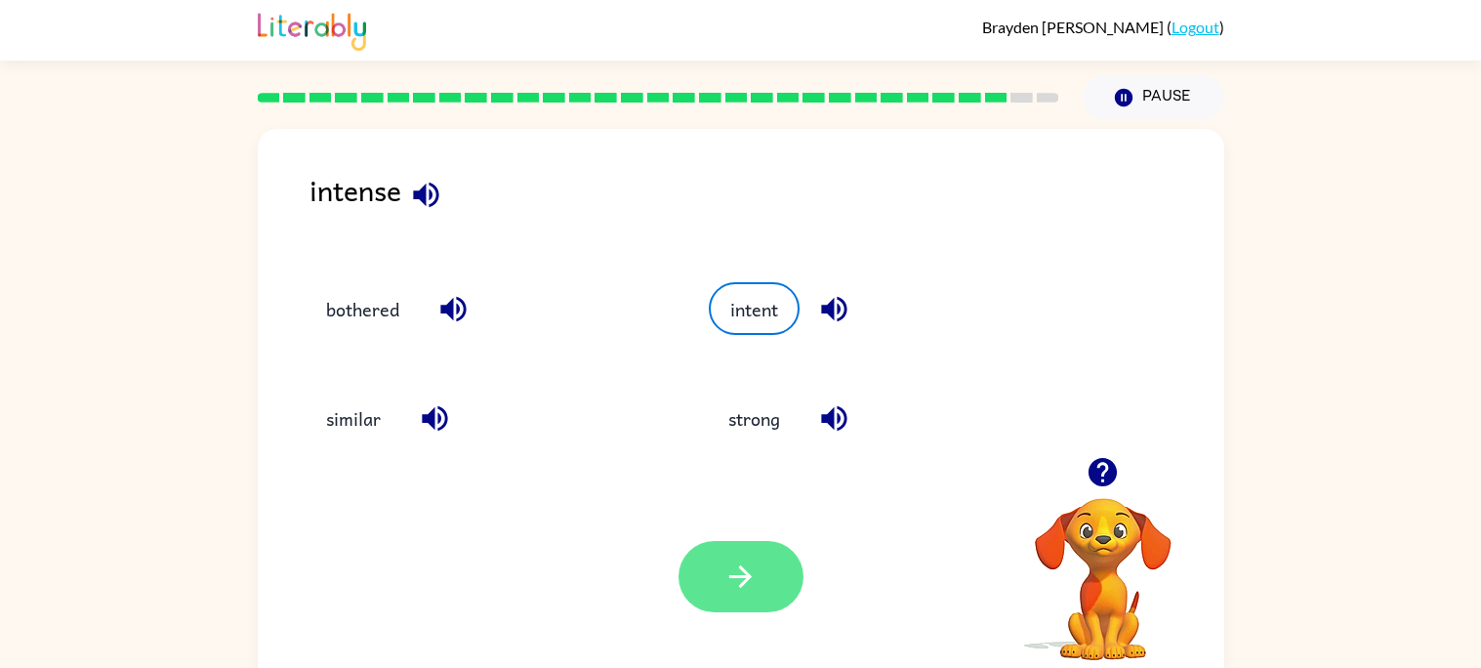
click at [733, 566] on icon "button" at bounding box center [740, 576] width 34 height 34
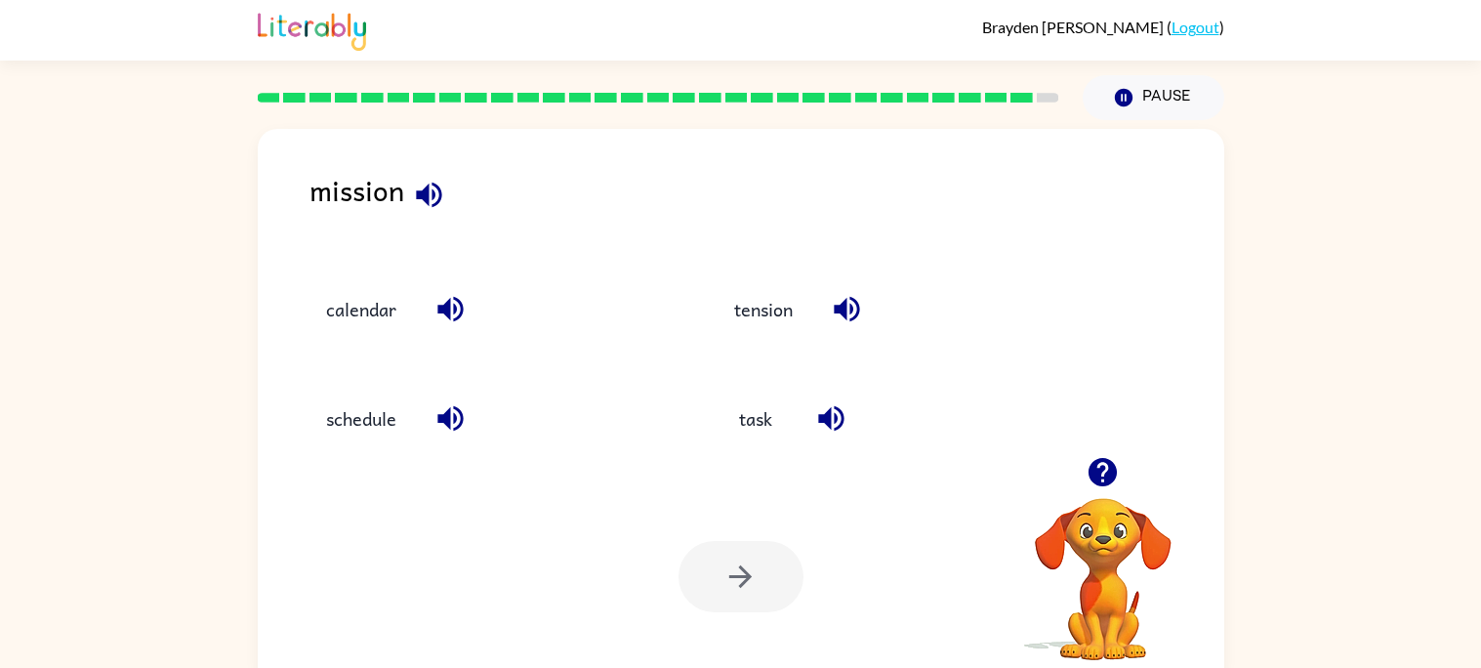
click at [419, 217] on button "button" at bounding box center [429, 195] width 50 height 50
click at [467, 297] on icon "button" at bounding box center [450, 309] width 34 height 34
click at [453, 436] on button "button" at bounding box center [451, 418] width 50 height 50
click at [831, 410] on icon "button" at bounding box center [830, 418] width 25 height 25
click at [855, 322] on icon "button" at bounding box center [847, 309] width 34 height 34
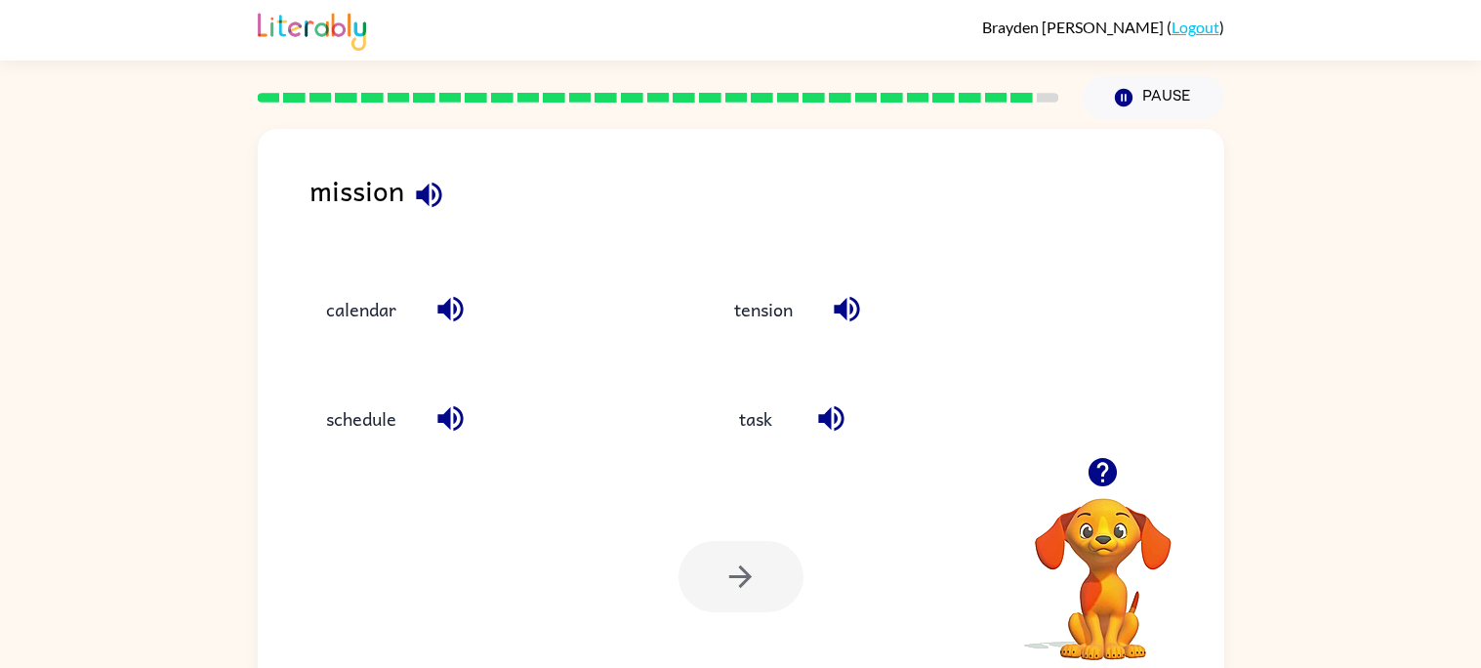
click at [795, 429] on div "task" at bounding box center [895, 418] width 363 height 53
click at [834, 432] on icon "button" at bounding box center [831, 418] width 34 height 34
click at [835, 417] on icon "button" at bounding box center [830, 418] width 25 height 25
click at [416, 177] on button "button" at bounding box center [429, 195] width 50 height 50
click at [841, 430] on icon "button" at bounding box center [831, 418] width 34 height 34
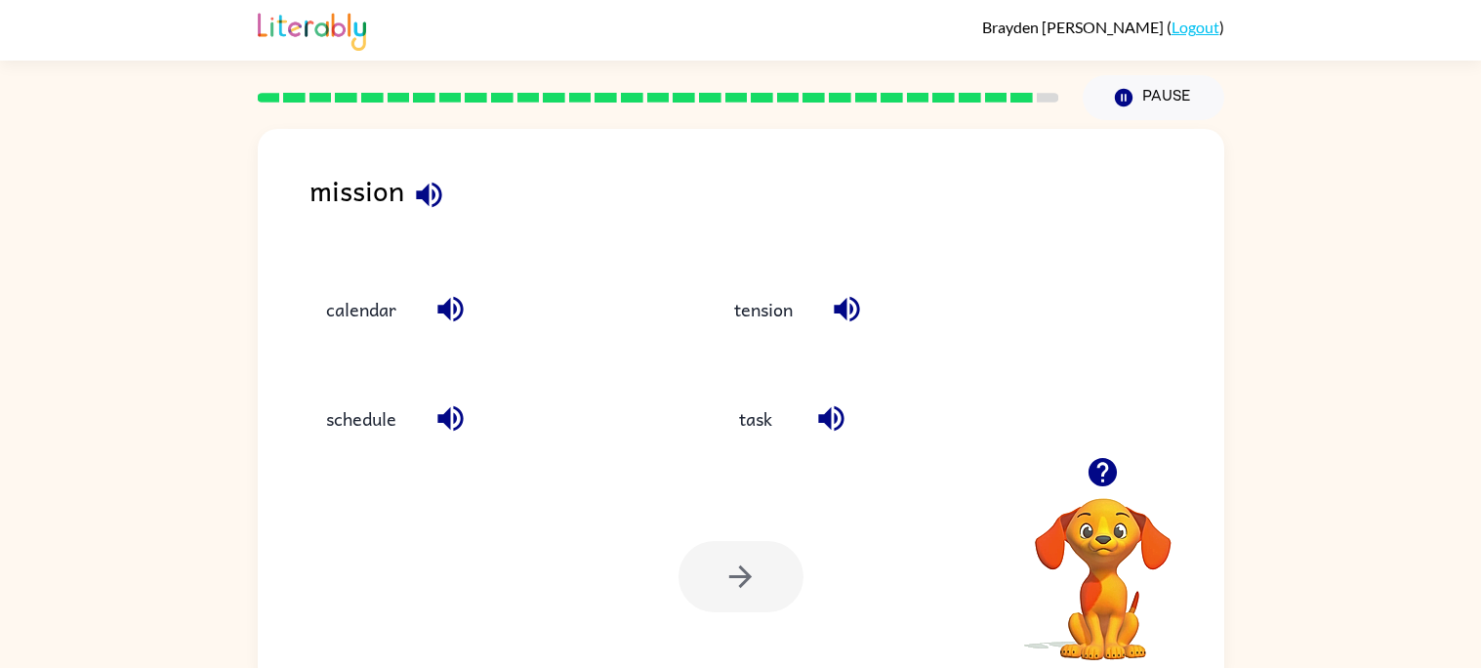
click at [425, 169] on div "mission" at bounding box center [766, 205] width 915 height 75
click at [438, 192] on icon "button" at bounding box center [428, 194] width 25 height 25
click at [851, 427] on button "button" at bounding box center [831, 418] width 50 height 50
click at [731, 418] on button "task" at bounding box center [755, 418] width 82 height 53
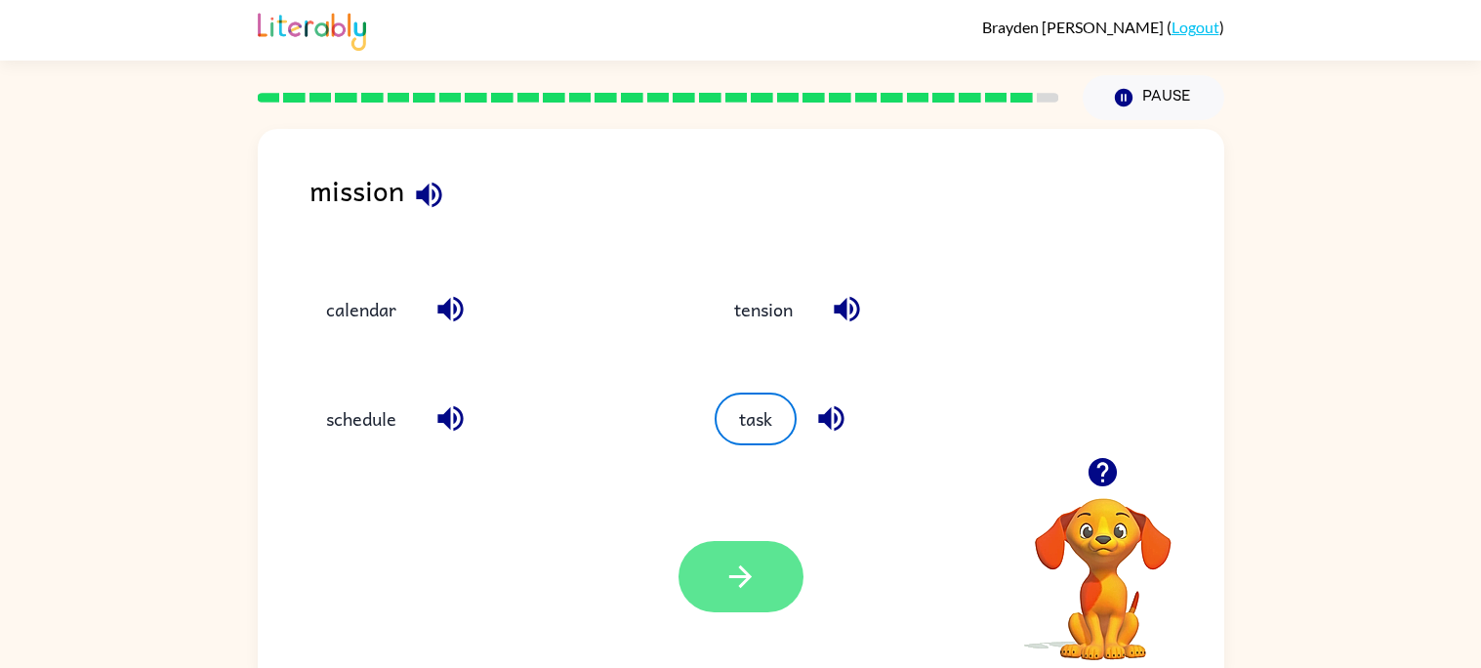
click at [748, 592] on icon "button" at bounding box center [740, 576] width 34 height 34
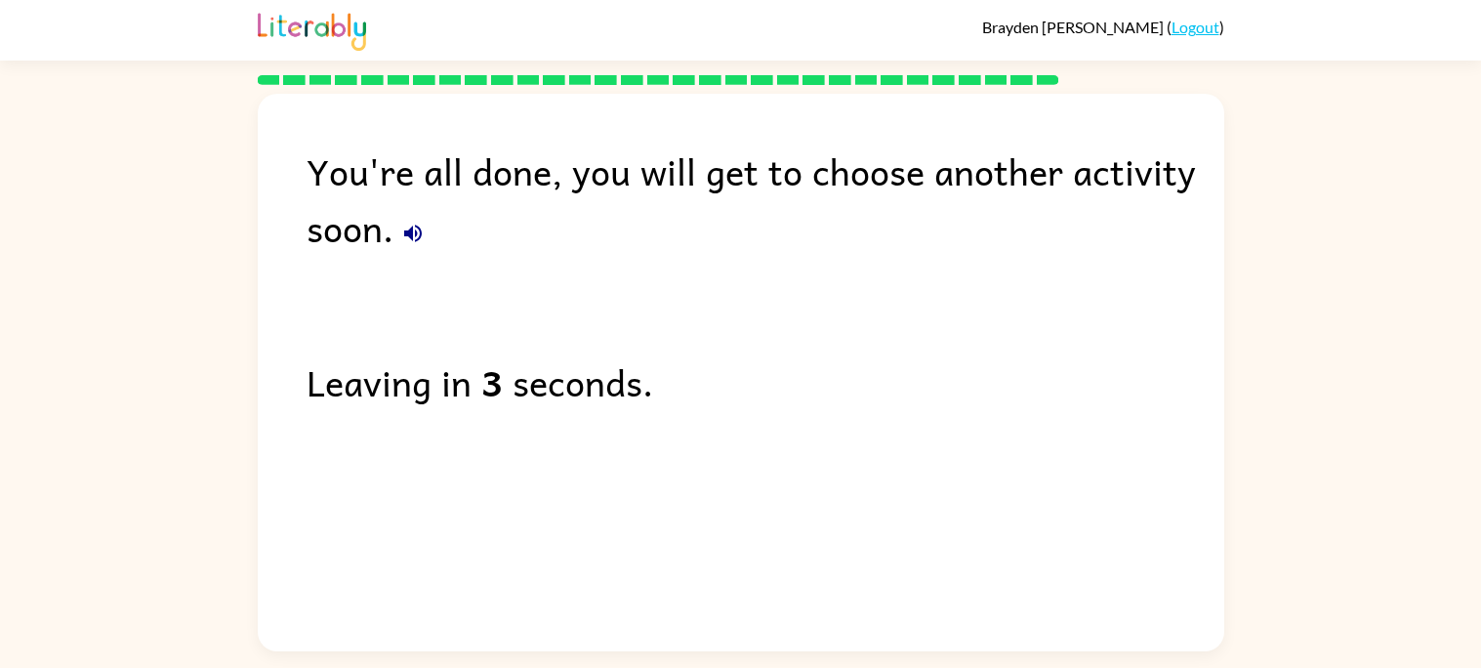
click at [404, 251] on button "button" at bounding box center [412, 233] width 39 height 39
